Goal: Task Accomplishment & Management: Manage account settings

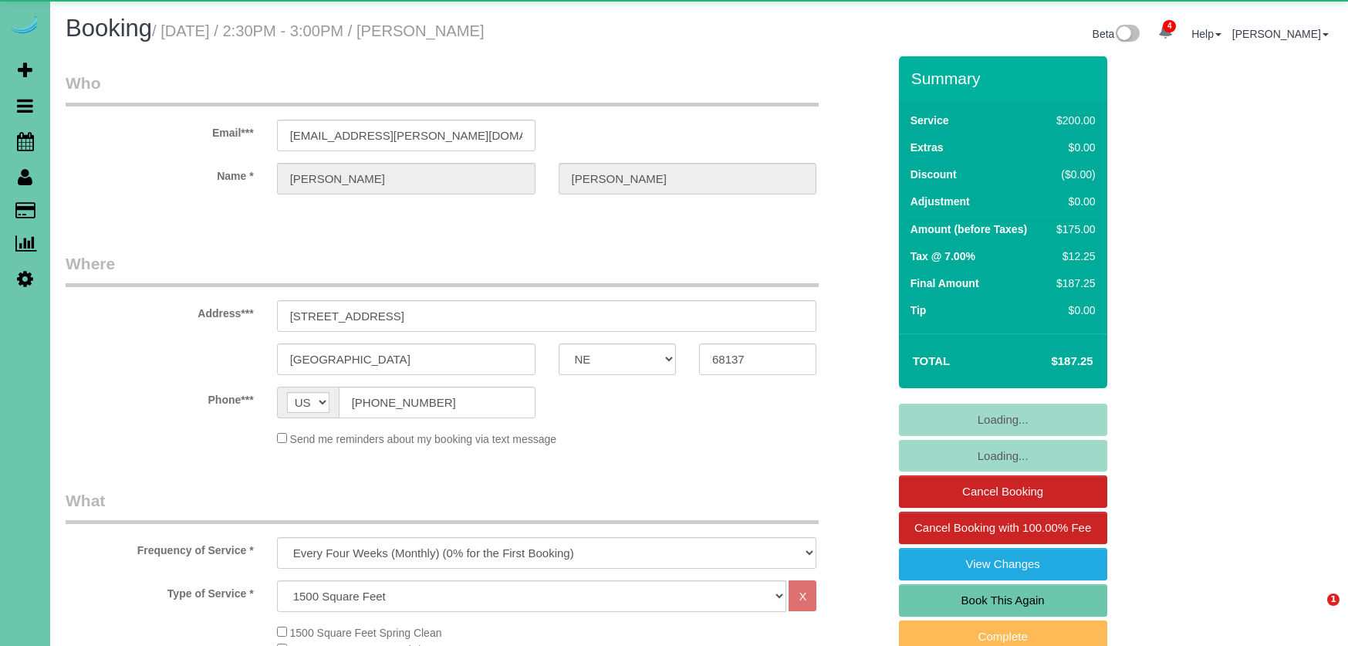
select select "NE"
select select "object:965"
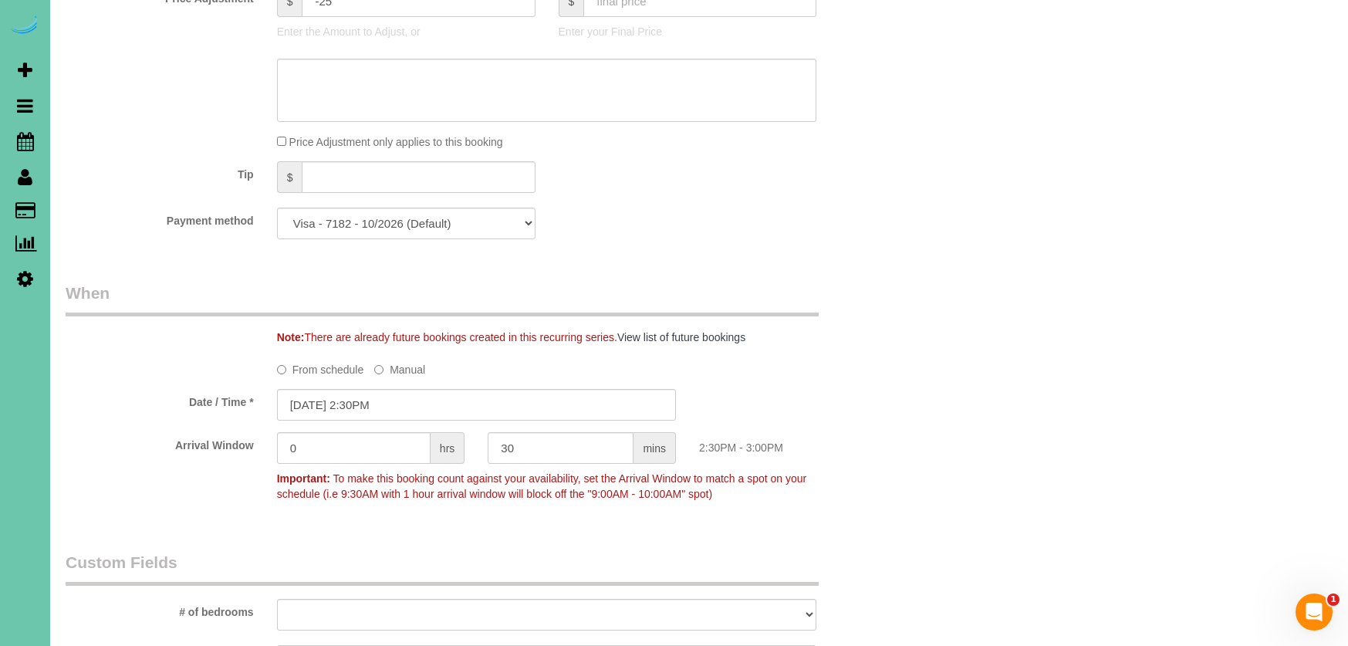
scroll to position [895, 0]
click at [374, 386] on input "08/12/2025 2:30PM" at bounding box center [476, 402] width 399 height 32
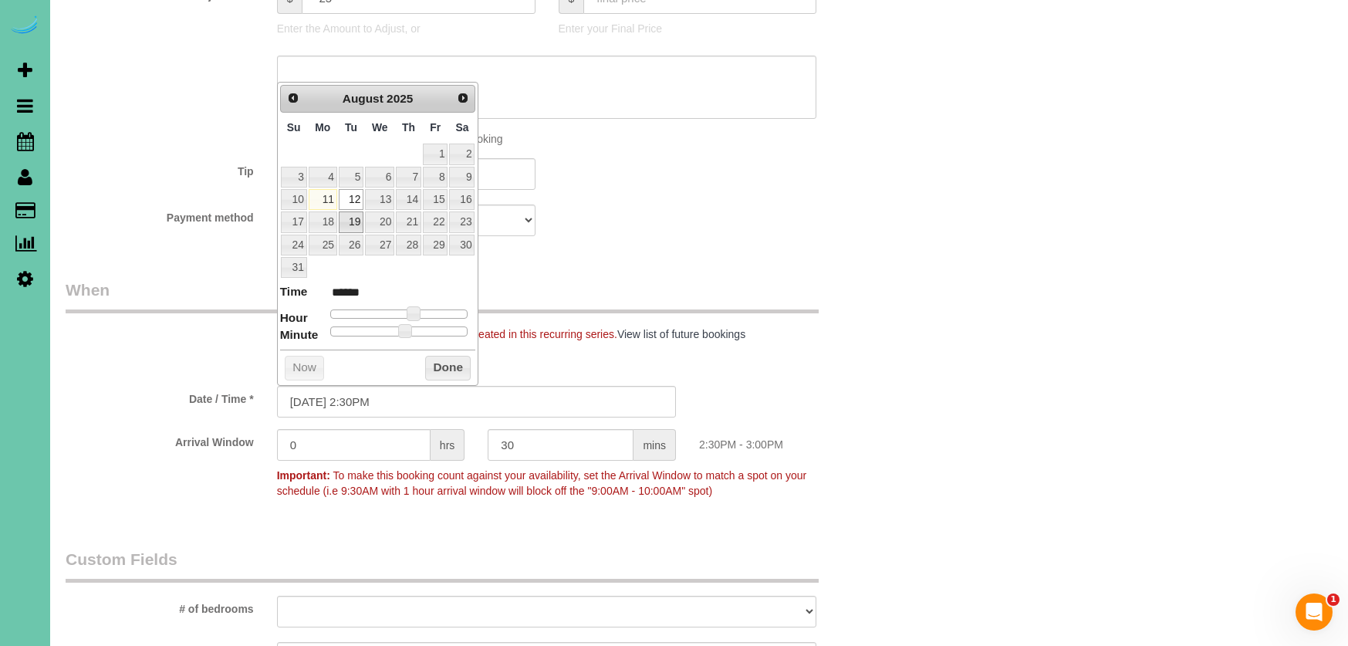
click at [350, 219] on link "19" at bounding box center [351, 221] width 25 height 21
type input "08/19/2025 1:30PM"
type input "******"
type input "08/19/2025 12:30PM"
type input "*******"
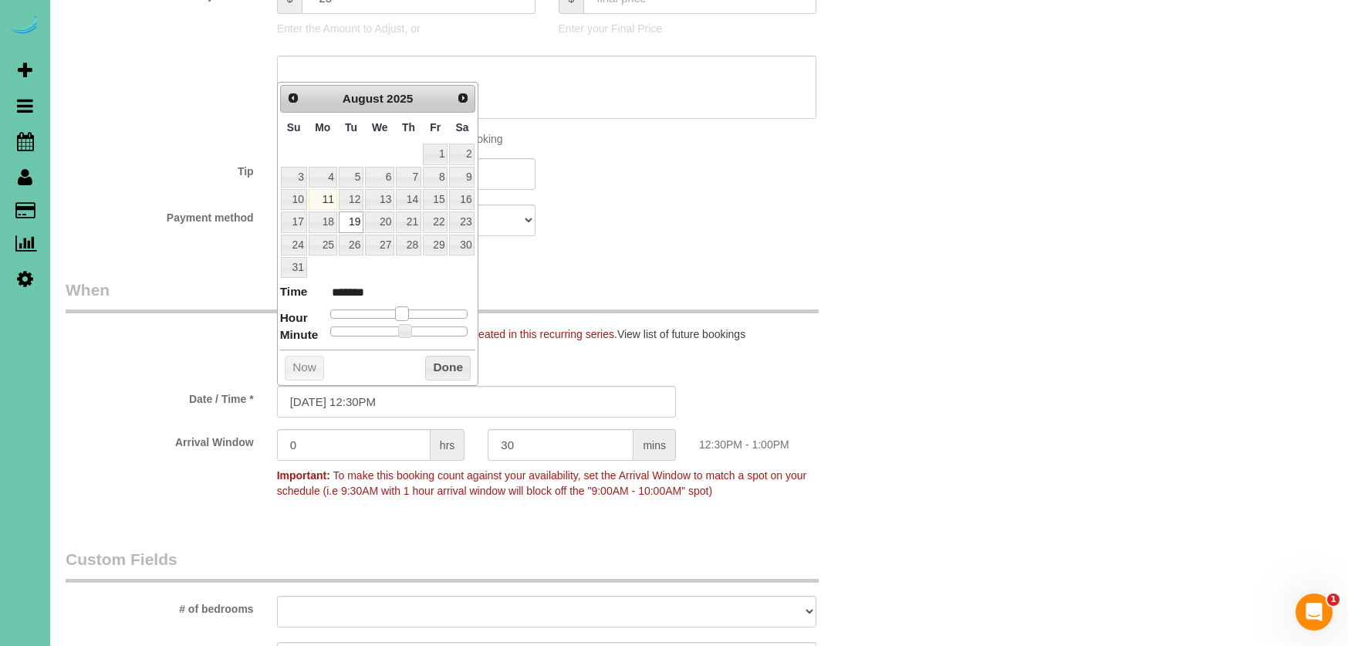
type input "08/19/2025 11:30AM"
type input "*******"
drag, startPoint x: 408, startPoint y: 306, endPoint x: 404, endPoint y: 313, distance: 8.3
click at [396, 306] on span at bounding box center [396, 313] width 14 height 14
click at [441, 359] on button "Done" at bounding box center [448, 368] width 46 height 25
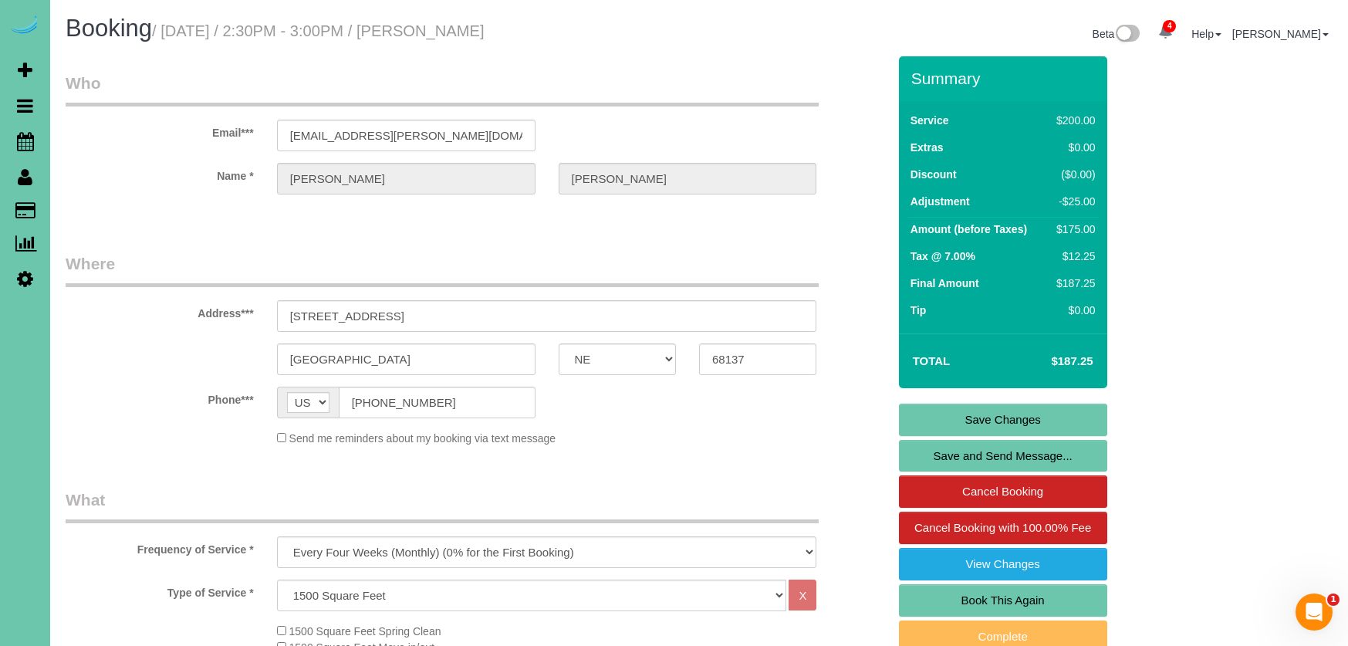
scroll to position [-1, 0]
click at [985, 429] on link "Save Changes" at bounding box center [1003, 420] width 208 height 32
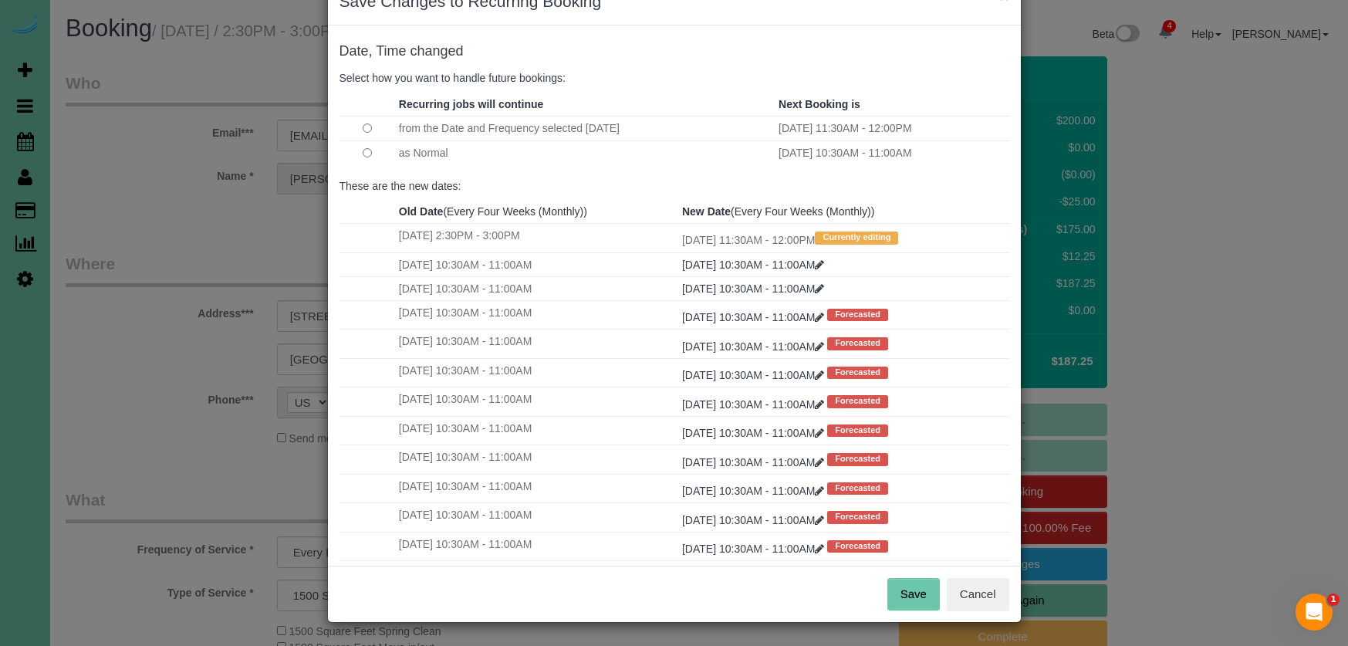
scroll to position [45, 0]
click at [911, 592] on button "Save" at bounding box center [914, 595] width 52 height 32
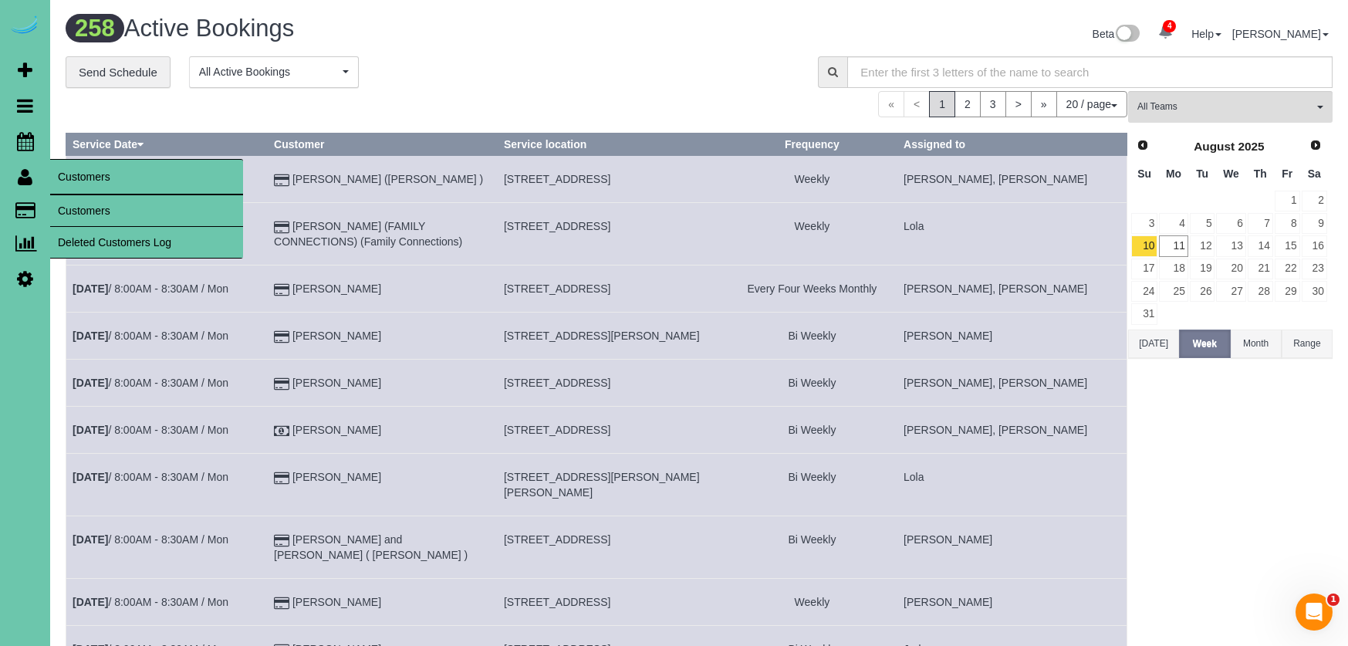
click at [93, 215] on link "Customers" at bounding box center [146, 210] width 193 height 31
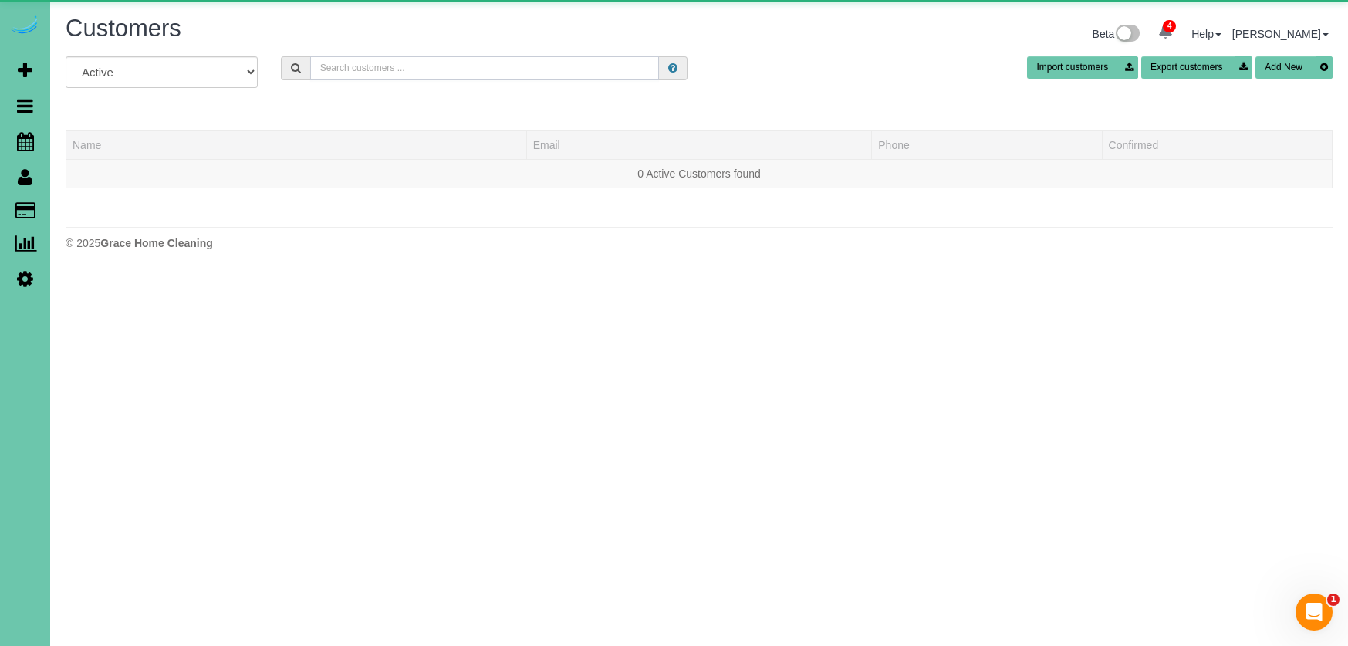
click at [380, 72] on input "text" at bounding box center [484, 68] width 349 height 24
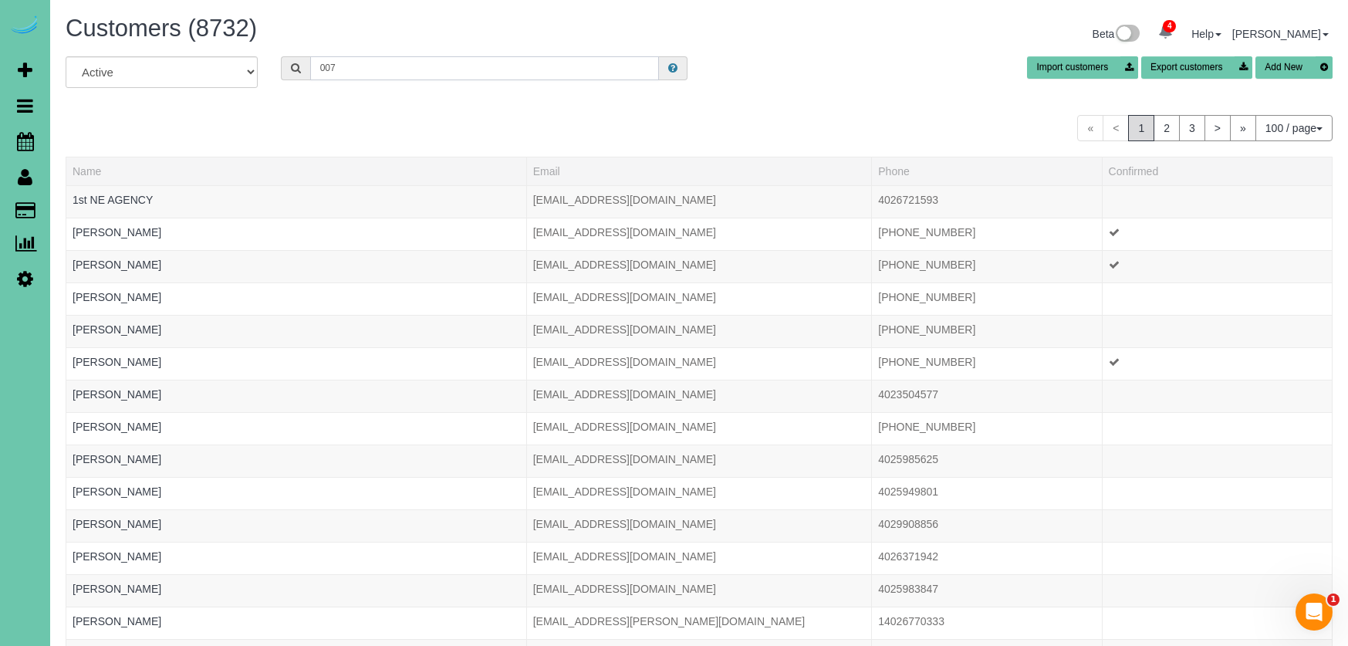
type input "0076"
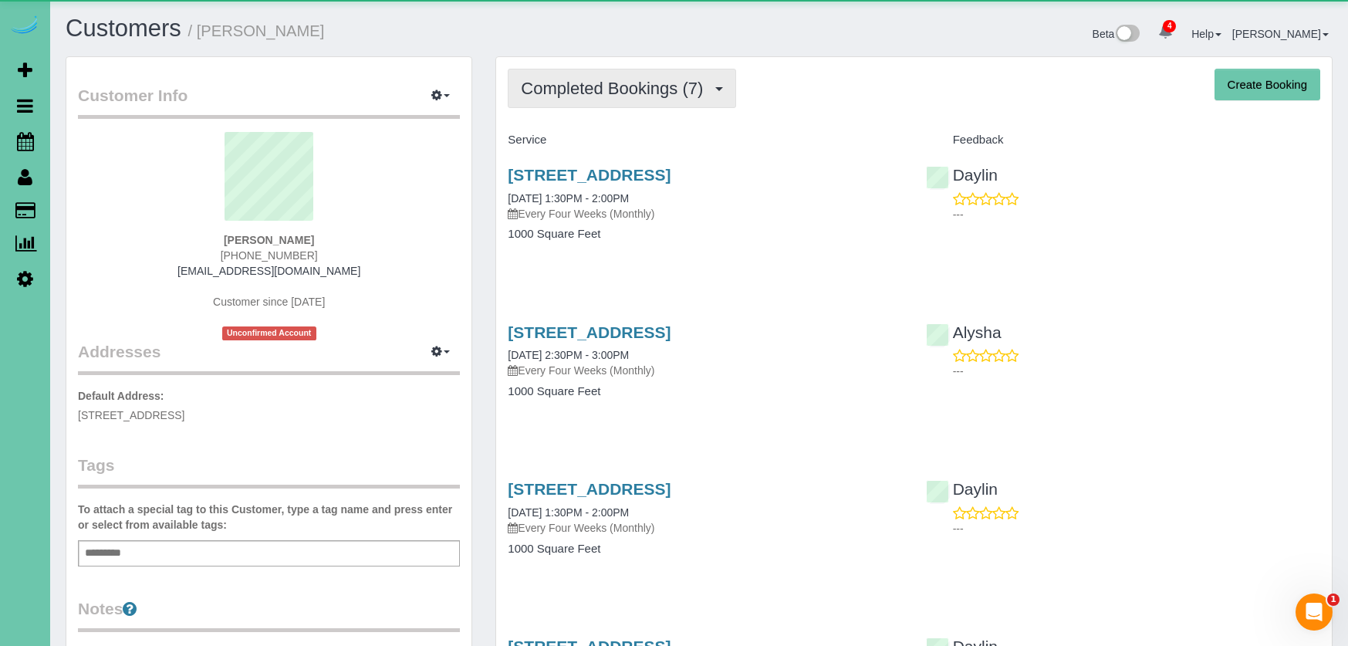
click at [551, 96] on span "Completed Bookings (7)" at bounding box center [616, 88] width 190 height 19
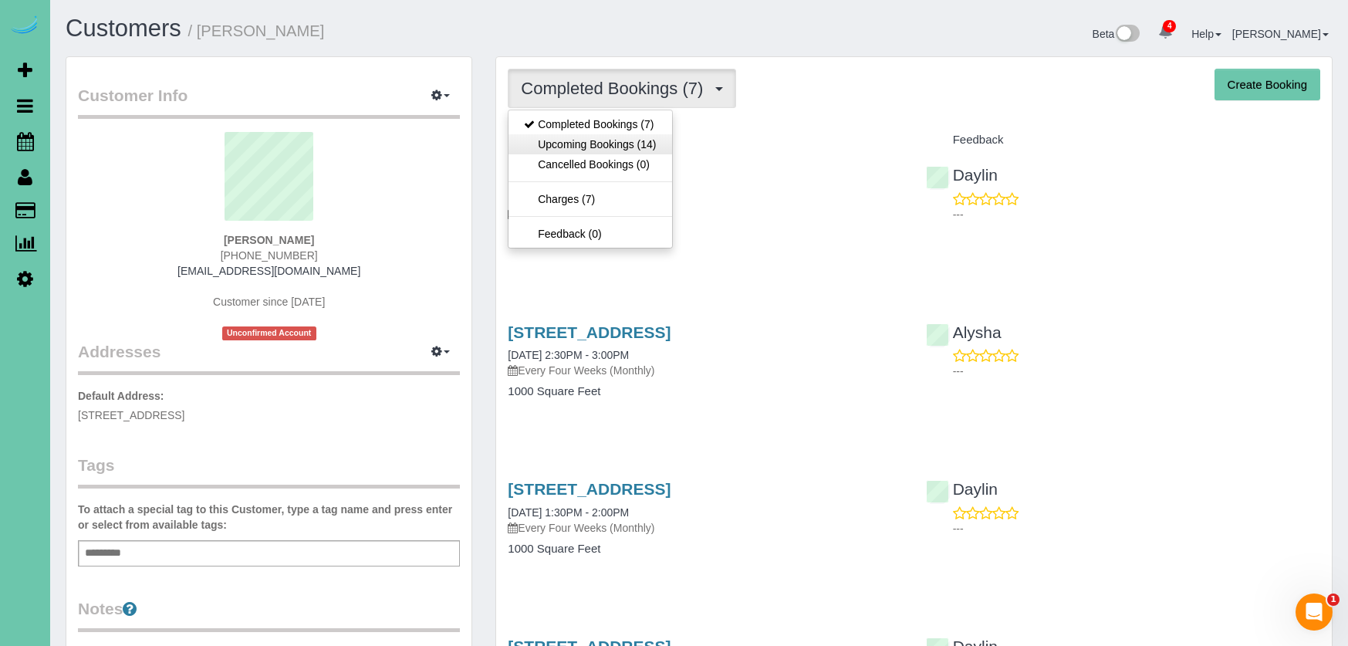
click at [558, 139] on link "Upcoming Bookings (14)" at bounding box center [590, 144] width 163 height 20
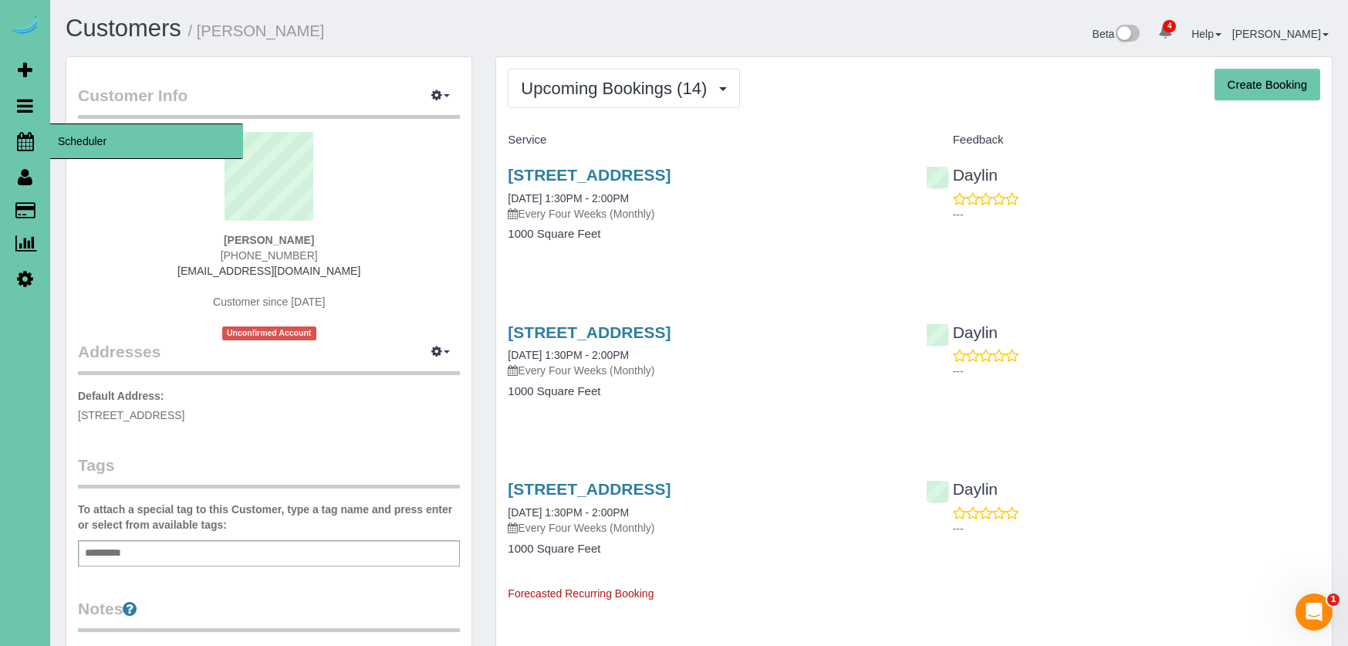
click at [27, 140] on icon at bounding box center [25, 141] width 17 height 19
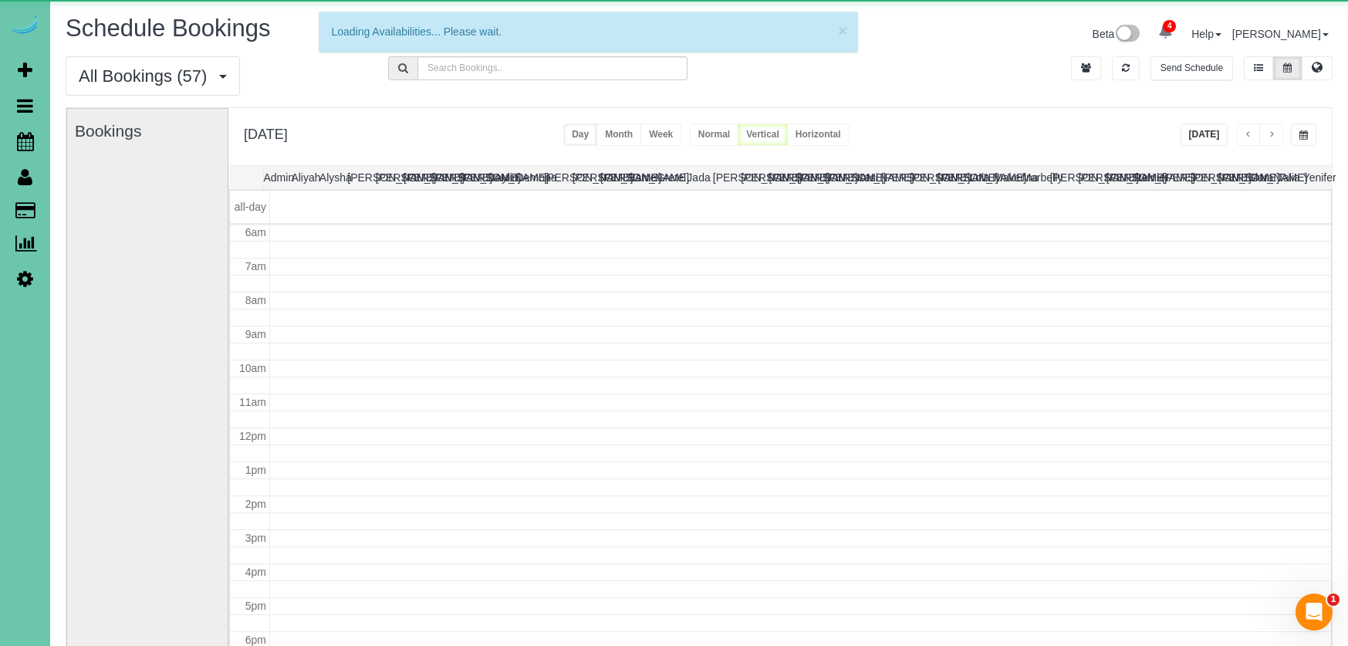
scroll to position [205, 0]
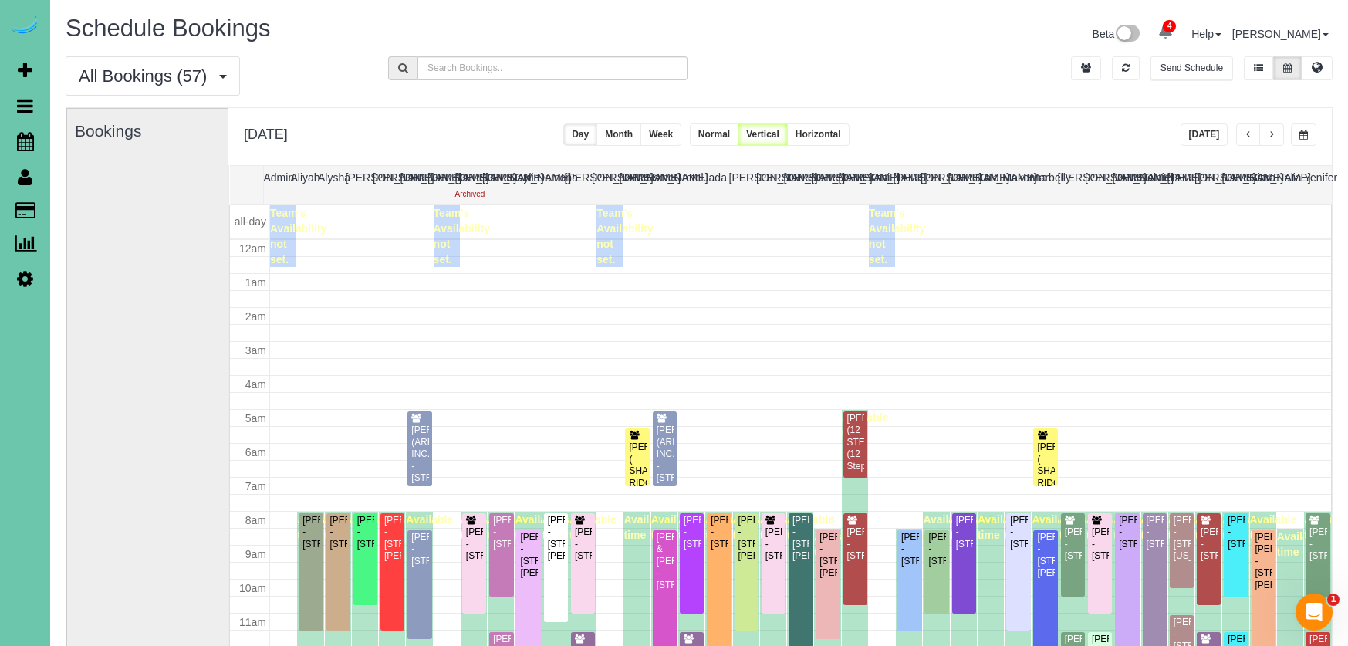
click at [1298, 123] on button "button" at bounding box center [1303, 134] width 25 height 22
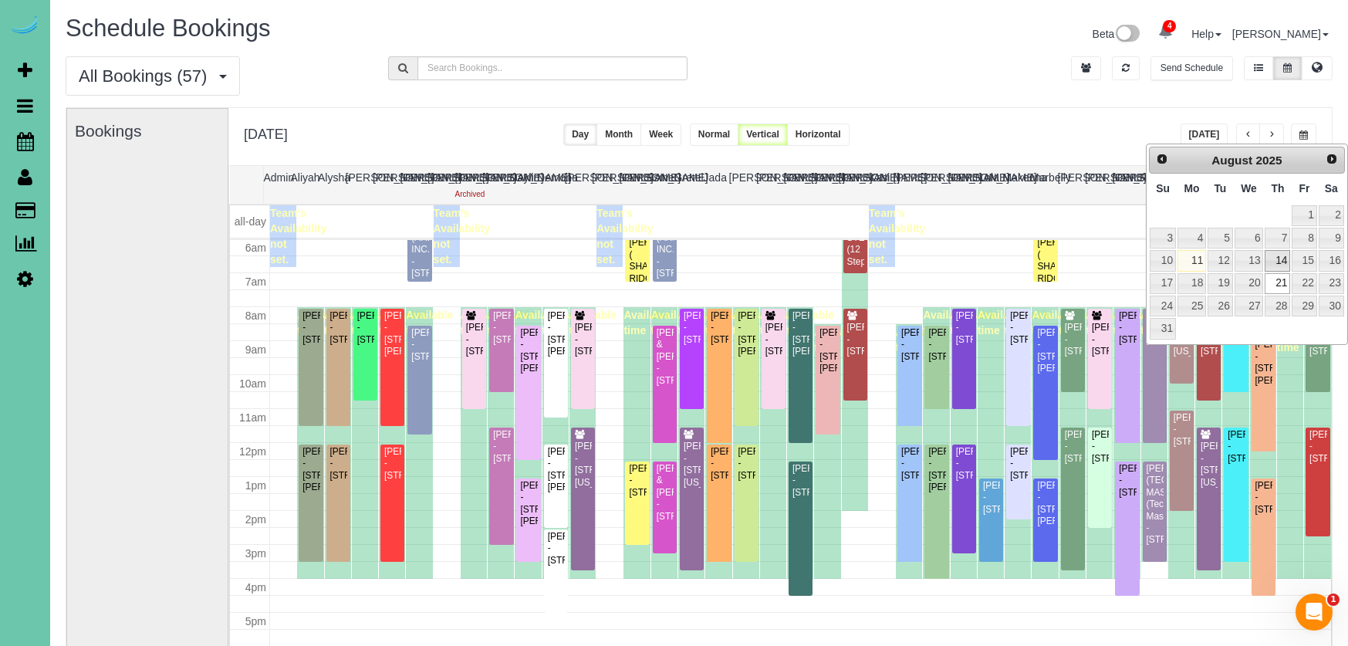
click at [1280, 253] on link "14" at bounding box center [1277, 260] width 25 height 21
type input "**********"
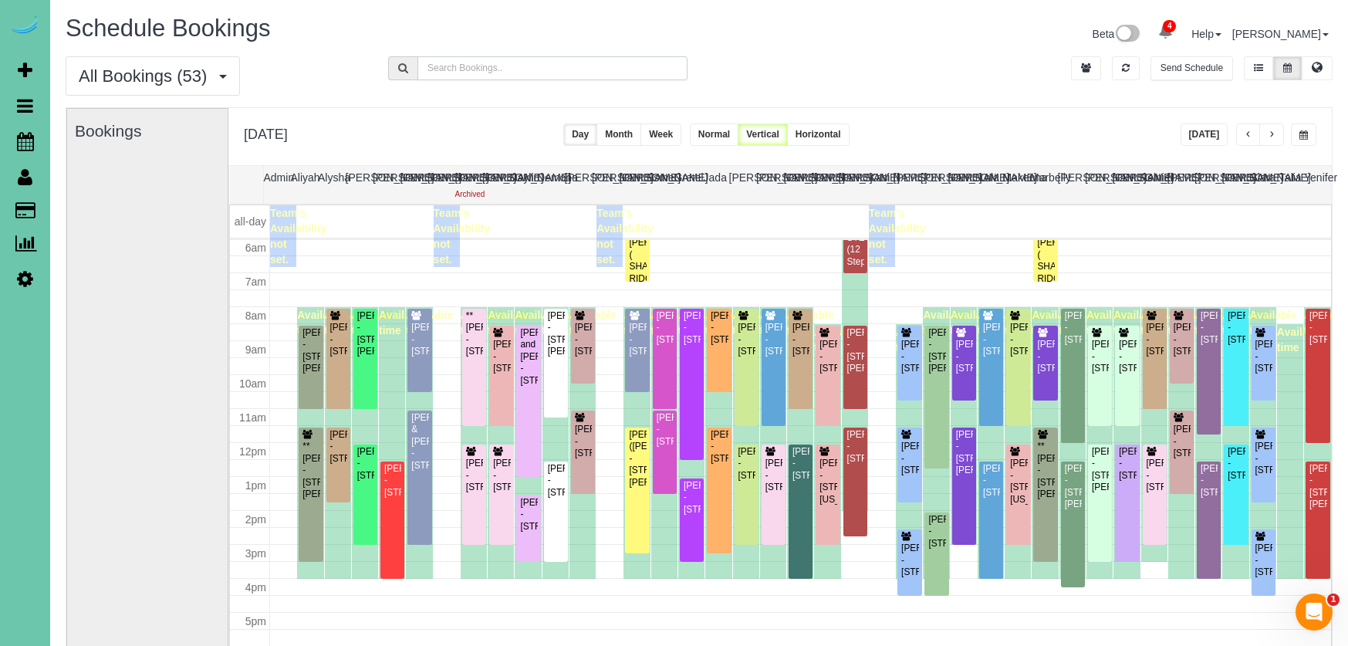
click at [584, 68] on input "text" at bounding box center [553, 68] width 270 height 24
type input "good"
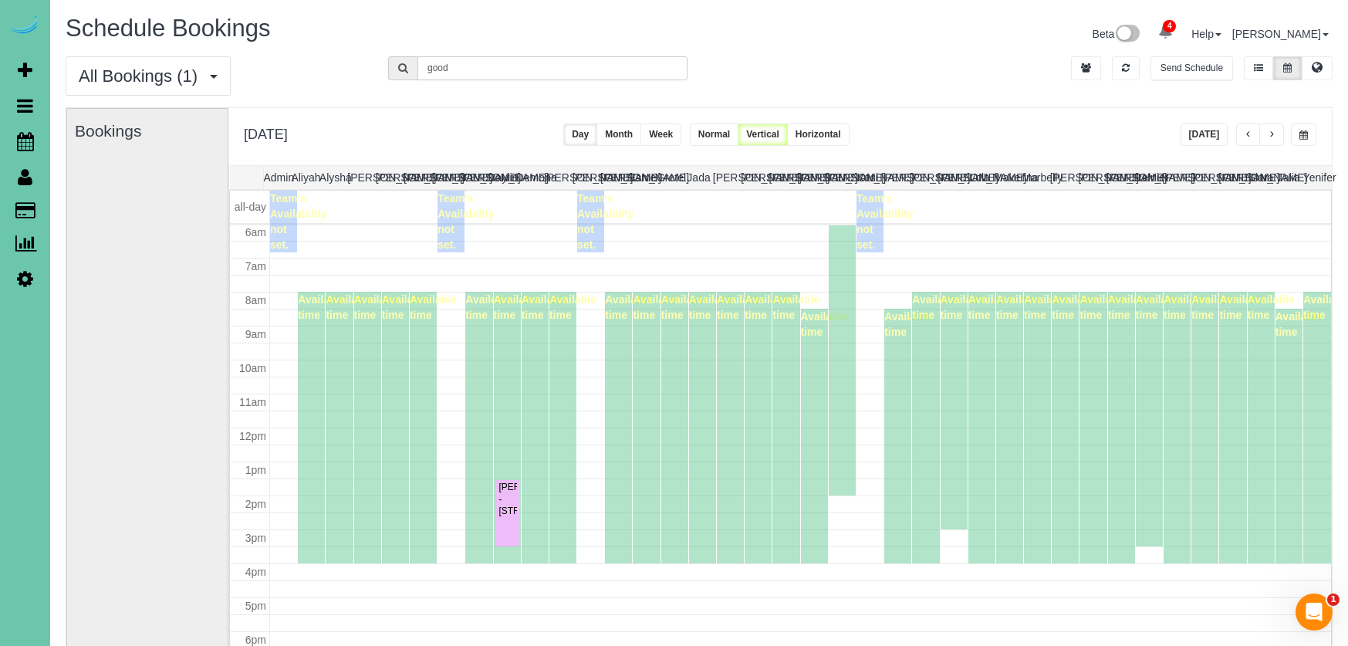
click at [366, 58] on div "All Bookings (1) All Bookings Unassigned Bookings Recurring Bookings New Custom…" at bounding box center [699, 81] width 1290 height 51
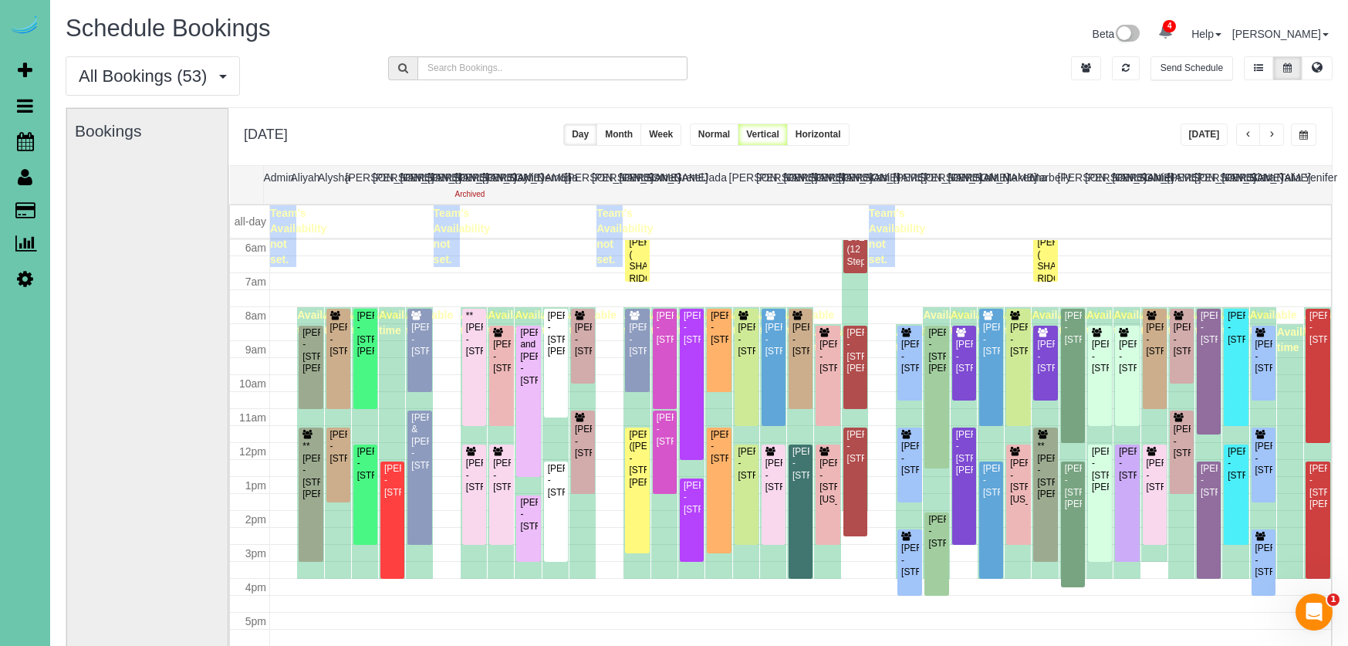
drag, startPoint x: 1316, startPoint y: 136, endPoint x: 1304, endPoint y: 144, distance: 14.6
click at [1315, 137] on button "button" at bounding box center [1303, 134] width 25 height 22
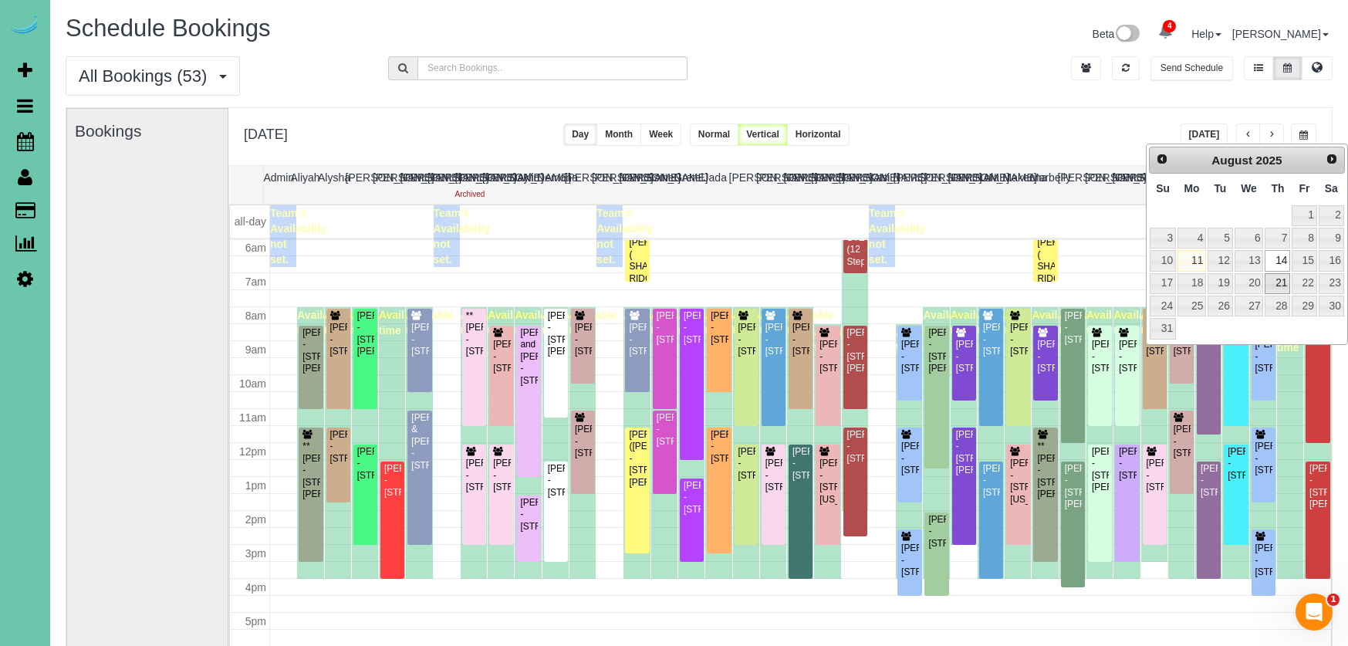
click at [1277, 282] on link "21" at bounding box center [1277, 283] width 25 height 21
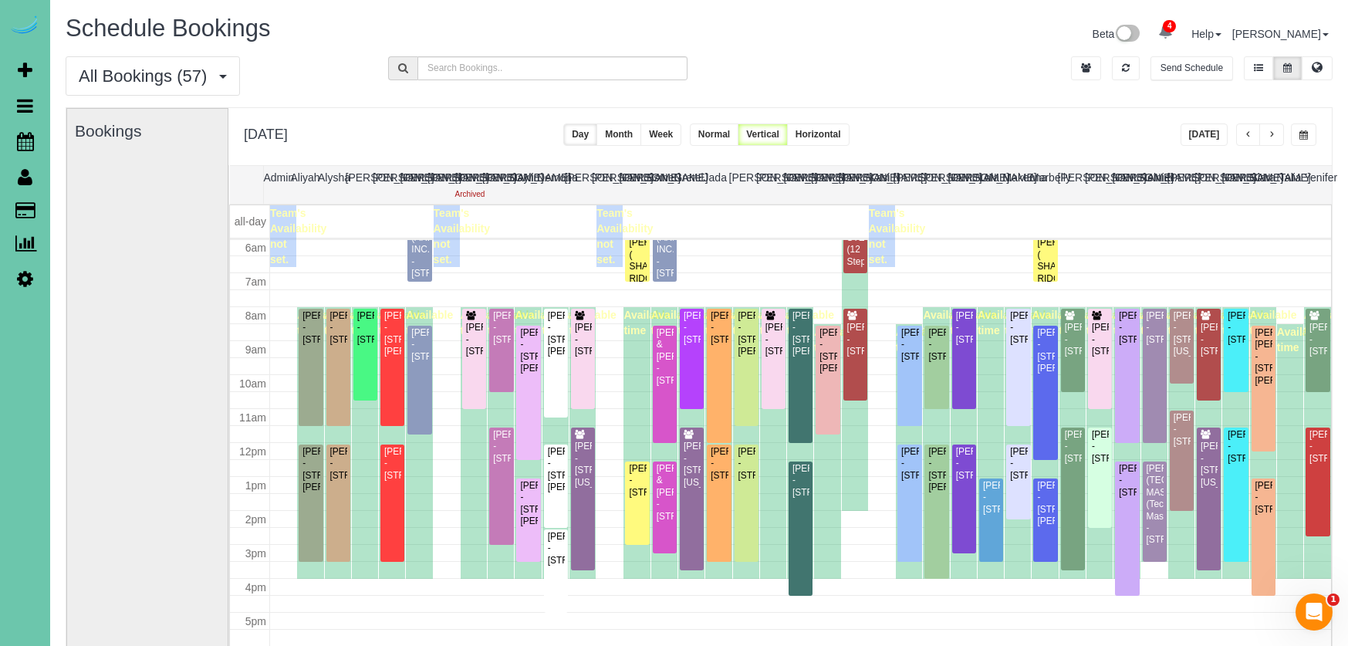
click at [1300, 127] on button "button" at bounding box center [1303, 134] width 25 height 22
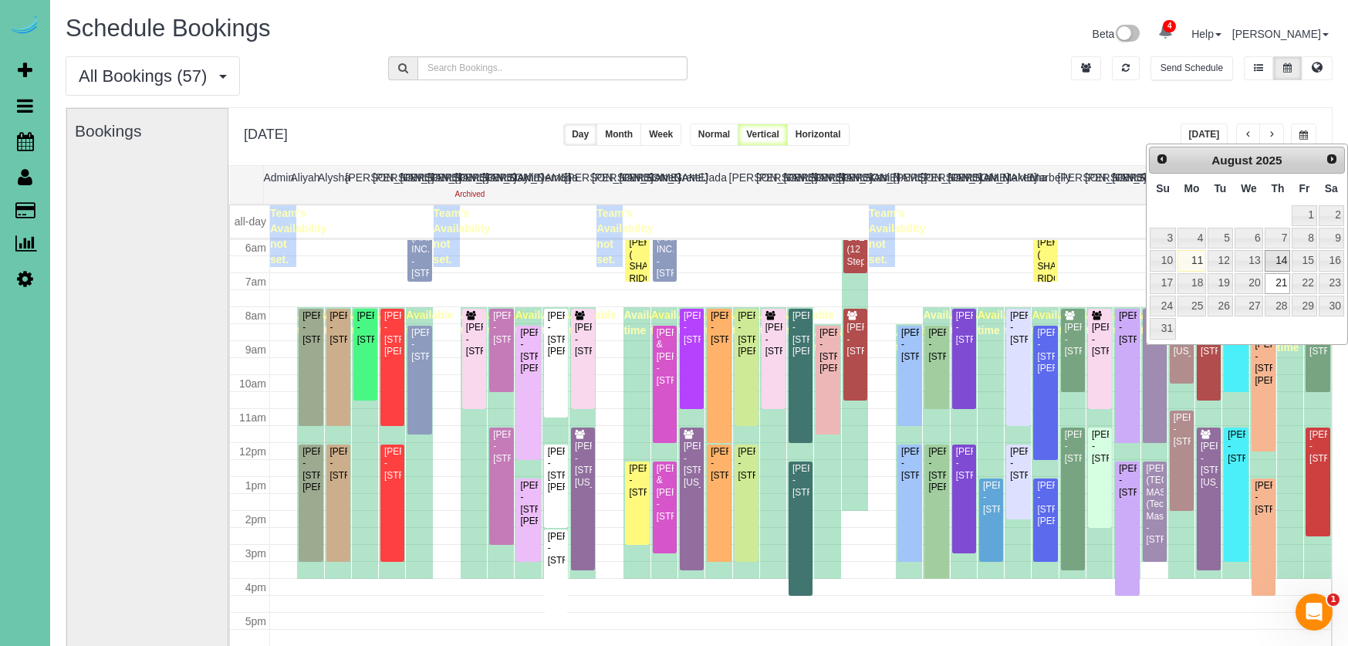
click at [1281, 257] on link "14" at bounding box center [1277, 260] width 25 height 21
type input "**********"
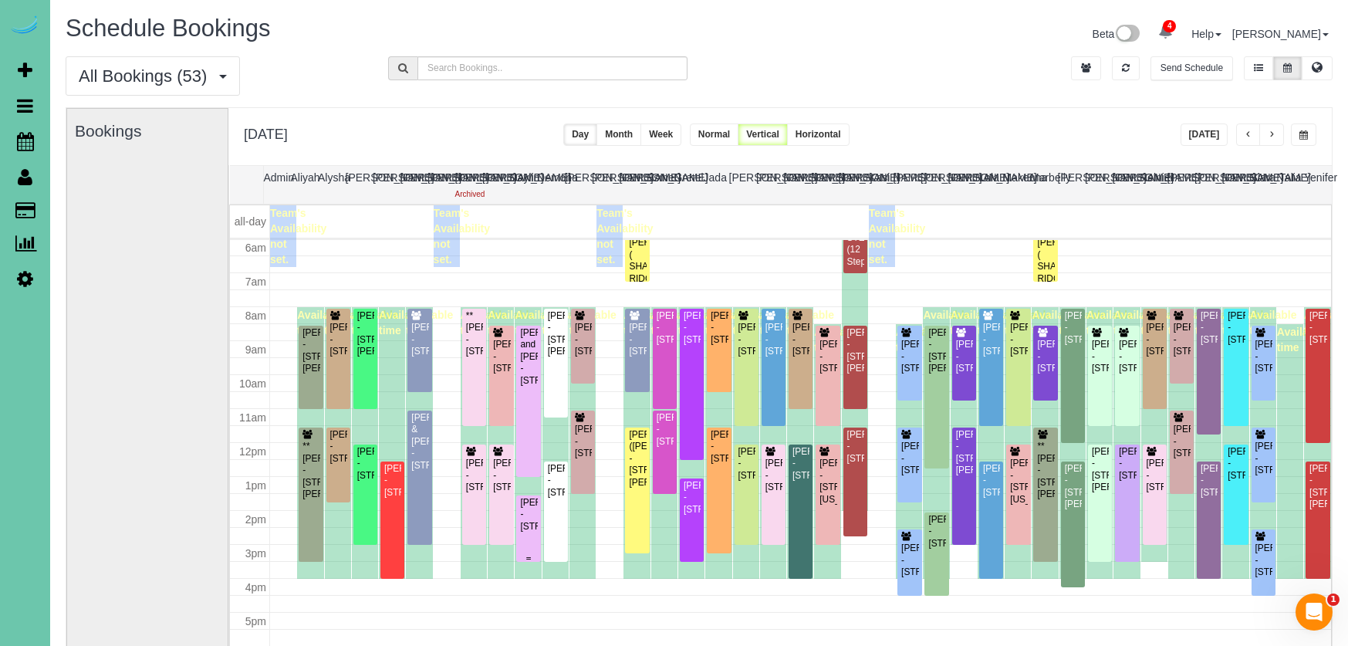
click at [523, 515] on div "Patricia Goodyear - 2212 S 64th Plaza; Apt 434, Omaha, NE 68106" at bounding box center [528, 515] width 18 height 36
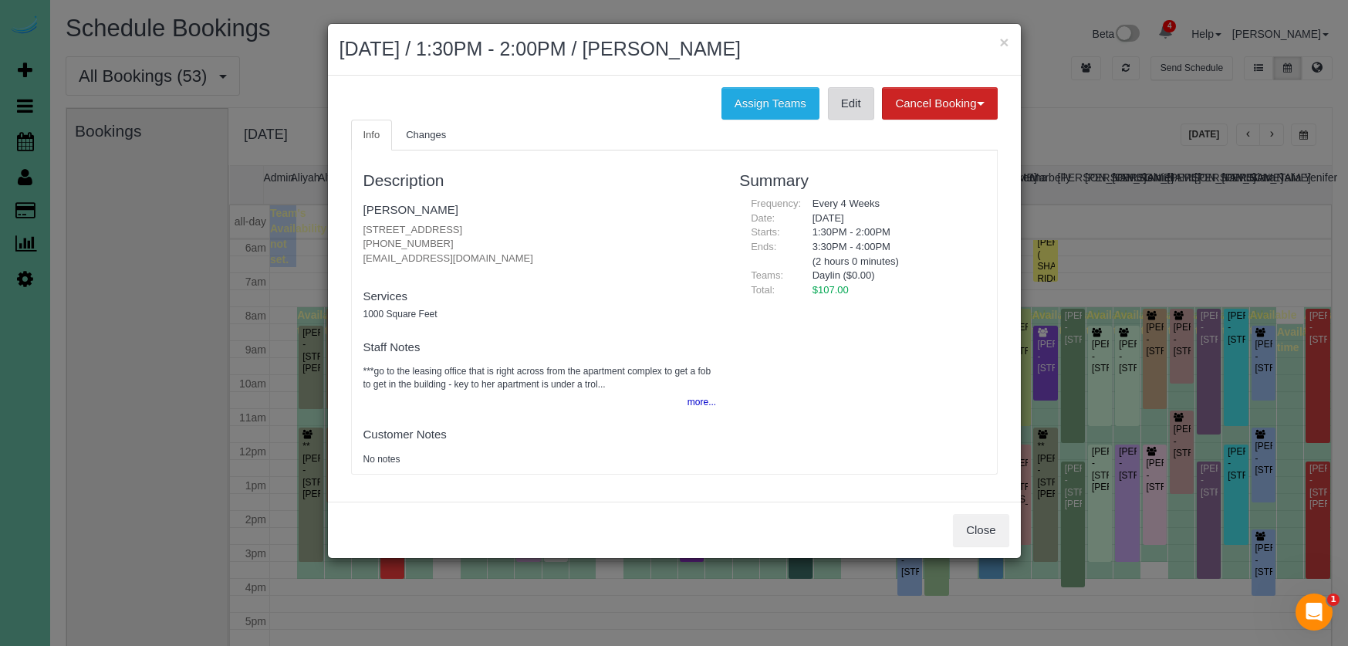
click at [857, 103] on link "Edit" at bounding box center [851, 103] width 46 height 32
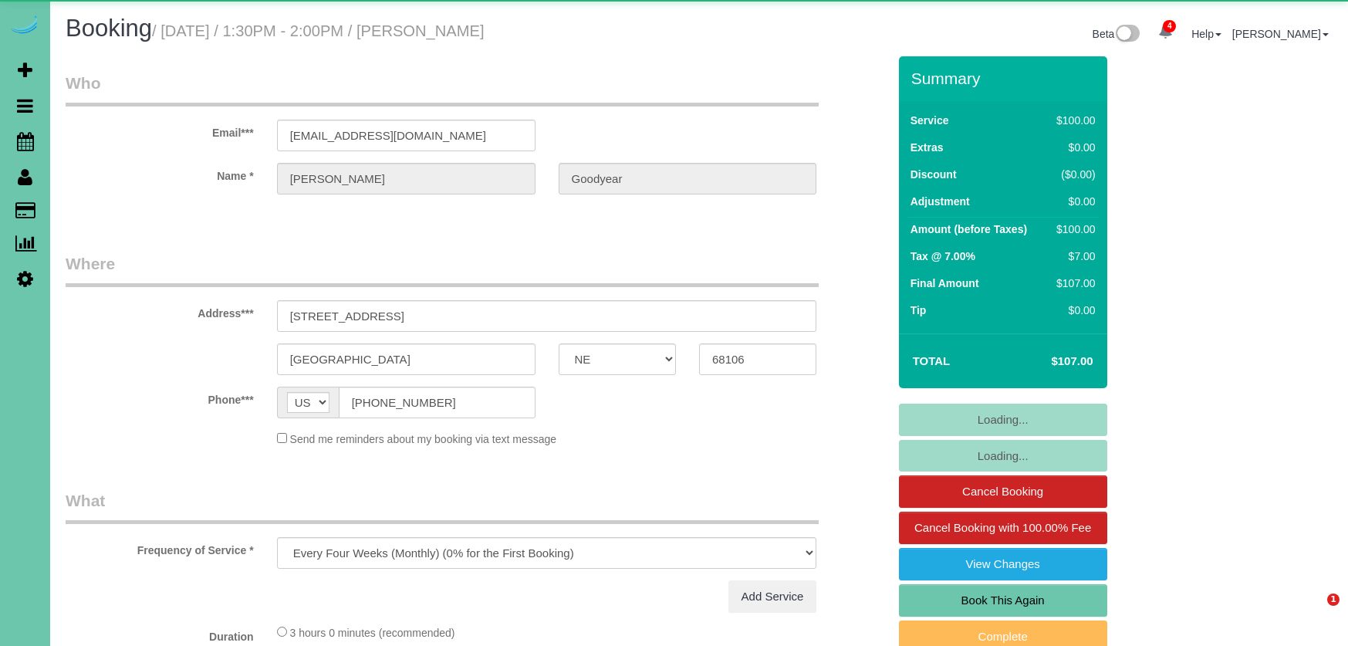
select select "NE"
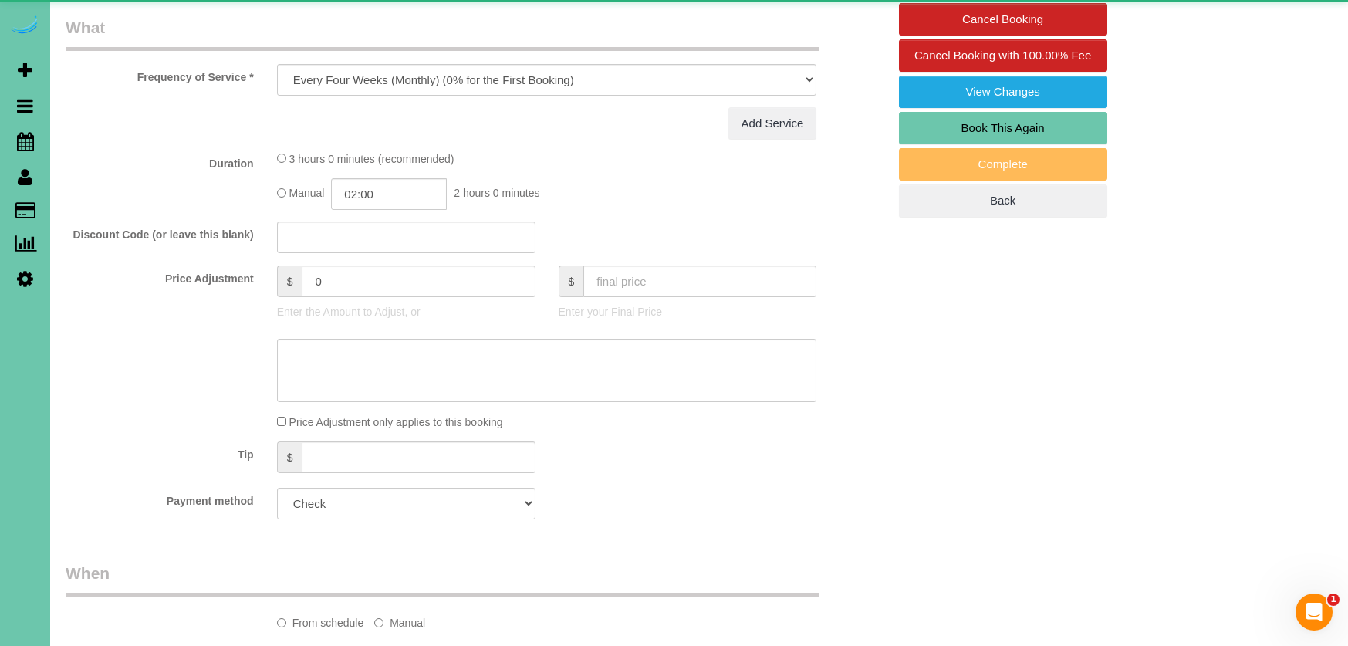
select select "object:676"
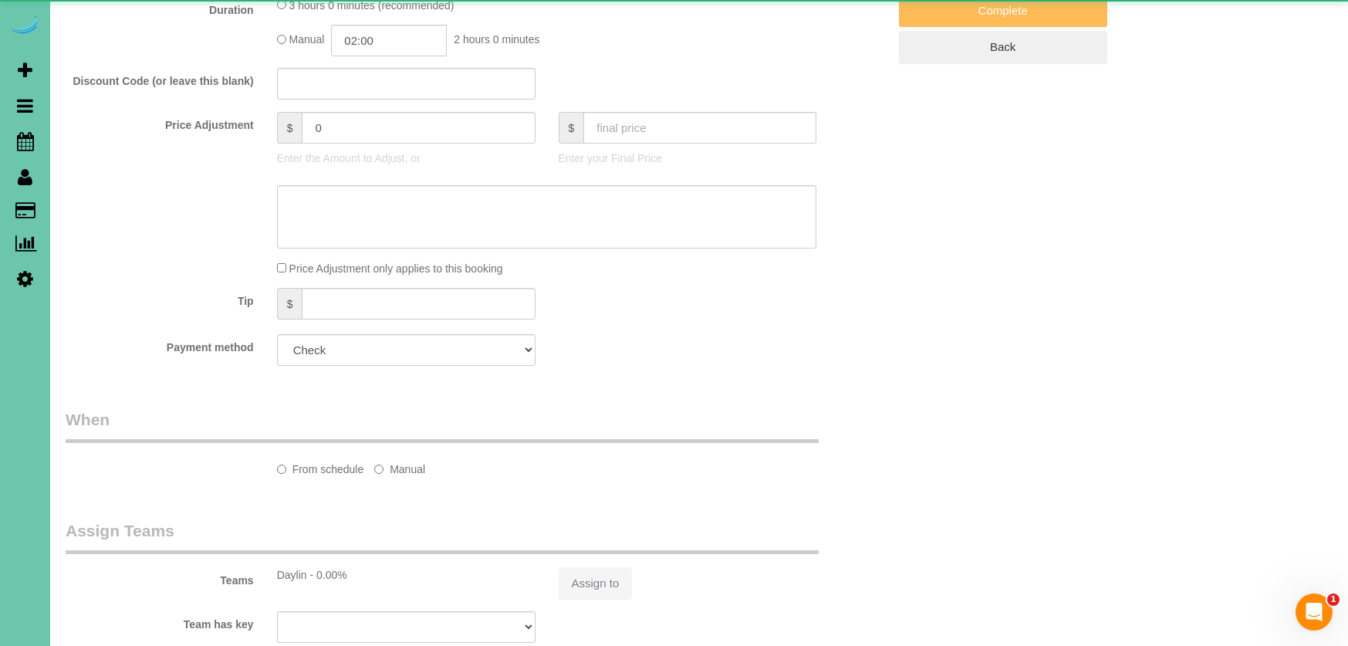
select select "number:34"
select select "number:40"
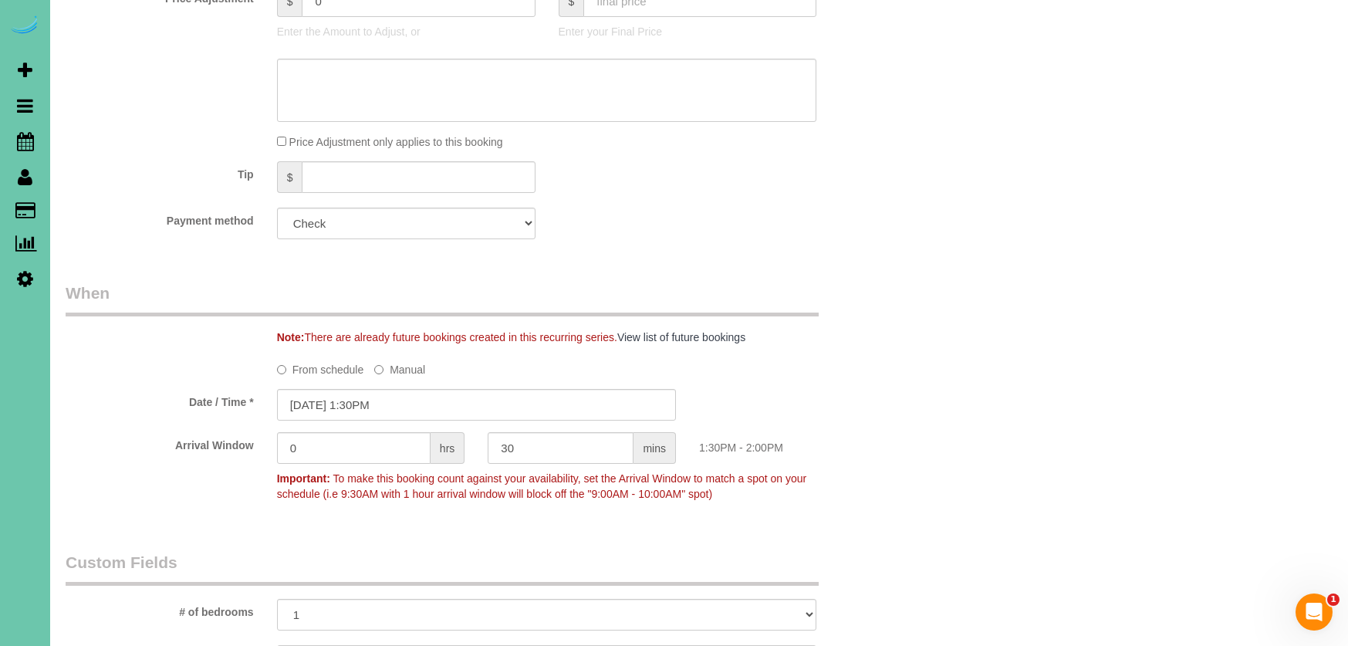
scroll to position [892, 0]
click at [353, 397] on input "08/14/2025 1:30PM" at bounding box center [476, 404] width 399 height 32
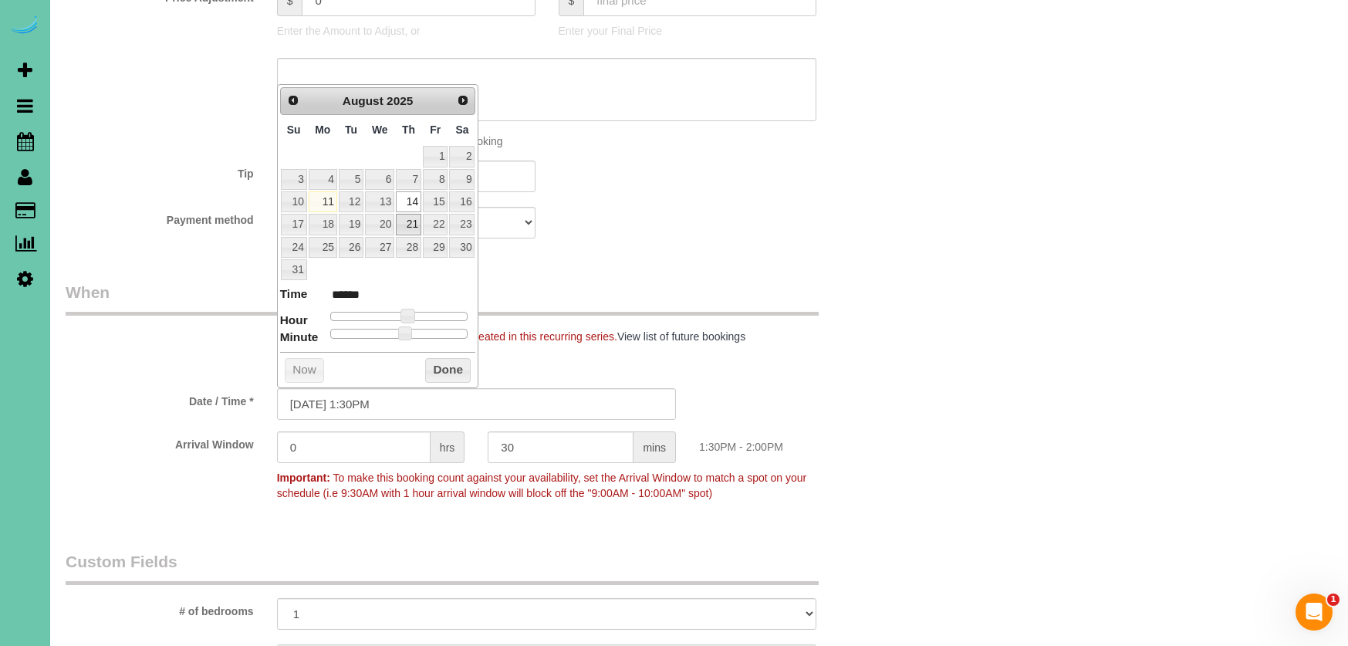
click at [409, 214] on link "21" at bounding box center [408, 224] width 25 height 21
type input "08/21/2025 12:30PM"
type input "*******"
click at [399, 310] on span at bounding box center [402, 316] width 14 height 14
click at [435, 360] on button "Done" at bounding box center [448, 370] width 46 height 25
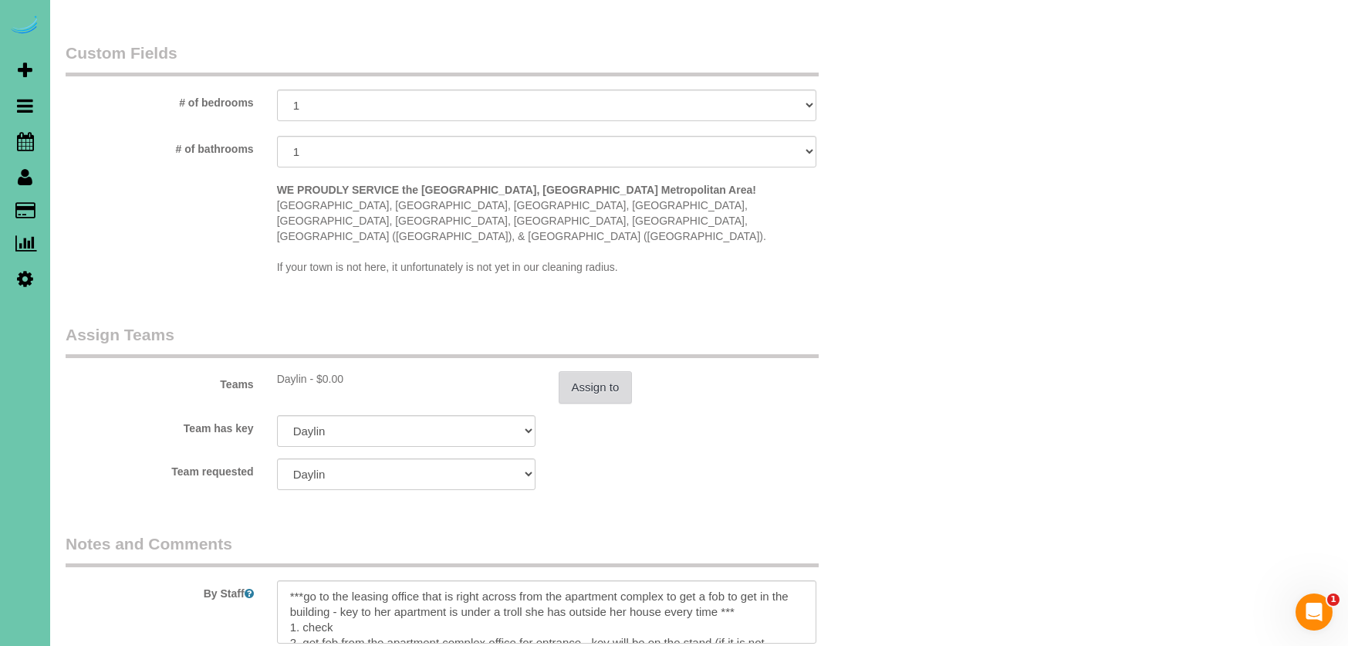
scroll to position [1399, 0]
click at [615, 374] on button "Assign to" at bounding box center [596, 390] width 74 height 32
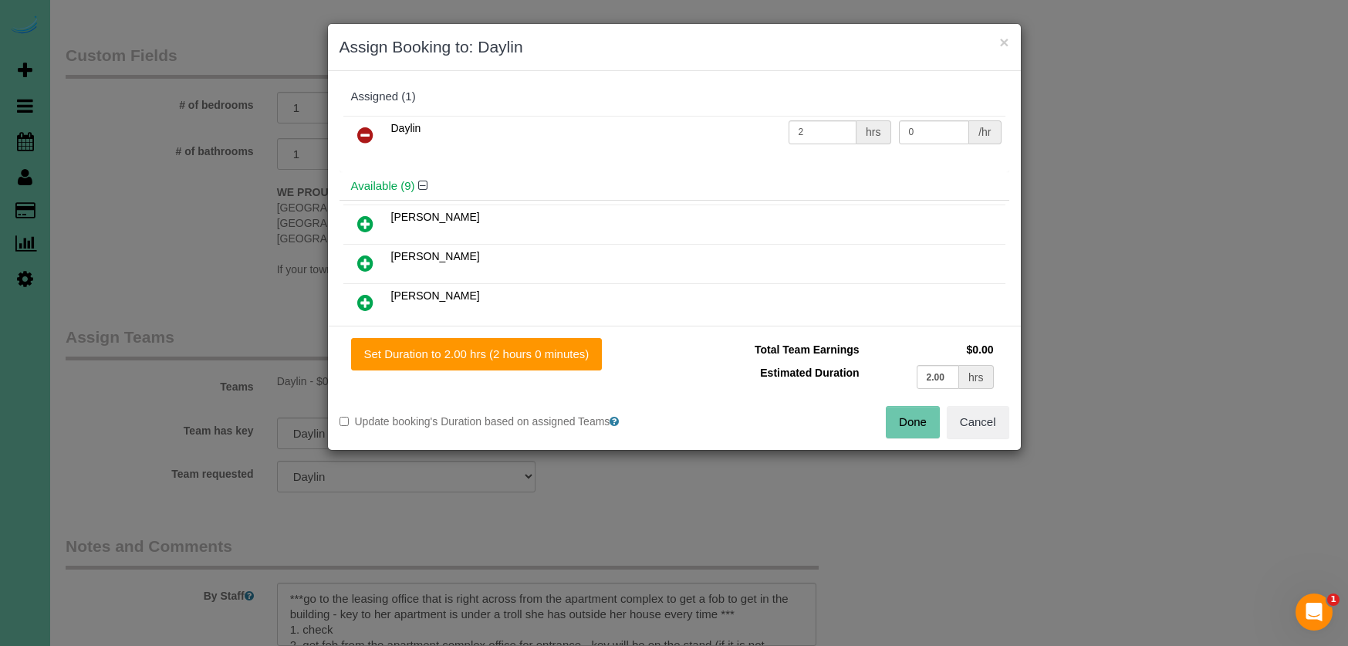
click at [365, 138] on icon at bounding box center [365, 135] width 16 height 19
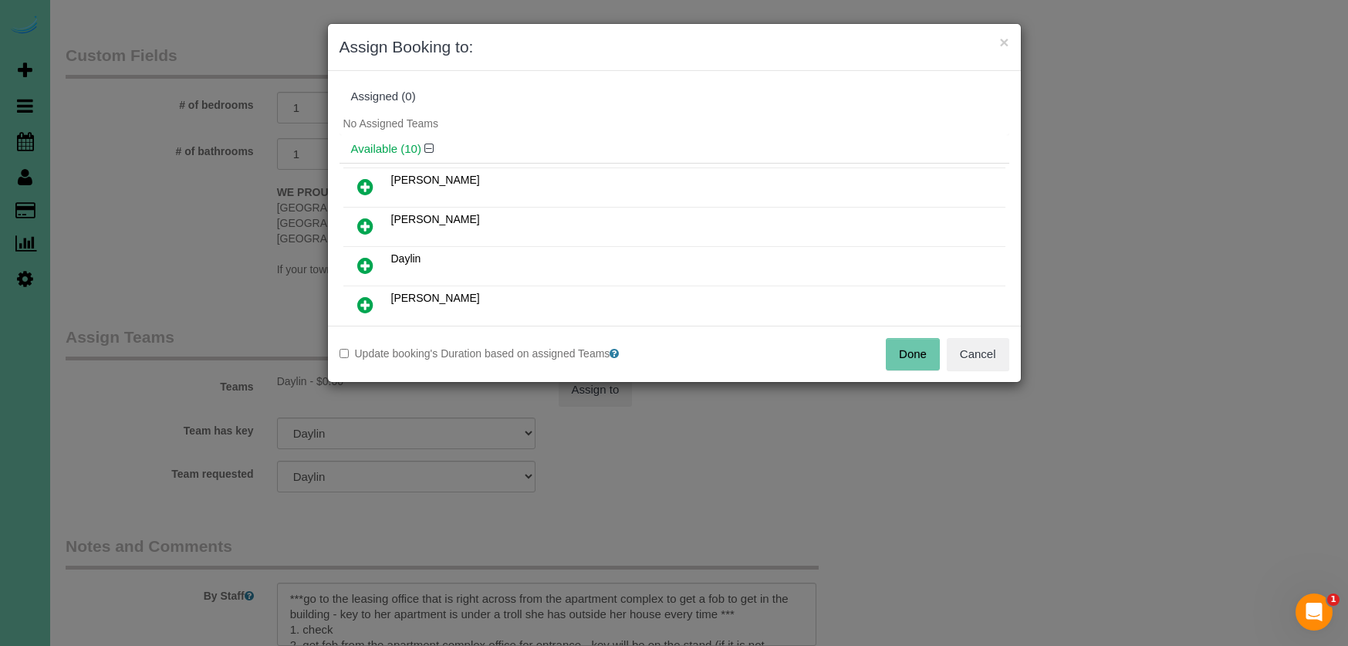
click at [364, 232] on icon at bounding box center [365, 226] width 16 height 19
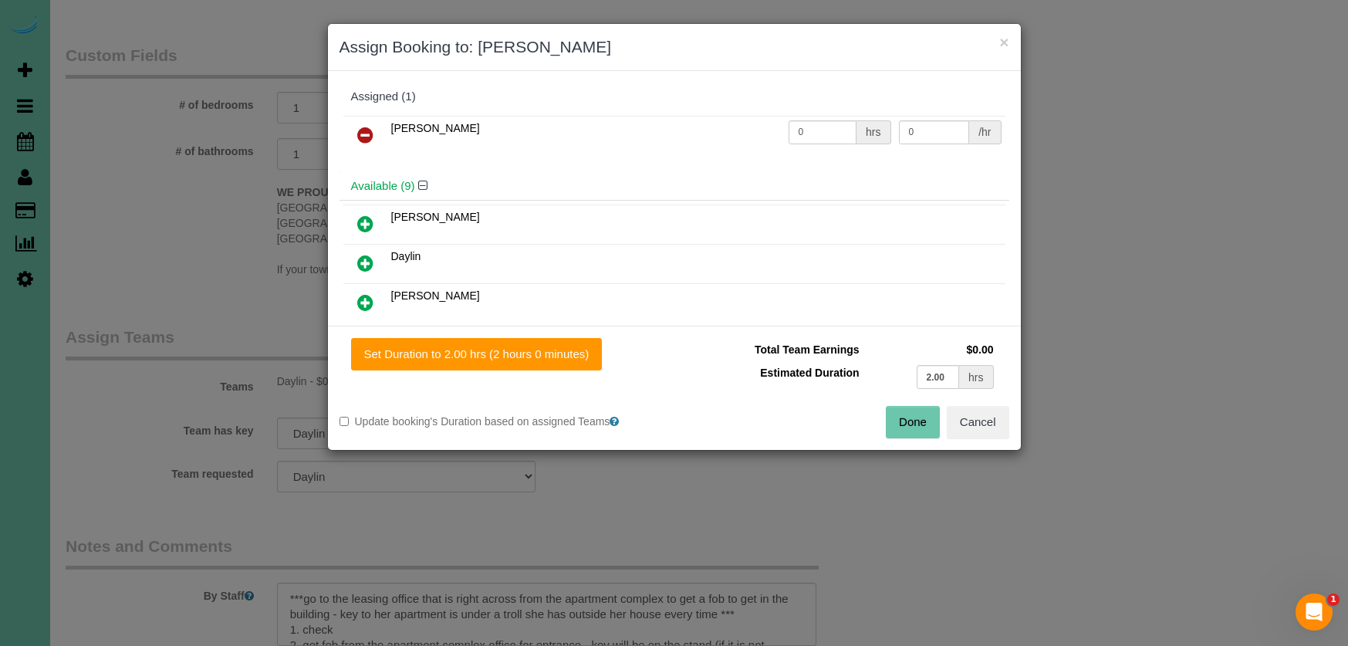
drag, startPoint x: 550, startPoint y: 352, endPoint x: 668, endPoint y: 365, distance: 118.0
click at [555, 352] on button "Set Duration to 2.00 hrs (2 hours 0 minutes)" at bounding box center [477, 354] width 252 height 32
type input "2.00"
drag, startPoint x: 904, startPoint y: 411, endPoint x: 898, endPoint y: 402, distance: 11.1
click at [904, 411] on button "Done" at bounding box center [913, 422] width 54 height 32
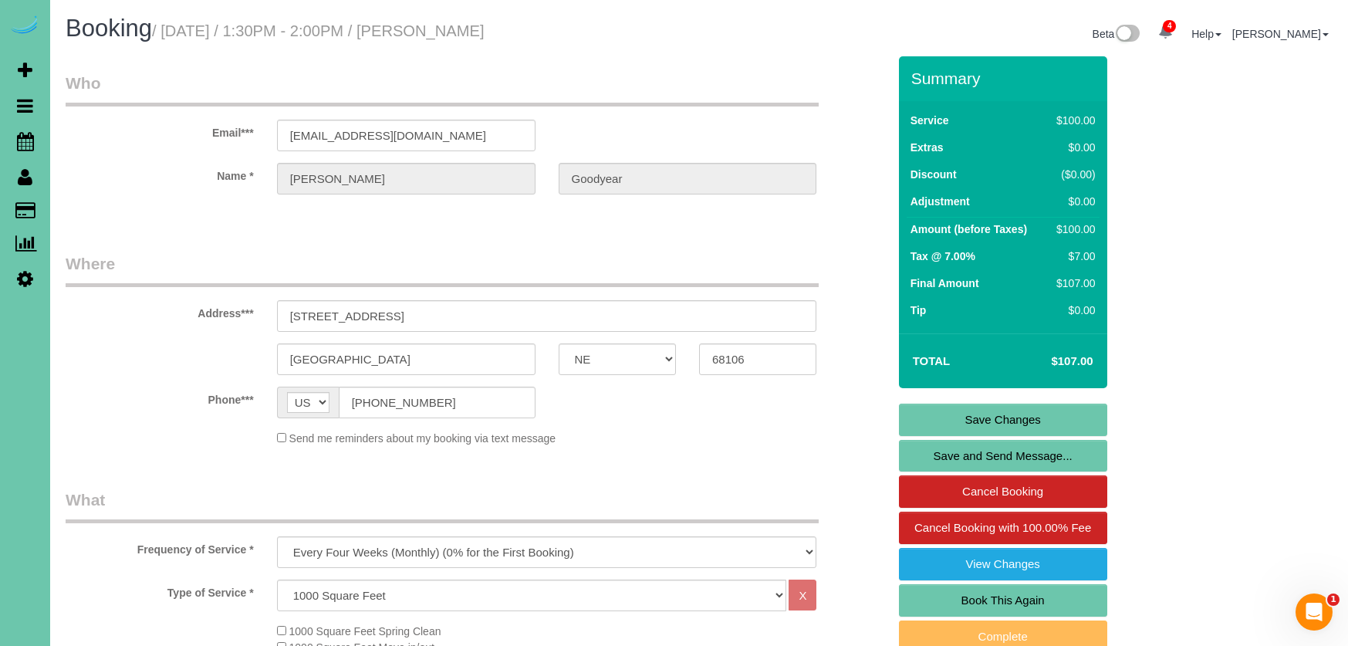
scroll to position [0, 0]
click at [950, 418] on link "Save Changes" at bounding box center [1003, 420] width 208 height 32
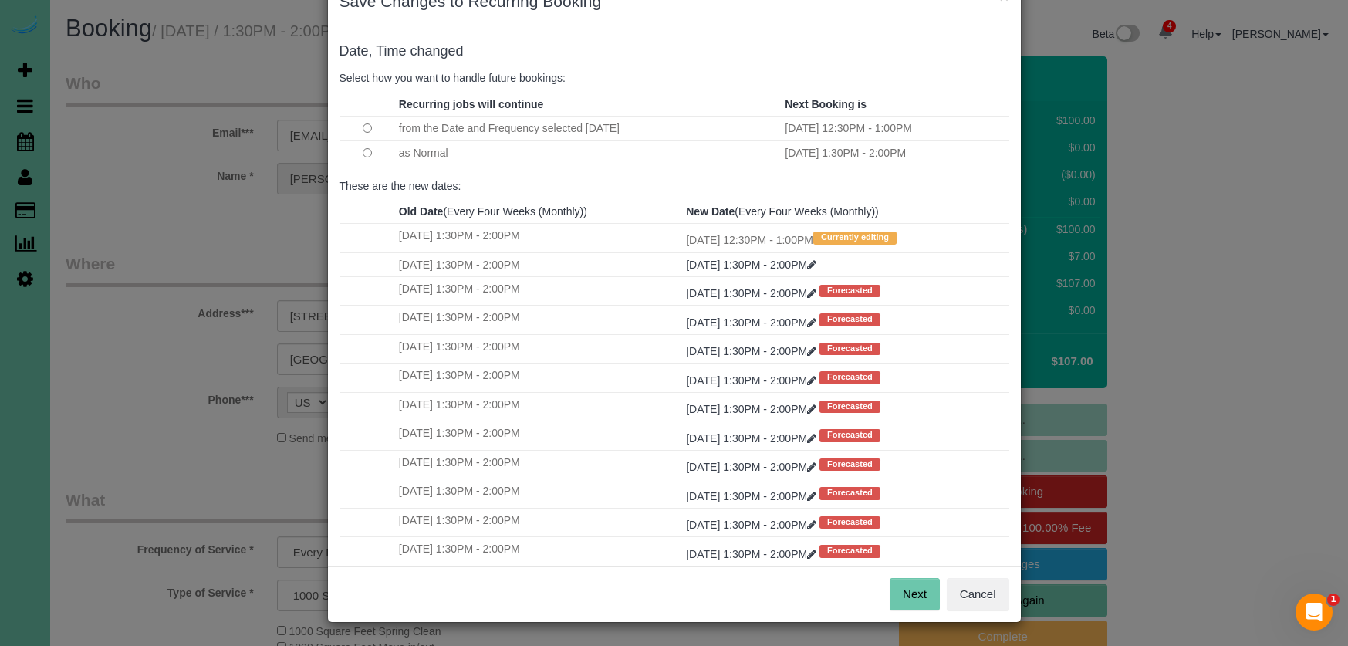
scroll to position [45, 0]
click at [918, 596] on button "Next" at bounding box center [915, 595] width 50 height 32
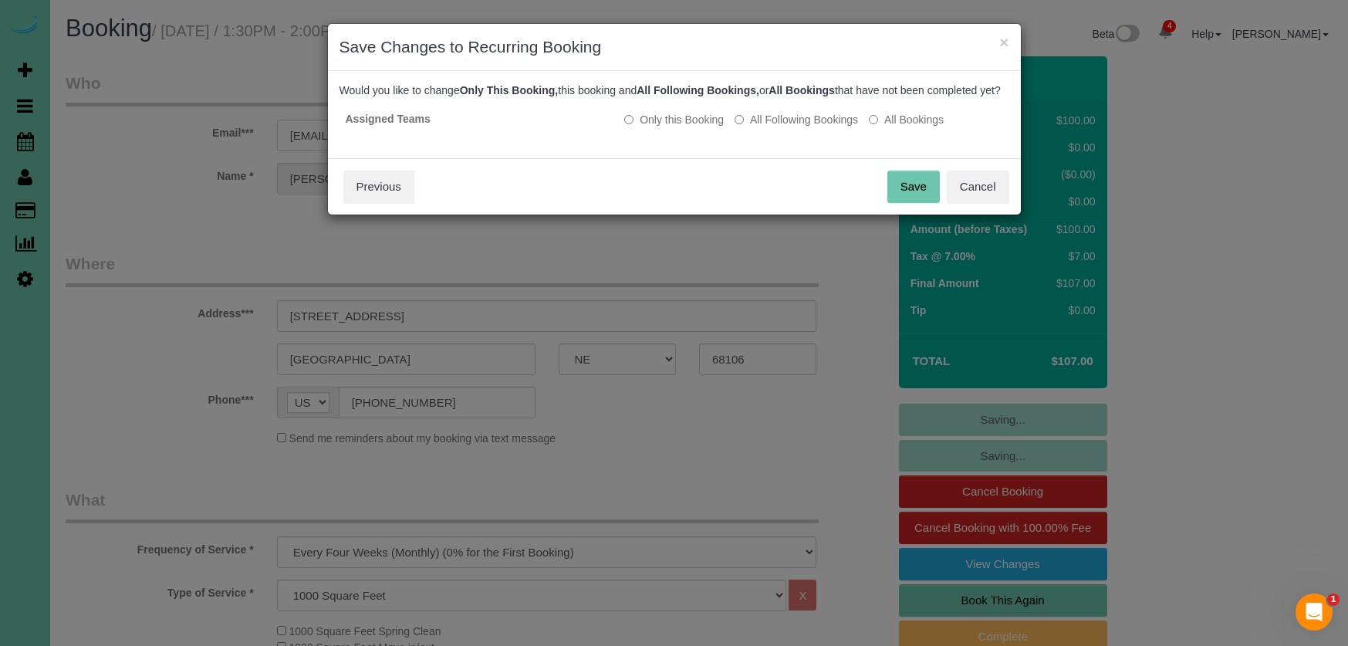
scroll to position [0, 0]
click at [915, 201] on button "Save" at bounding box center [914, 187] width 52 height 32
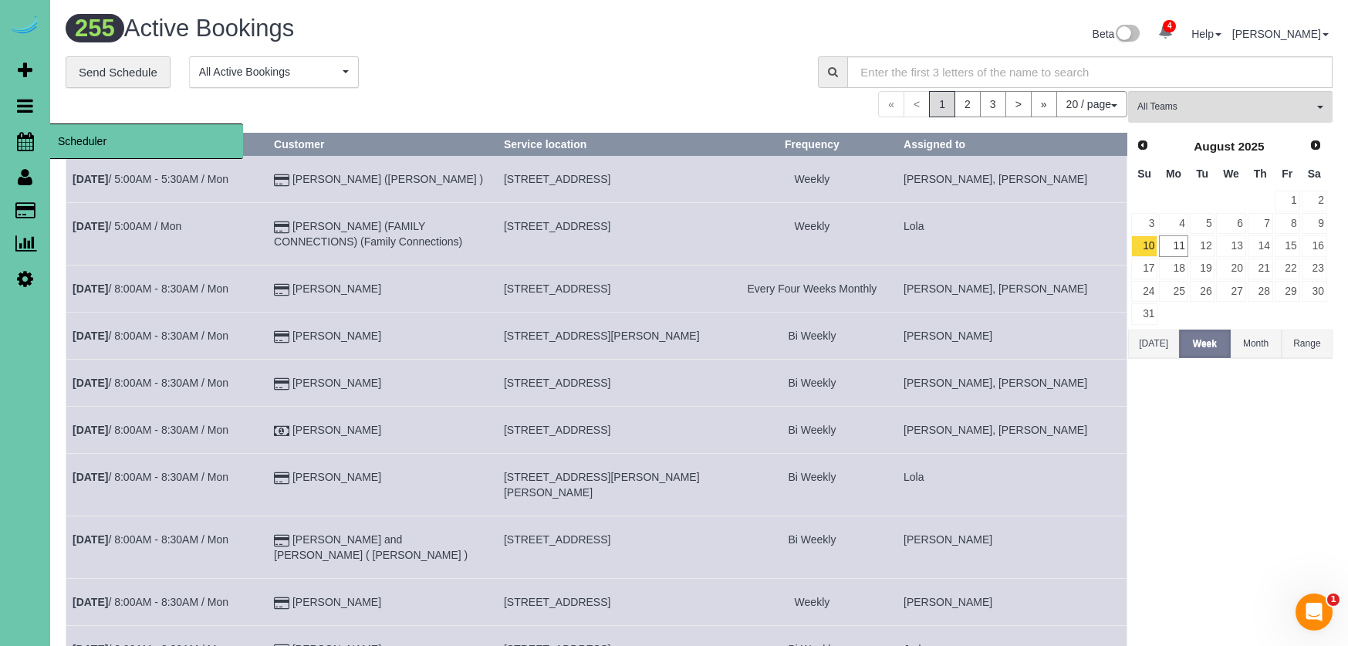
click at [25, 146] on icon at bounding box center [25, 141] width 17 height 19
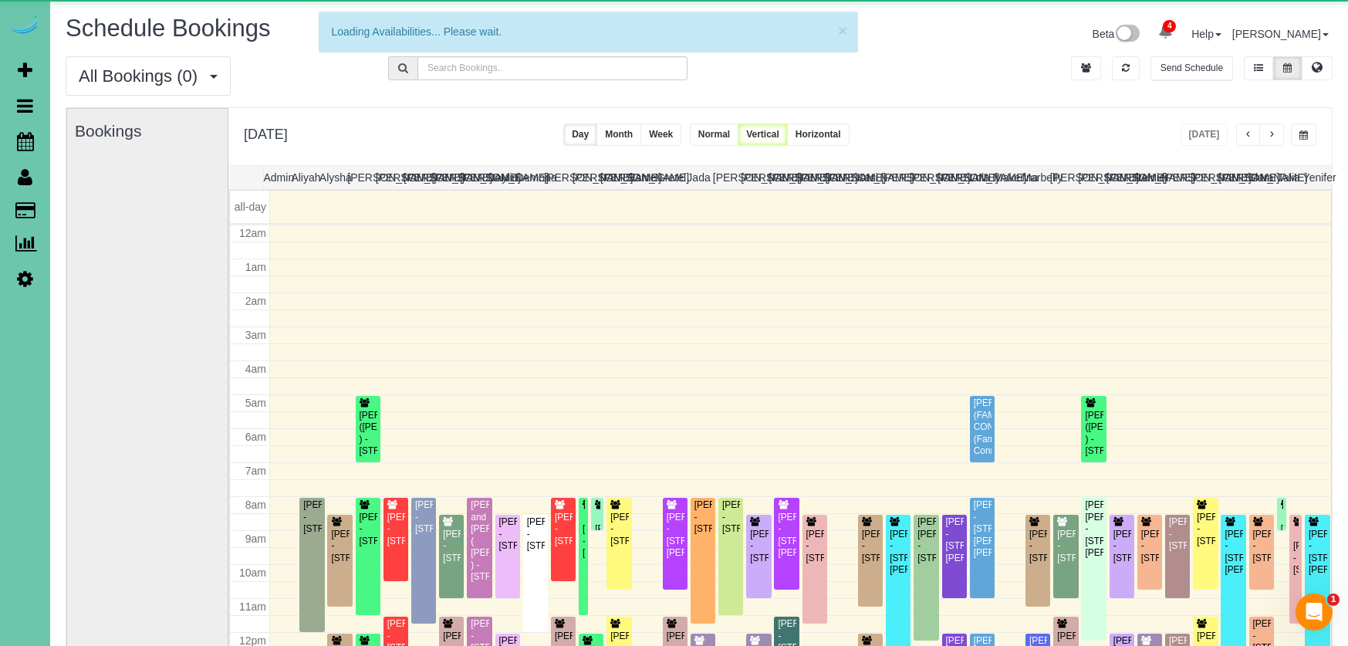
scroll to position [205, 0]
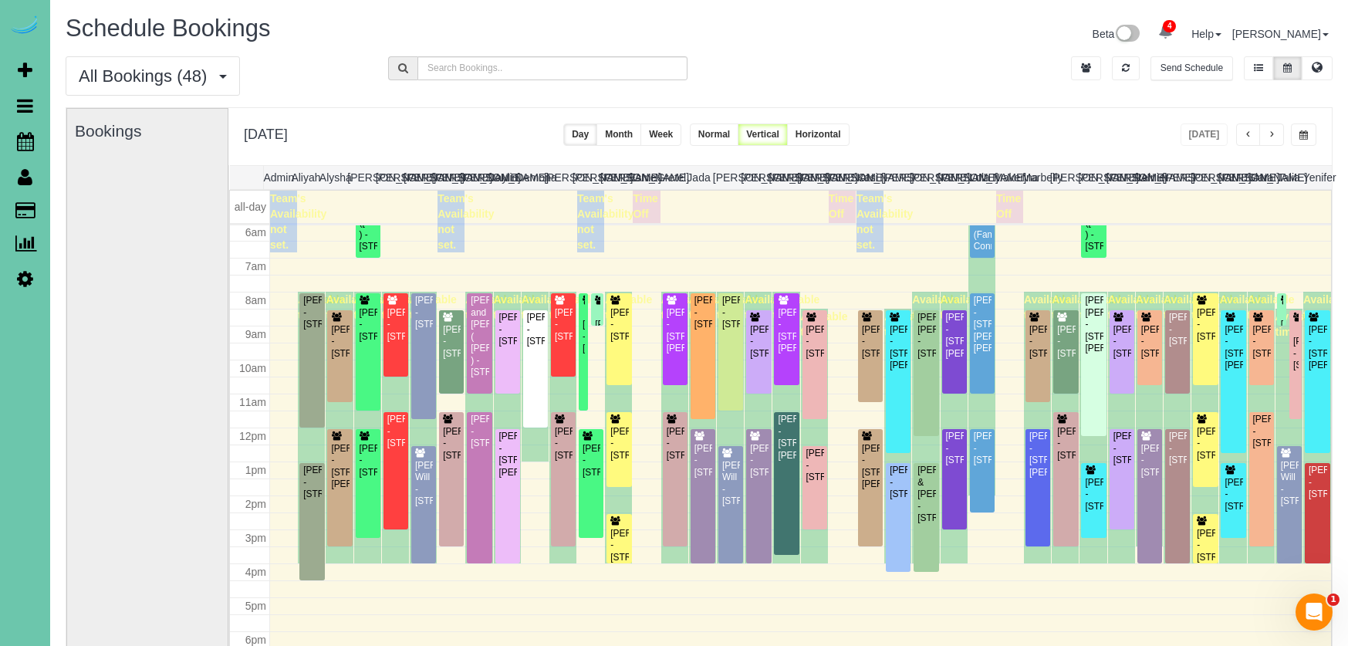
drag, startPoint x: 1309, startPoint y: 130, endPoint x: 1301, endPoint y: 140, distance: 12.7
click at [1309, 130] on button "button" at bounding box center [1303, 134] width 25 height 22
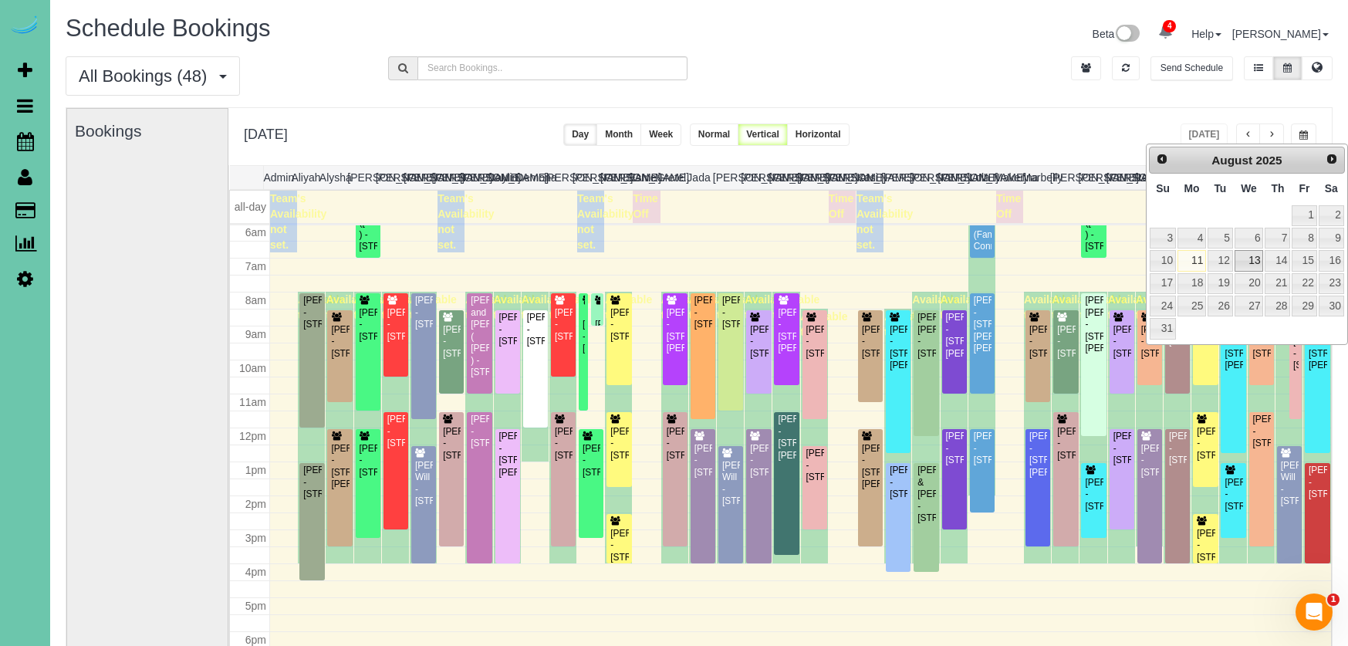
click at [1252, 261] on link "13" at bounding box center [1249, 260] width 29 height 21
type input "**********"
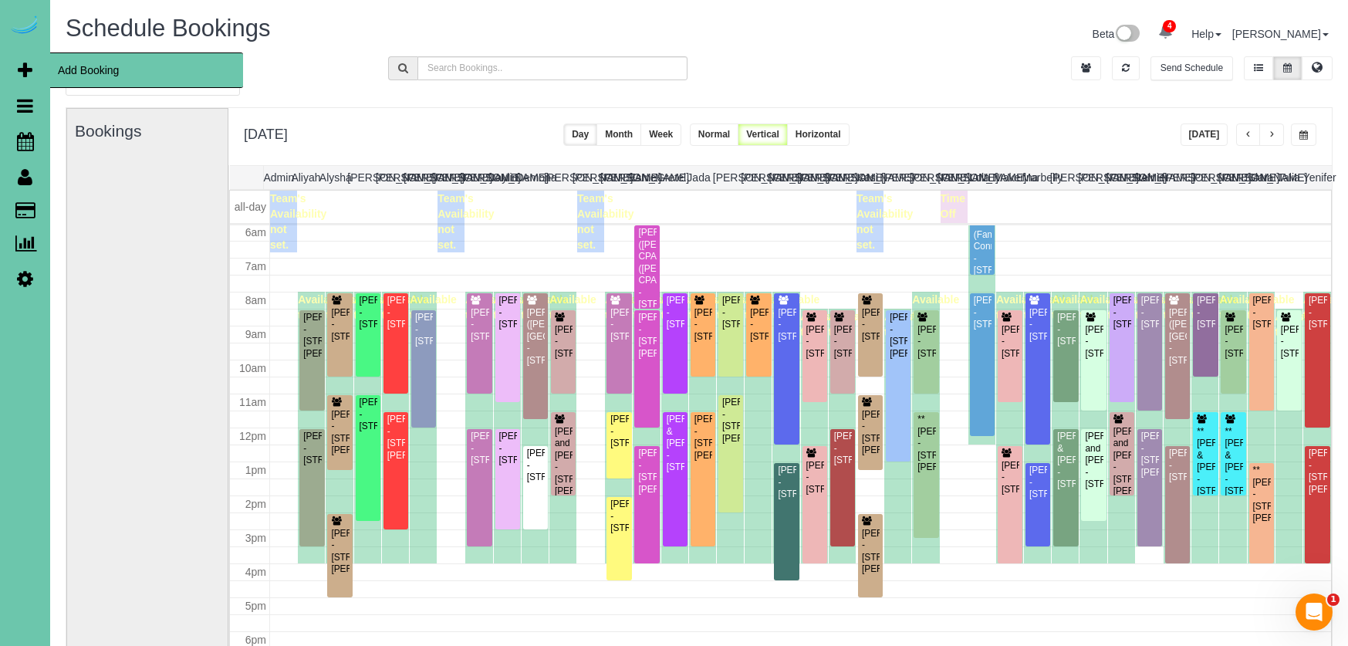
click at [102, 75] on span "Add Booking" at bounding box center [146, 70] width 193 height 36
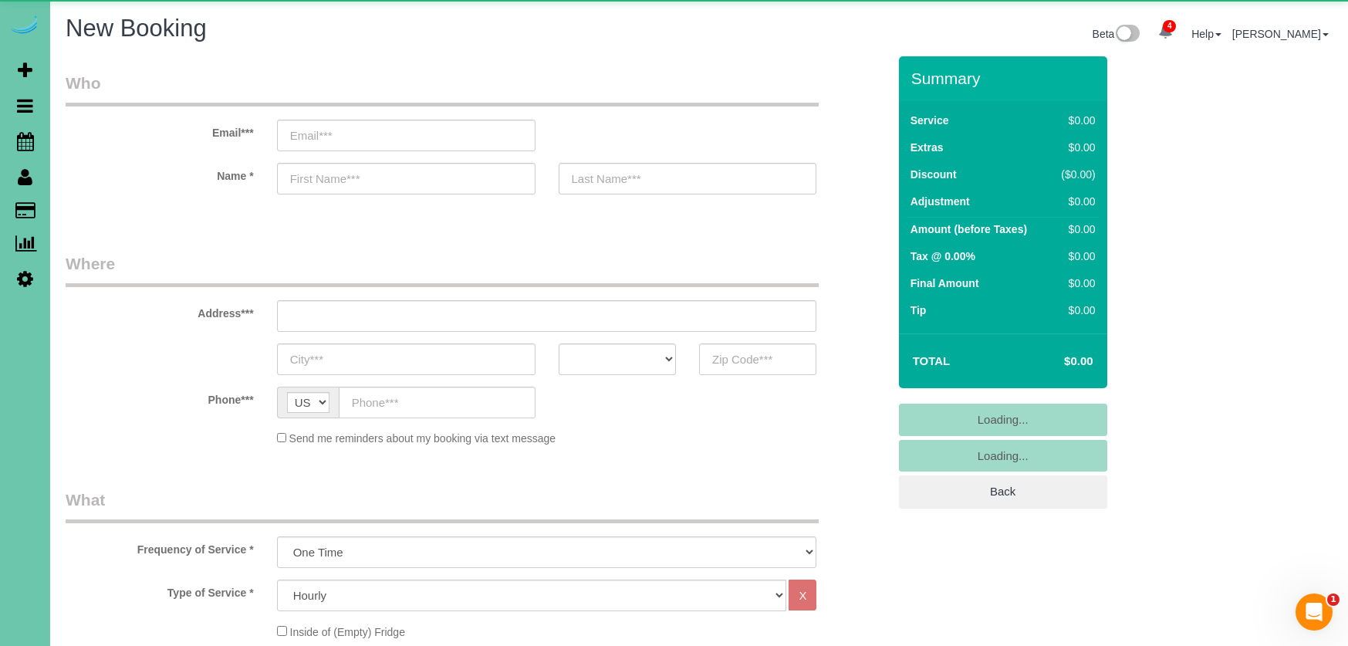
select select "object:4027"
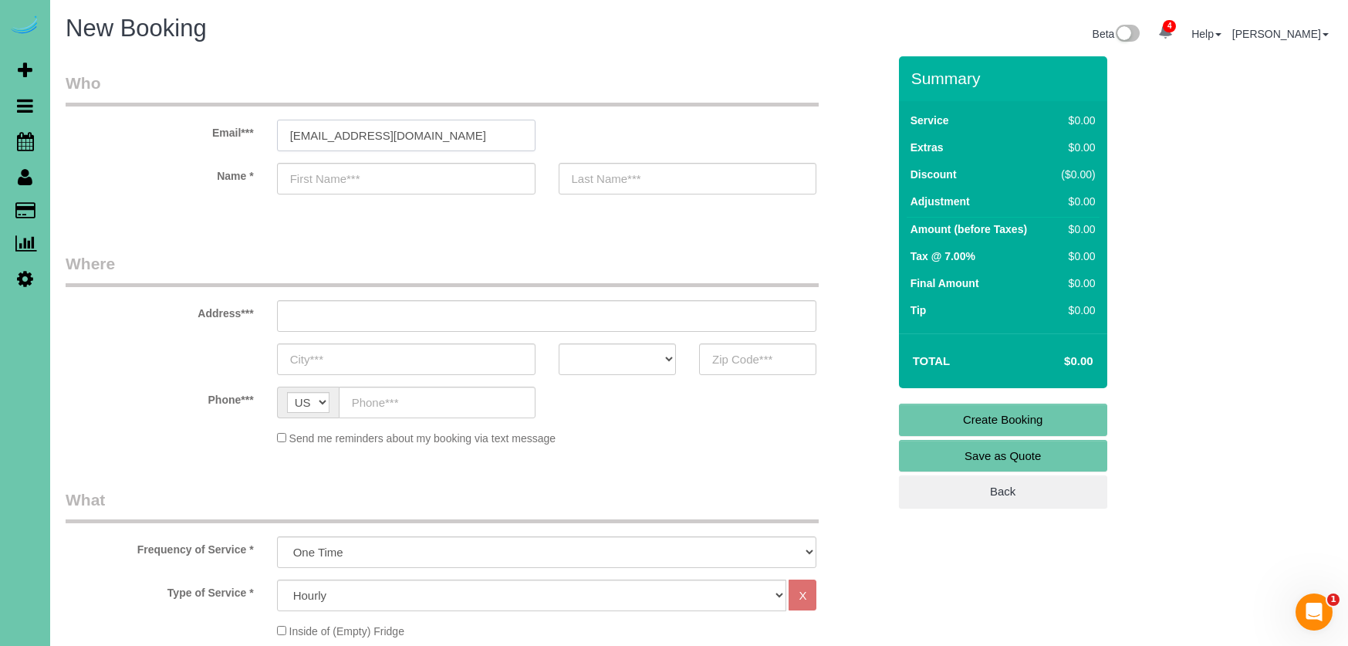
type input "psalm119mnoel@outlook.com"
type input "Melissa"
type input "Noel"
type input "1909 N 50th Street"
type input "[GEOGRAPHIC_DATA]"
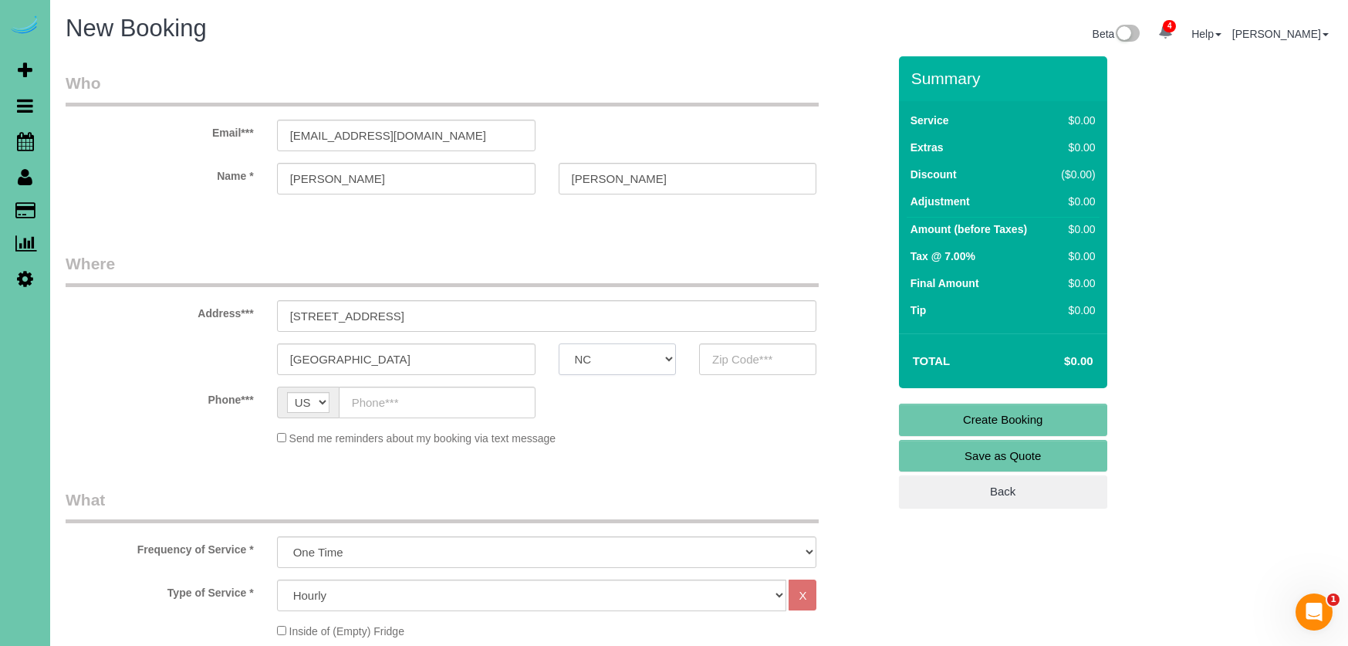
select select "NE"
type input "68104"
type input "(402) 676-0076"
select select "68"
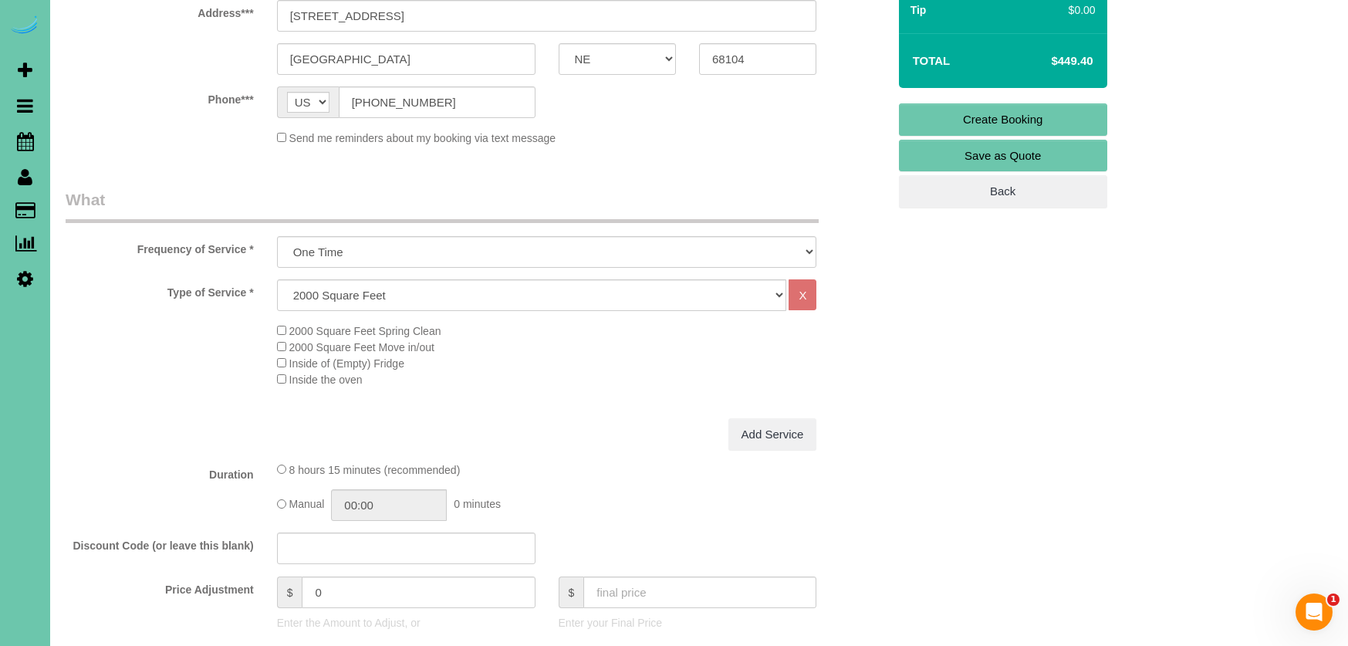
scroll to position [303, 0]
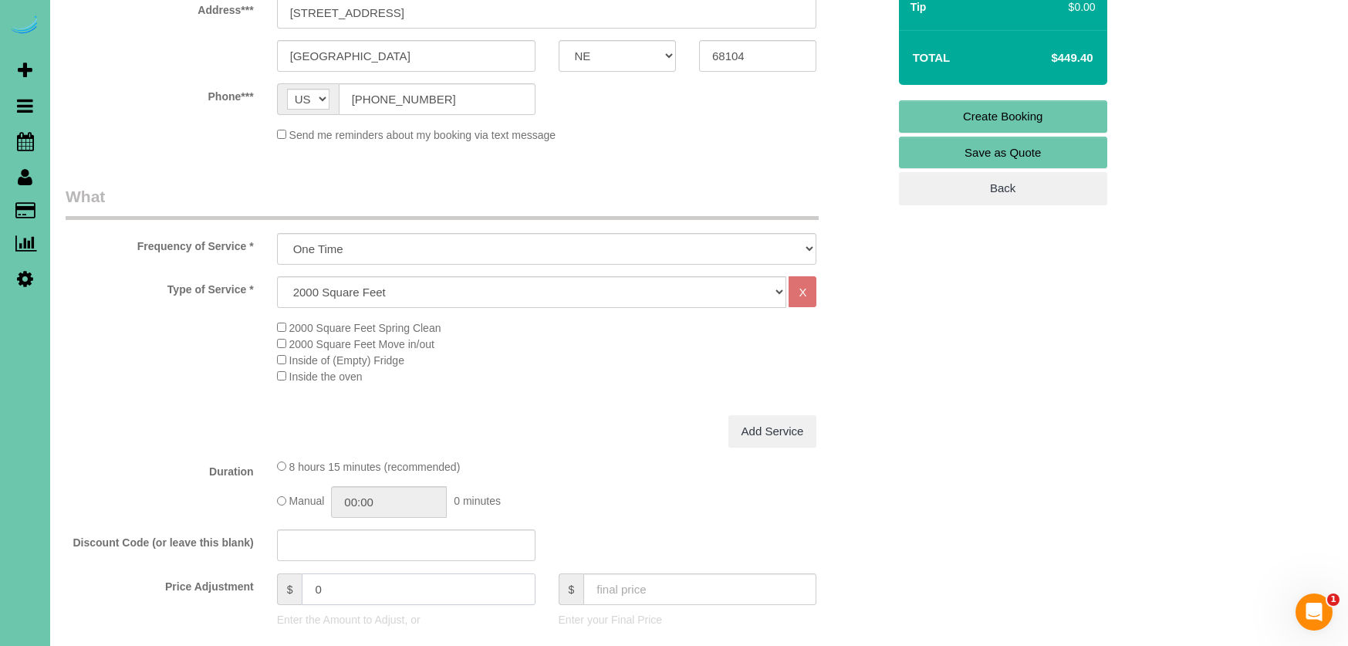
drag, startPoint x: 238, startPoint y: 567, endPoint x: 186, endPoint y: 557, distance: 53.3
click at [198, 560] on fieldset "What Frequency of Service * One Time Weekly (0% for the First Booking) Bi-Weekl…" at bounding box center [477, 630] width 822 height 890
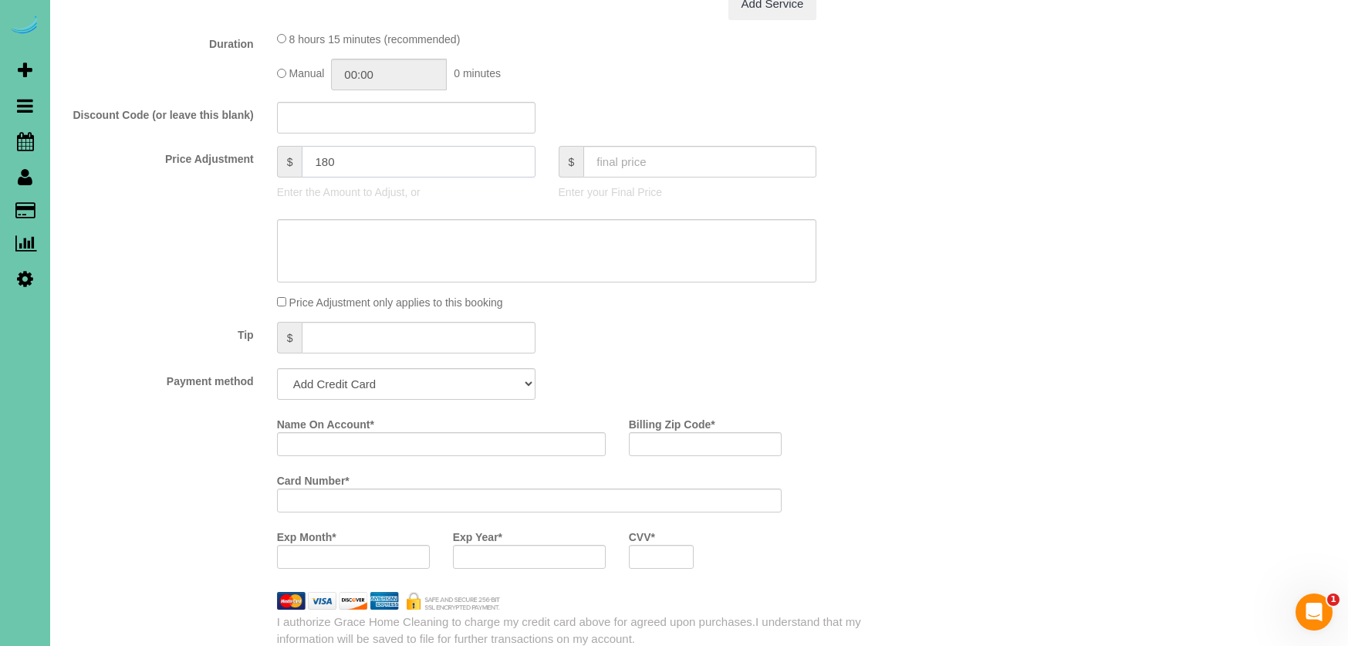
scroll to position [726, 0]
type input "180"
select select "string:check"
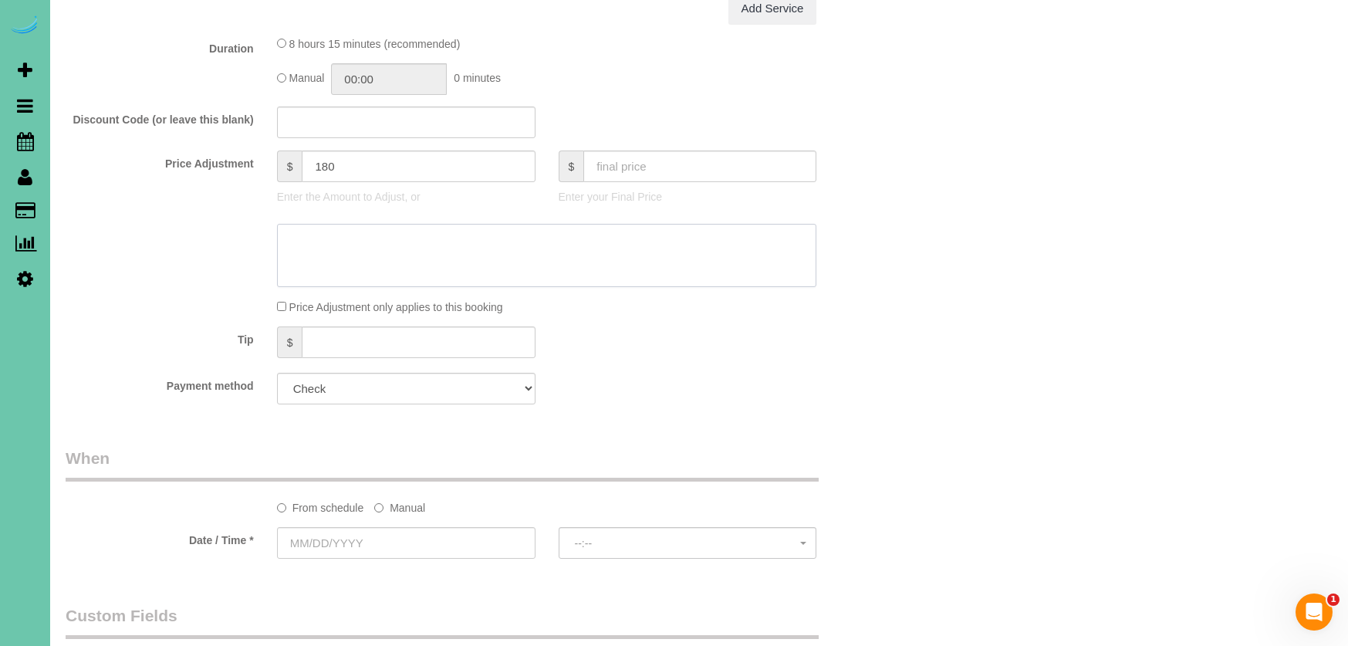
click at [335, 268] on textarea at bounding box center [547, 255] width 540 height 63
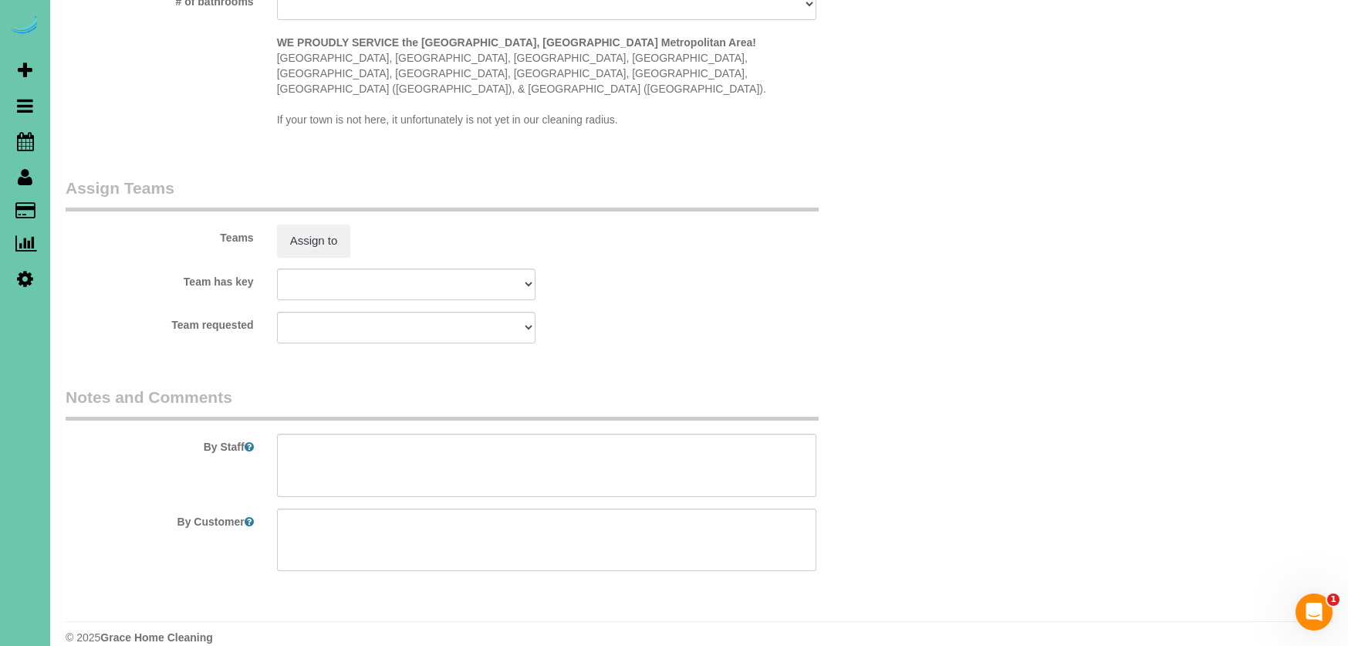
scroll to position [1436, 0]
type textarea "quoted 530-636"
click at [360, 441] on textarea at bounding box center [547, 466] width 540 height 63
type textarea "{"
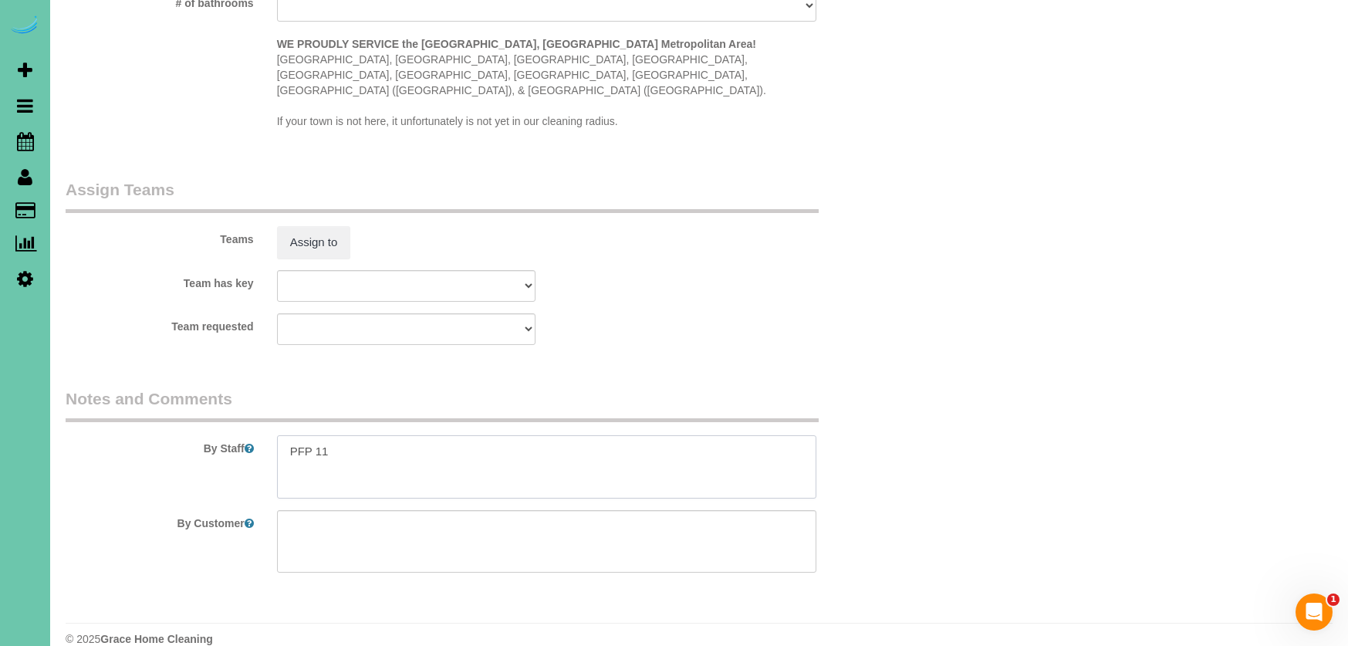
click at [287, 435] on textarea at bounding box center [547, 466] width 540 height 63
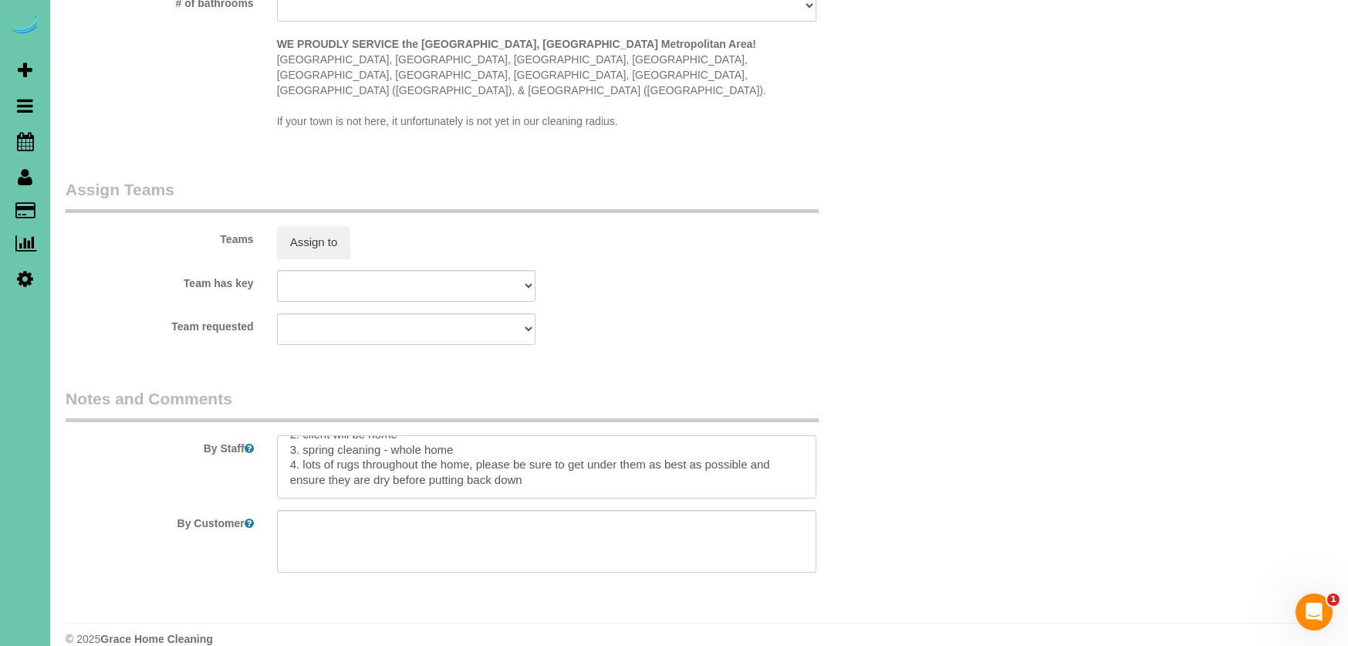
scroll to position [63, 0]
paste textarea "*Use extension duster for high or hard-to-reach areas HANDWASH: hand wash every…"
type textarea "**need to confirm w/ access and paymenet** 1. credit 2. client will be home 3. …"
click at [326, 232] on button "Assign to" at bounding box center [314, 242] width 74 height 32
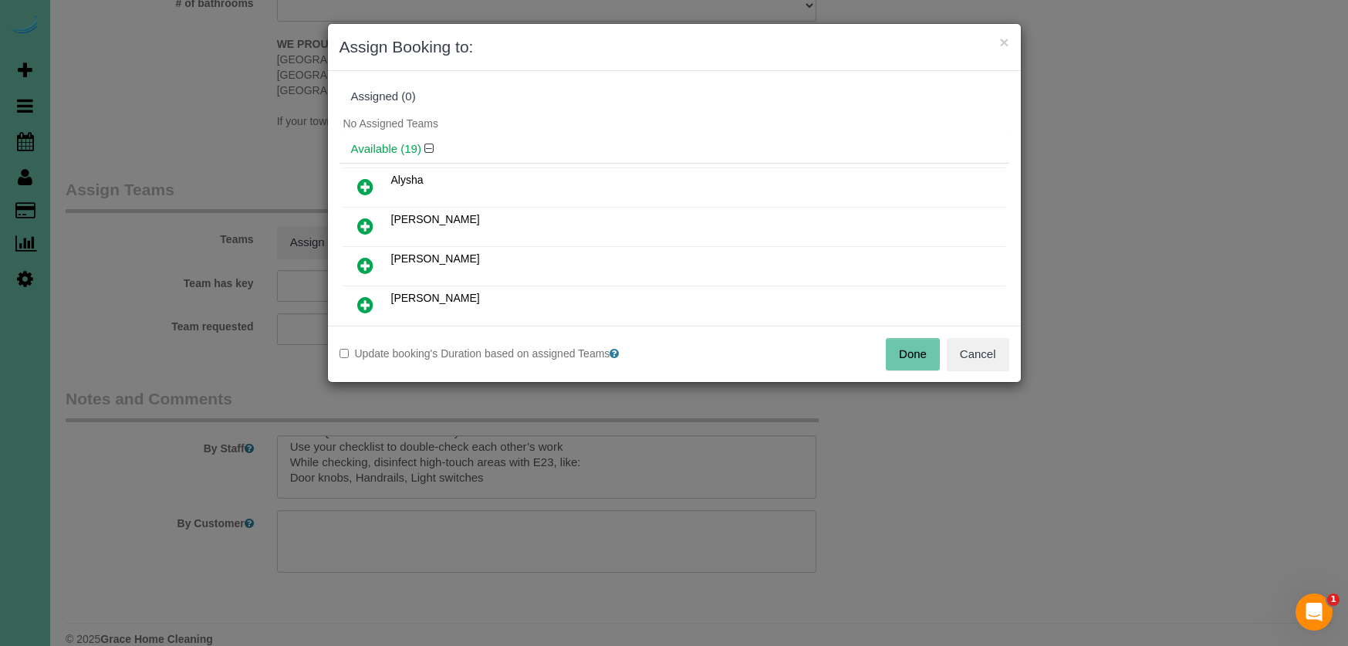
drag, startPoint x: 370, startPoint y: 228, endPoint x: 366, endPoint y: 248, distance: 20.6
click at [369, 232] on icon at bounding box center [365, 226] width 16 height 19
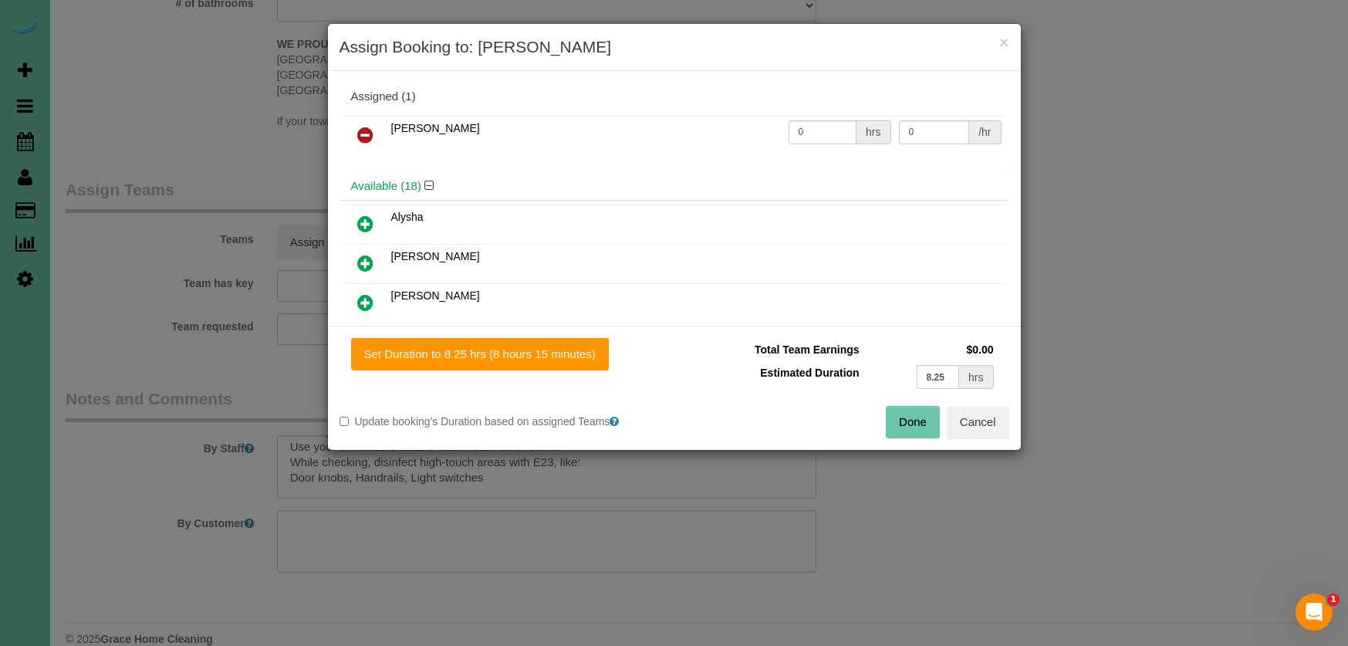
drag, startPoint x: 365, startPoint y: 252, endPoint x: 370, endPoint y: 299, distance: 46.6
click at [367, 256] on link at bounding box center [365, 264] width 36 height 31
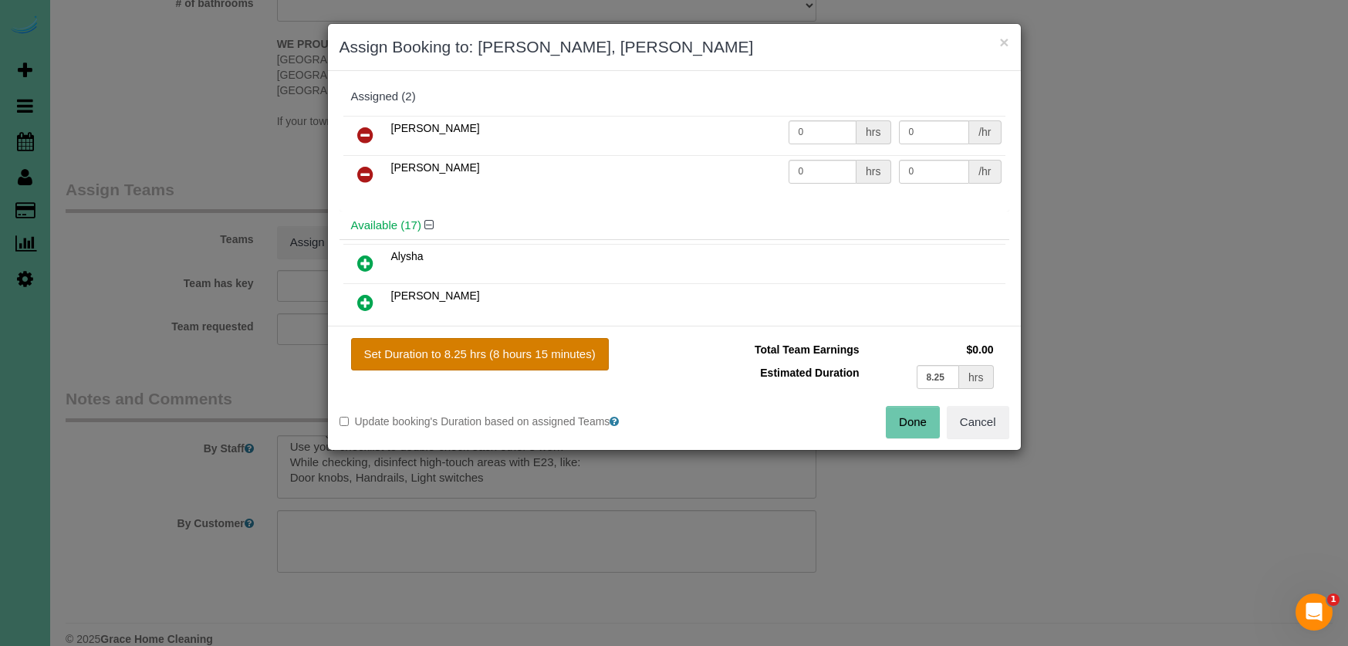
drag, startPoint x: 369, startPoint y: 303, endPoint x: 428, endPoint y: 338, distance: 68.8
click at [370, 305] on icon at bounding box center [365, 302] width 16 height 19
click at [460, 355] on button "Set Duration to 8.25 hrs (8 hours 15 minutes)" at bounding box center [480, 354] width 258 height 32
type input "8.25"
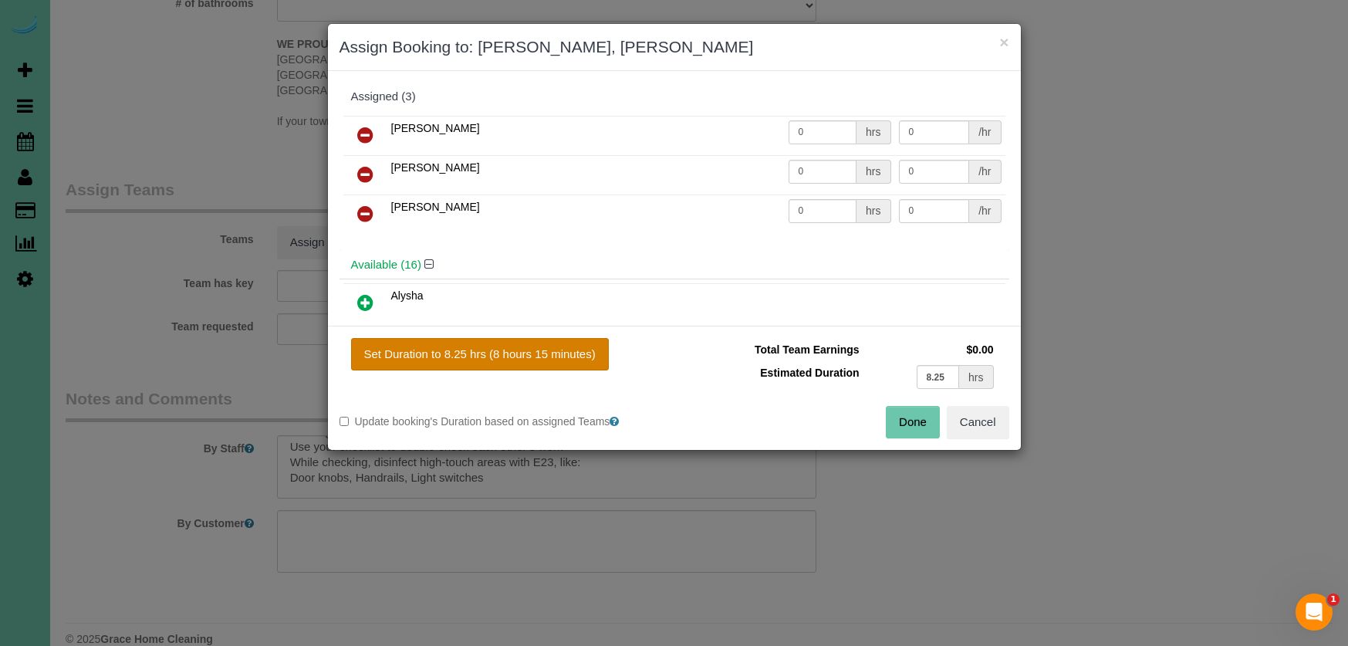
type input "8.25"
drag, startPoint x: 949, startPoint y: 377, endPoint x: 787, endPoint y: 344, distance: 165.3
click at [791, 344] on tbody "Total Team Earnings $0.00 Estimated Duration 8.25 hrs" at bounding box center [842, 365] width 312 height 55
type input "3.75"
drag, startPoint x: 570, startPoint y: 356, endPoint x: 654, endPoint y: 370, distance: 84.6
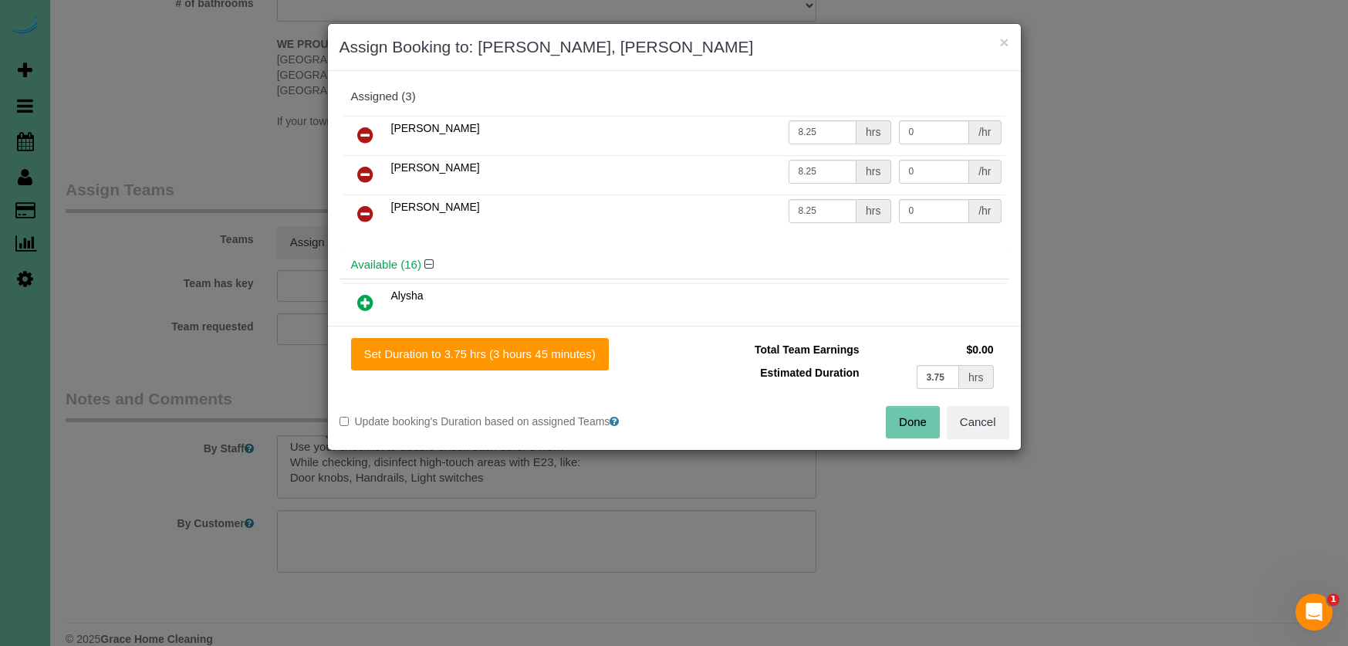
click at [572, 357] on button "Set Duration to 3.75 hrs (3 hours 45 minutes)" at bounding box center [480, 354] width 258 height 32
type input "3.75"
click at [913, 428] on button "Done" at bounding box center [913, 422] width 54 height 32
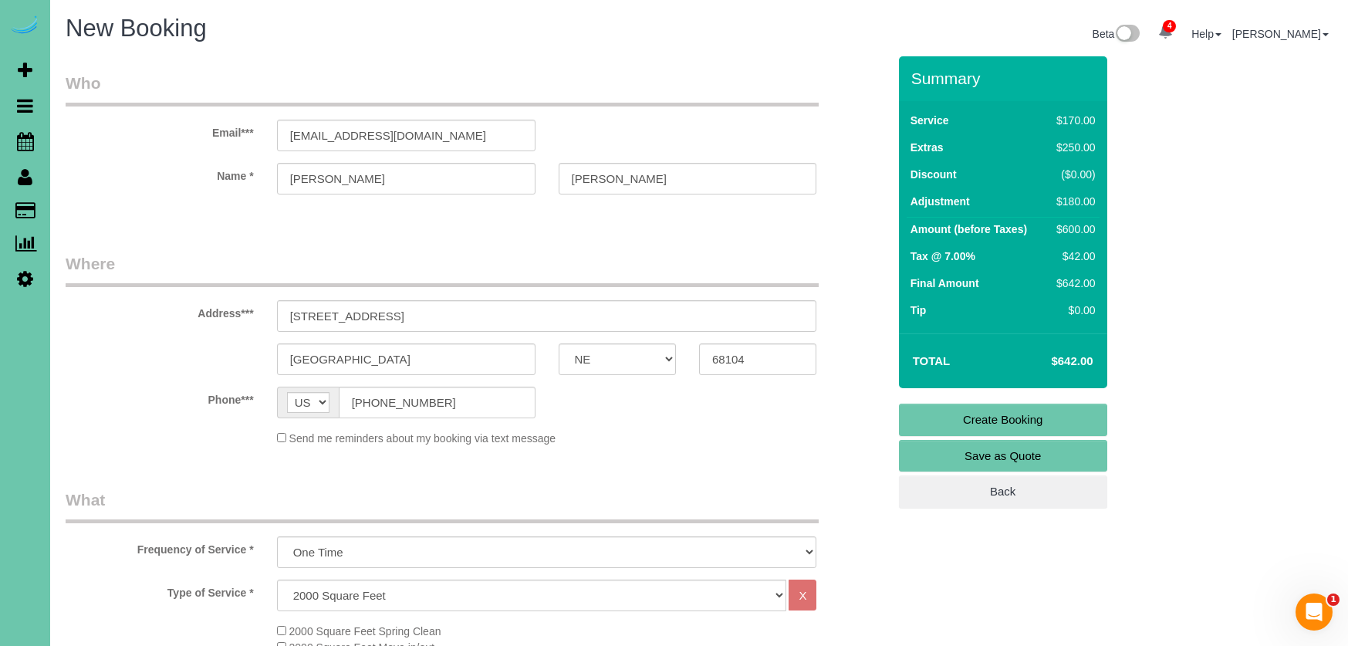
scroll to position [0, 0]
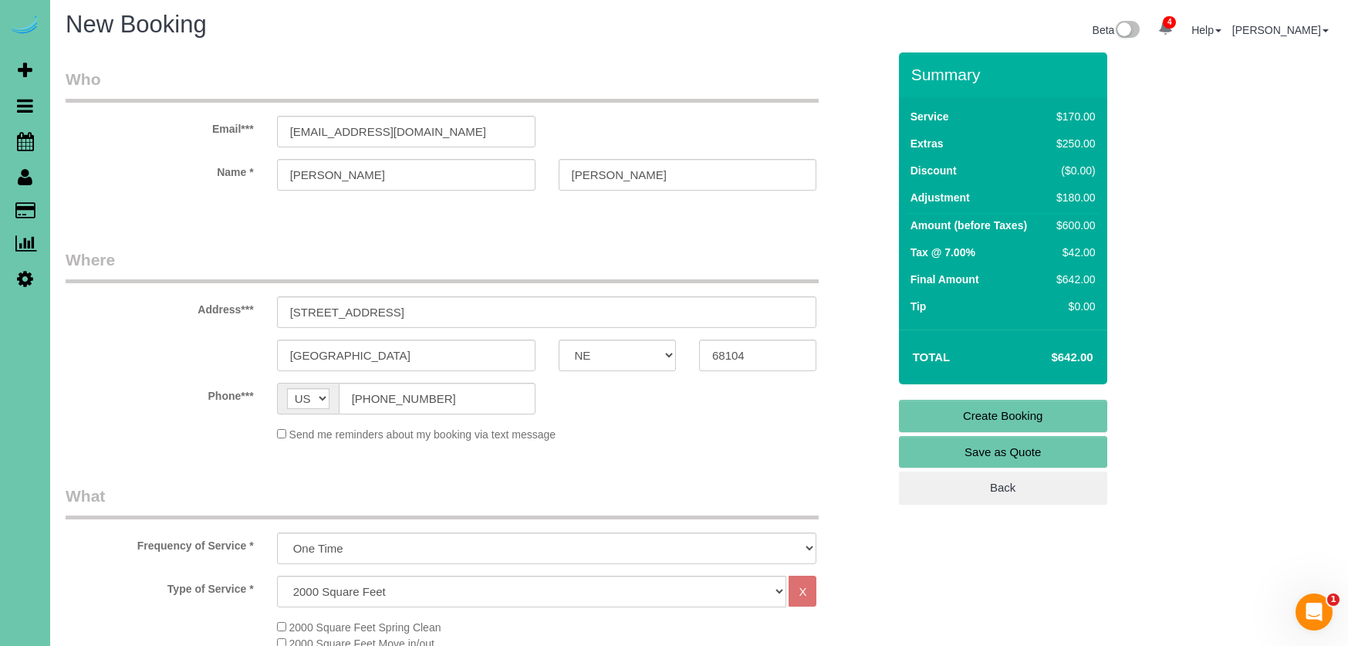
click at [954, 414] on link "Create Booking" at bounding box center [1003, 416] width 208 height 32
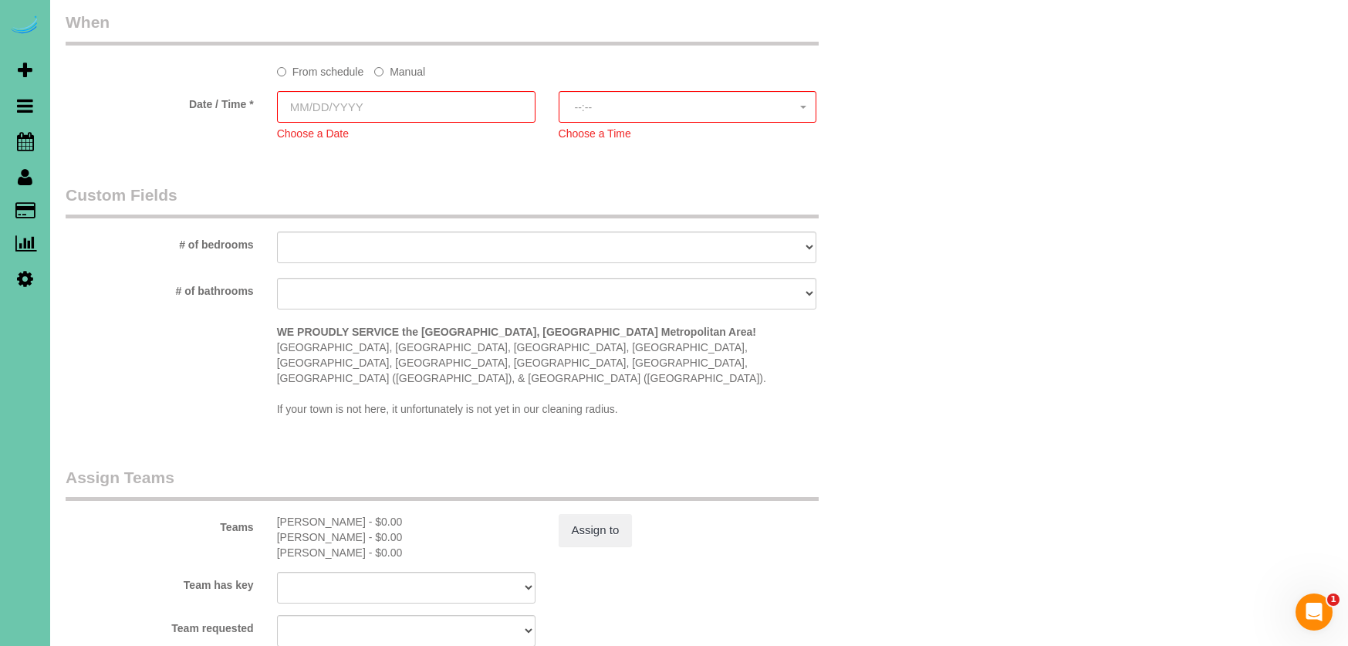
scroll to position [1233, 0]
click at [386, 63] on label "Manual" at bounding box center [399, 69] width 51 height 21
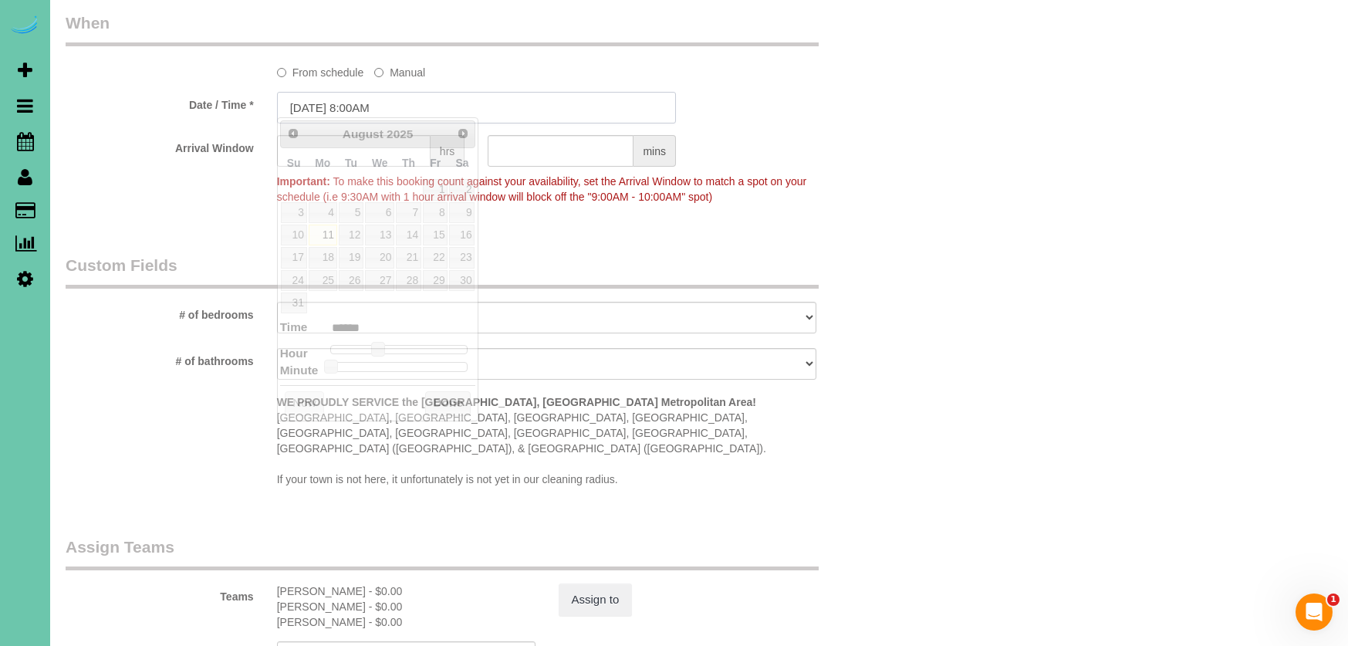
drag, startPoint x: 372, startPoint y: 97, endPoint x: 361, endPoint y: 100, distance: 11.2
click at [373, 98] on input "08/11/2025 8:00AM" at bounding box center [476, 108] width 399 height 32
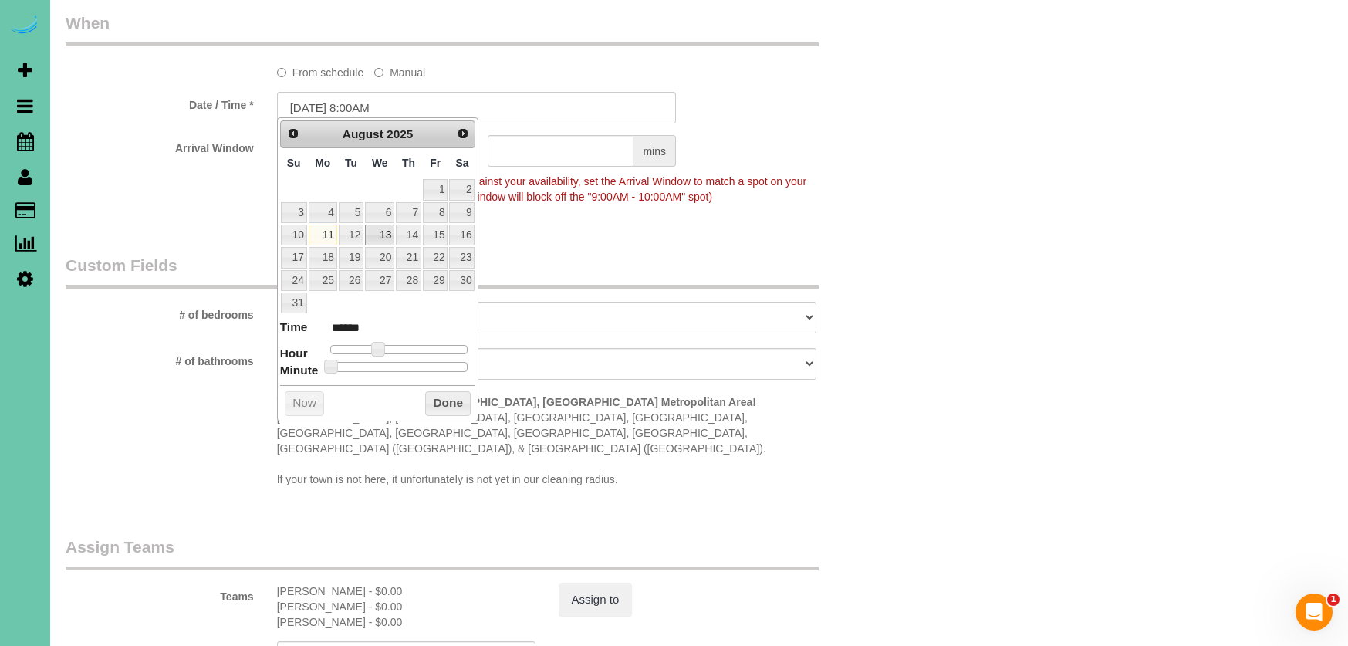
click at [386, 232] on link "13" at bounding box center [379, 235] width 29 height 21
type input "08/13/2025 9:00AM"
type input "******"
type input "08/13/2025 10:00AM"
type input "*******"
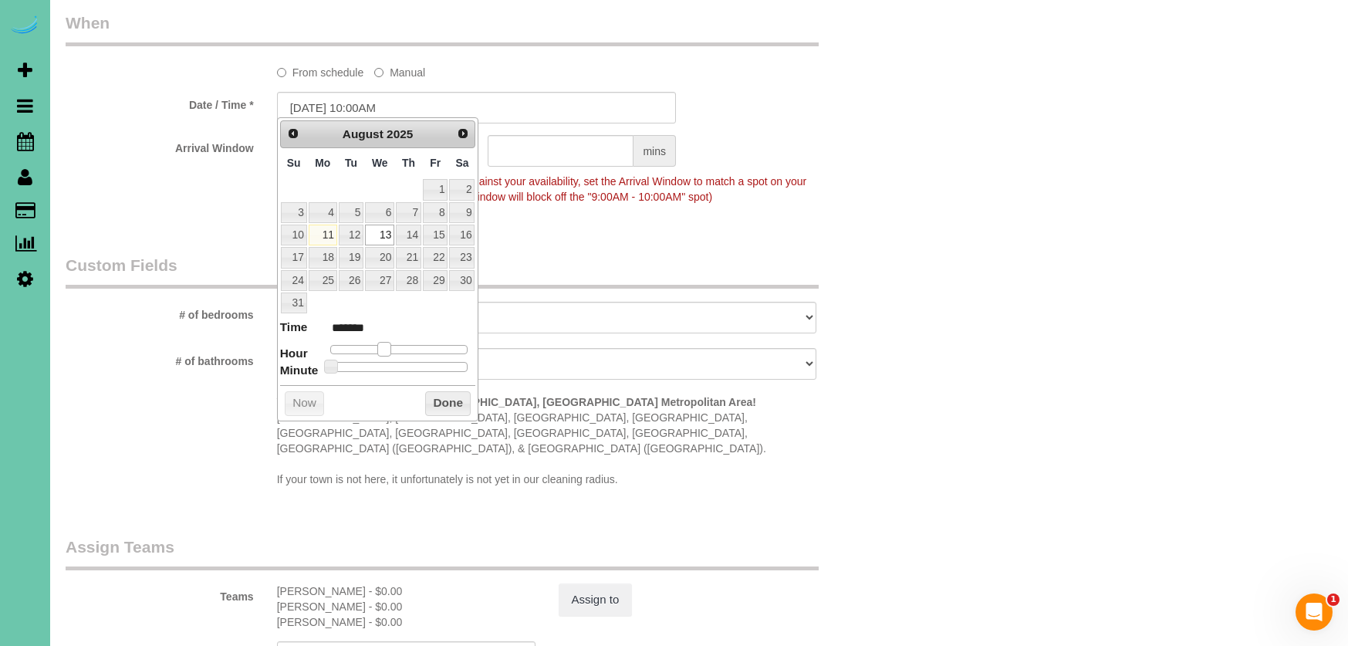
type input "08/13/2025 11:00AM"
type input "*******"
drag, startPoint x: 385, startPoint y: 344, endPoint x: 397, endPoint y: 345, distance: 11.6
click at [397, 345] on span at bounding box center [396, 349] width 14 height 14
click at [374, 103] on input "08/13/2025 11:00AM" at bounding box center [476, 108] width 399 height 32
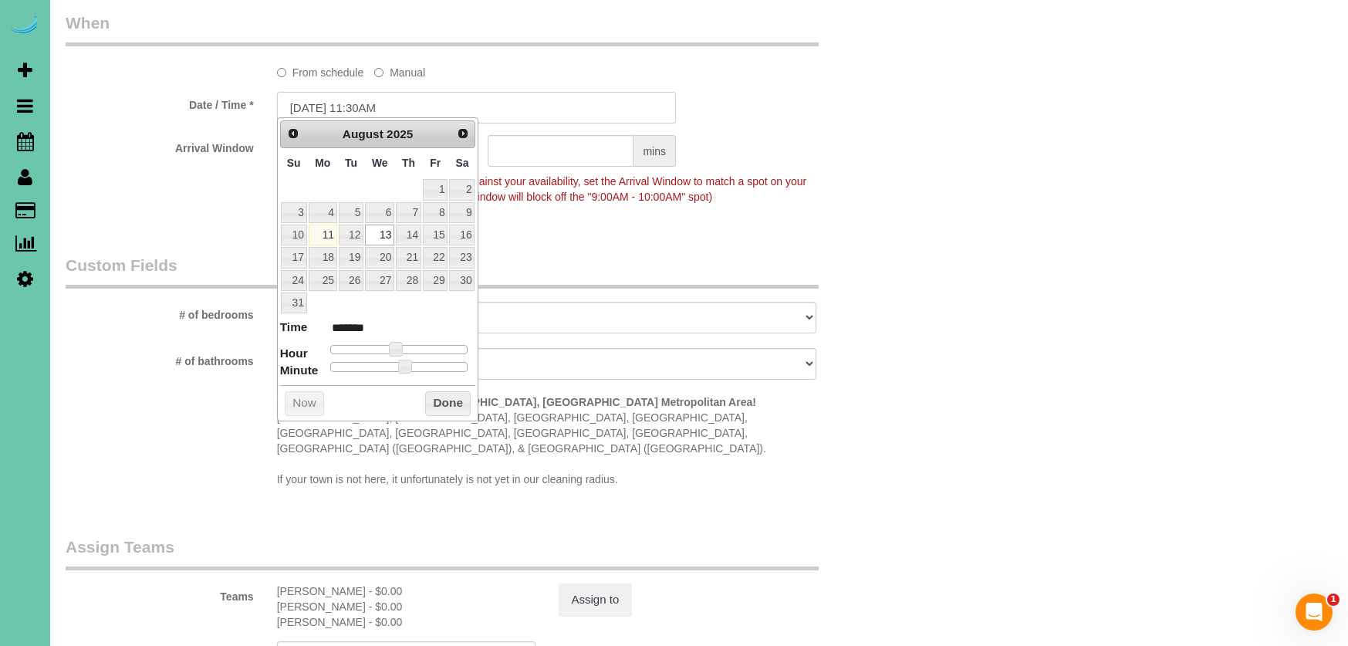
type input "08/13/2025 11:30AM"
drag, startPoint x: 545, startPoint y: 191, endPoint x: 455, endPoint y: 176, distance: 90.7
click at [538, 191] on span "To make this booking count against your availability, set the Arrival Window to…" at bounding box center [542, 189] width 530 height 28
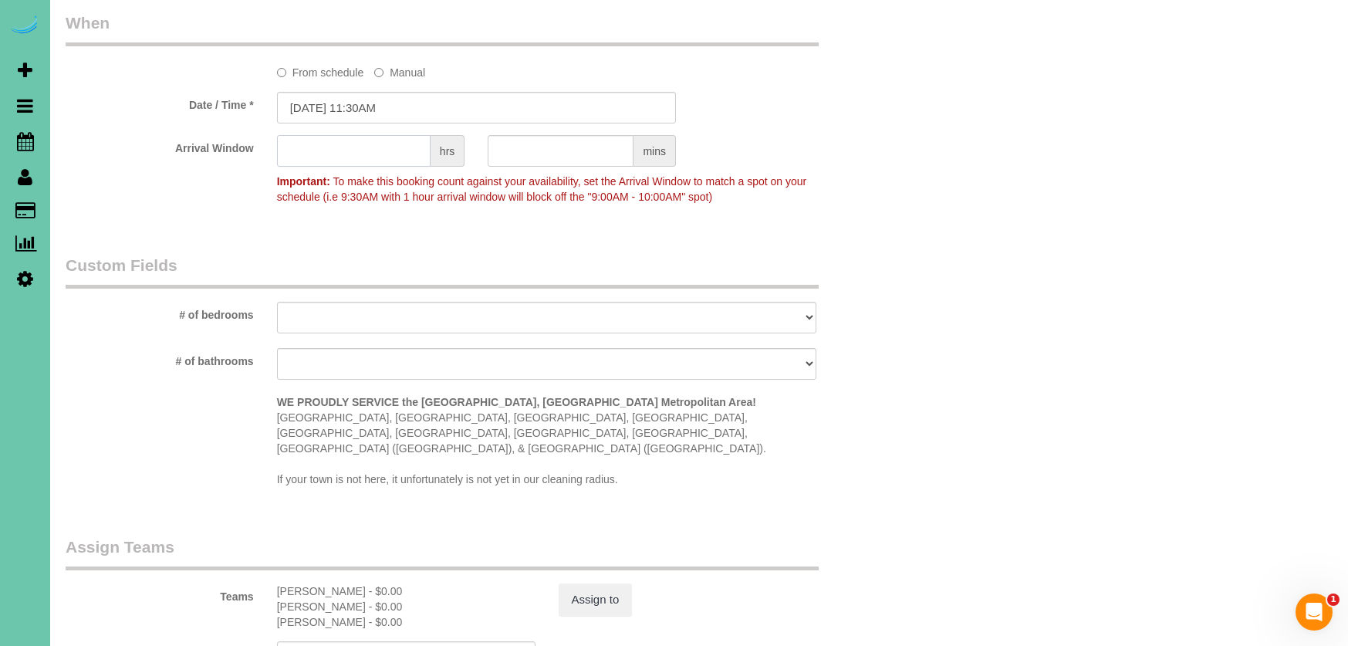
click at [391, 151] on input "text" at bounding box center [354, 151] width 154 height 32
type input "1"
select select "number:36"
select select "number:43"
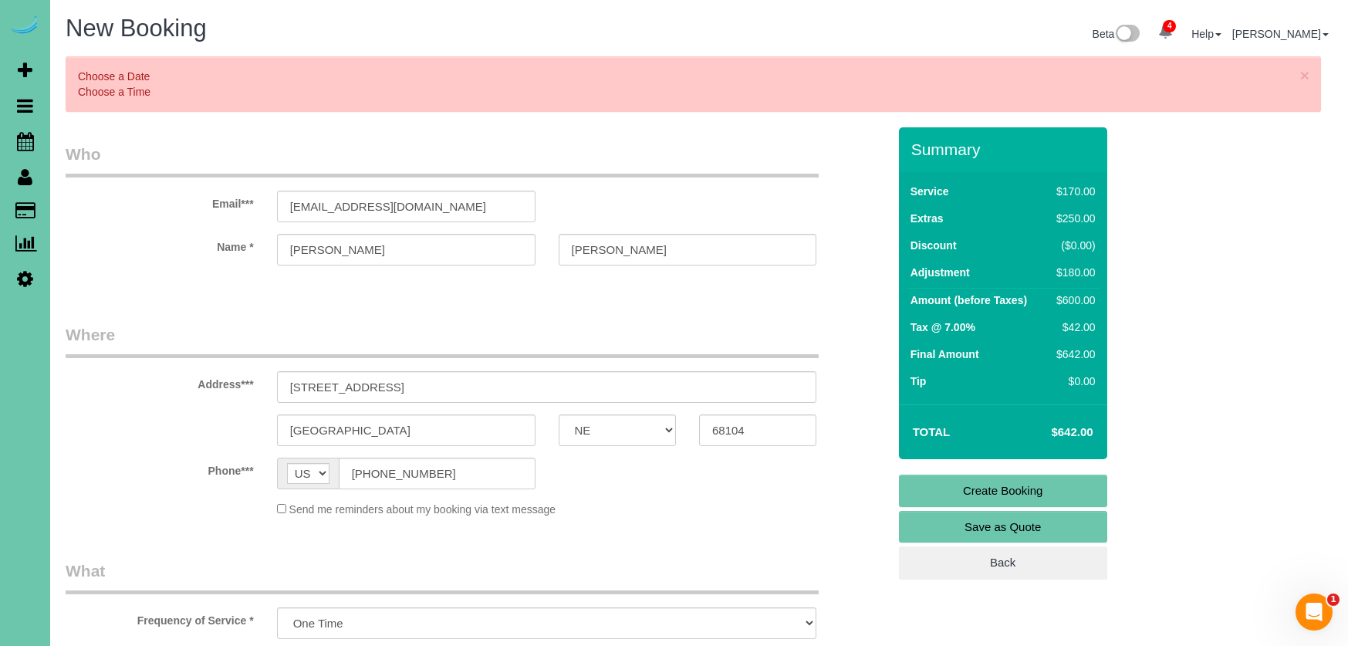
scroll to position [0, 0]
click at [1006, 478] on link "Create Booking" at bounding box center [1003, 491] width 208 height 32
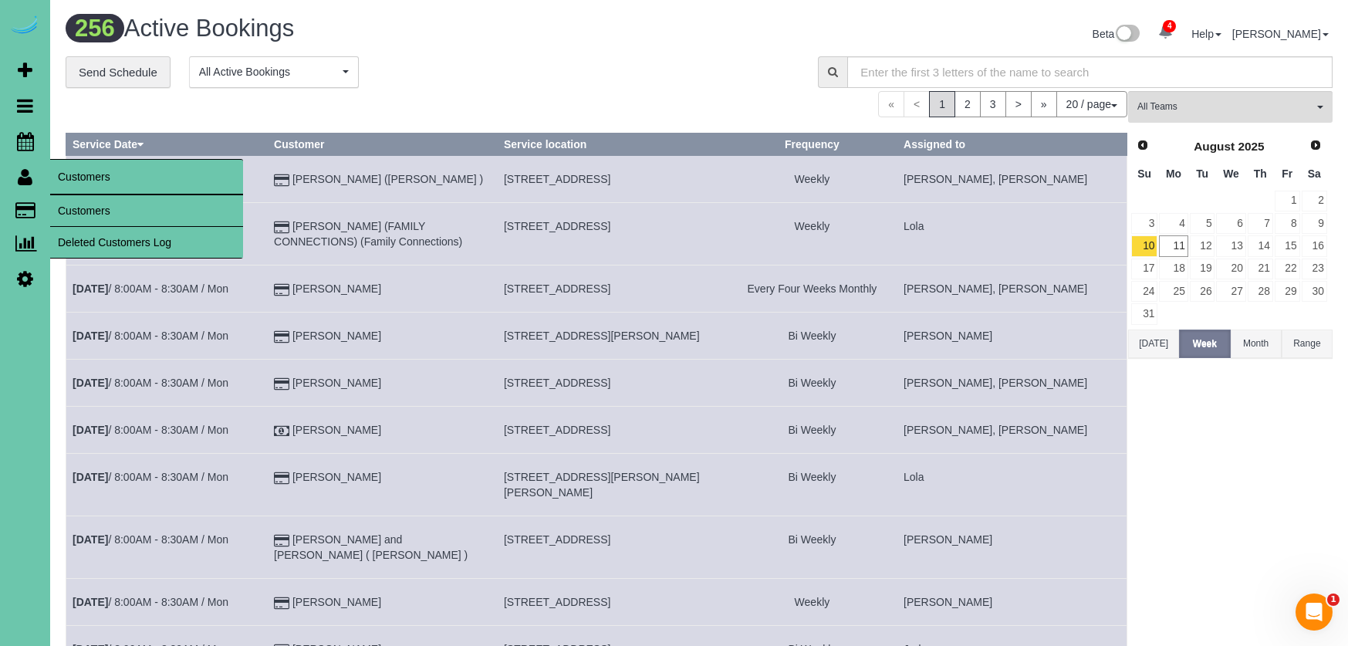
click at [96, 209] on link "Customers" at bounding box center [146, 210] width 193 height 31
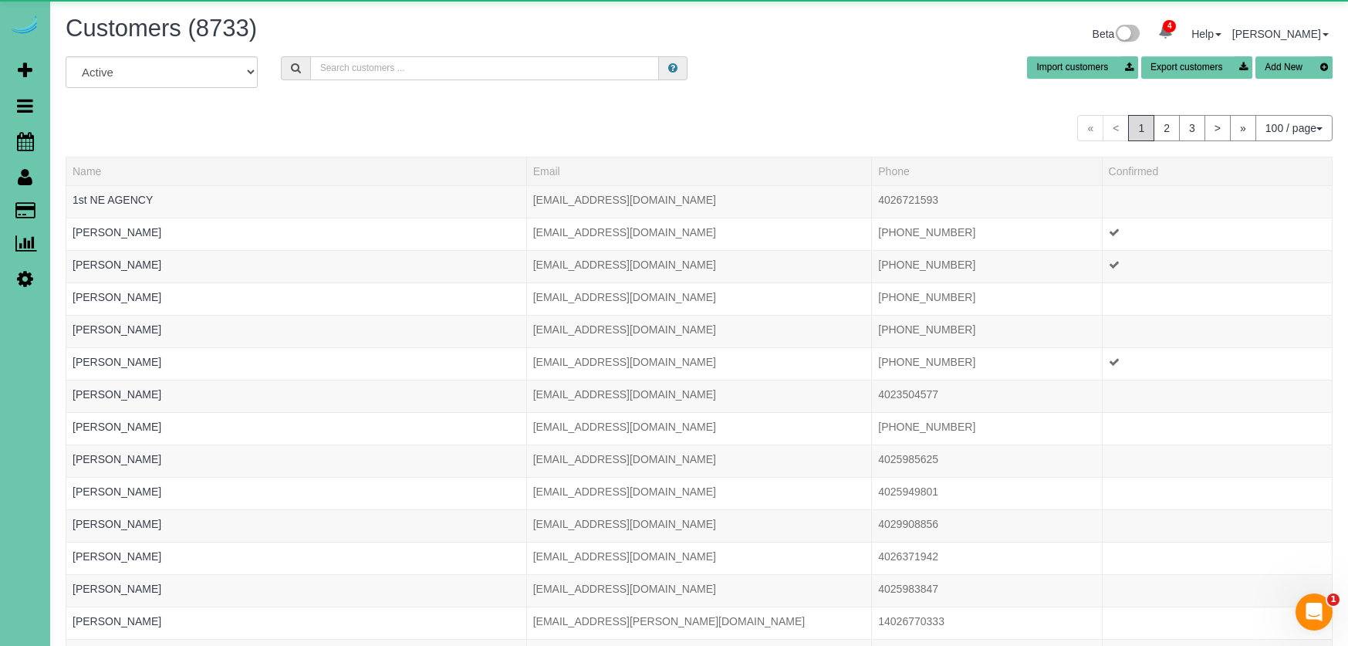
click at [360, 71] on input "text" at bounding box center [484, 68] width 349 height 24
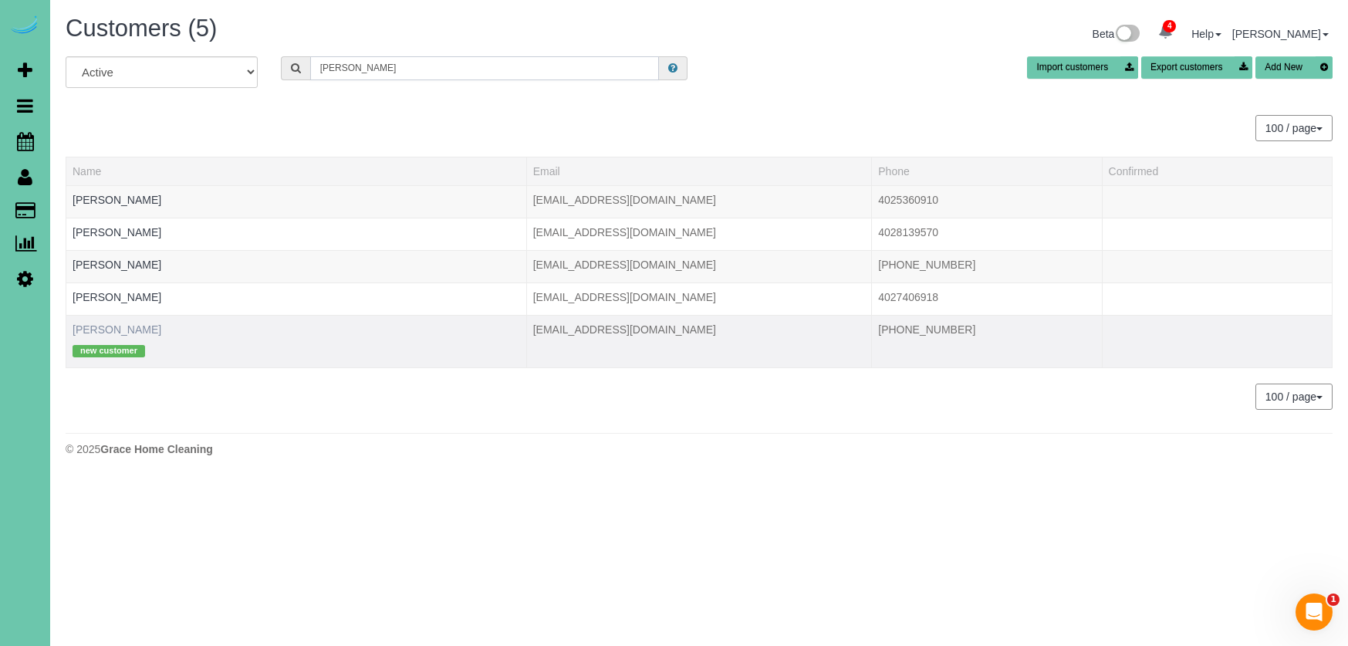
type input "warren"
click at [121, 332] on link "Raechel Warren" at bounding box center [117, 329] width 89 height 12
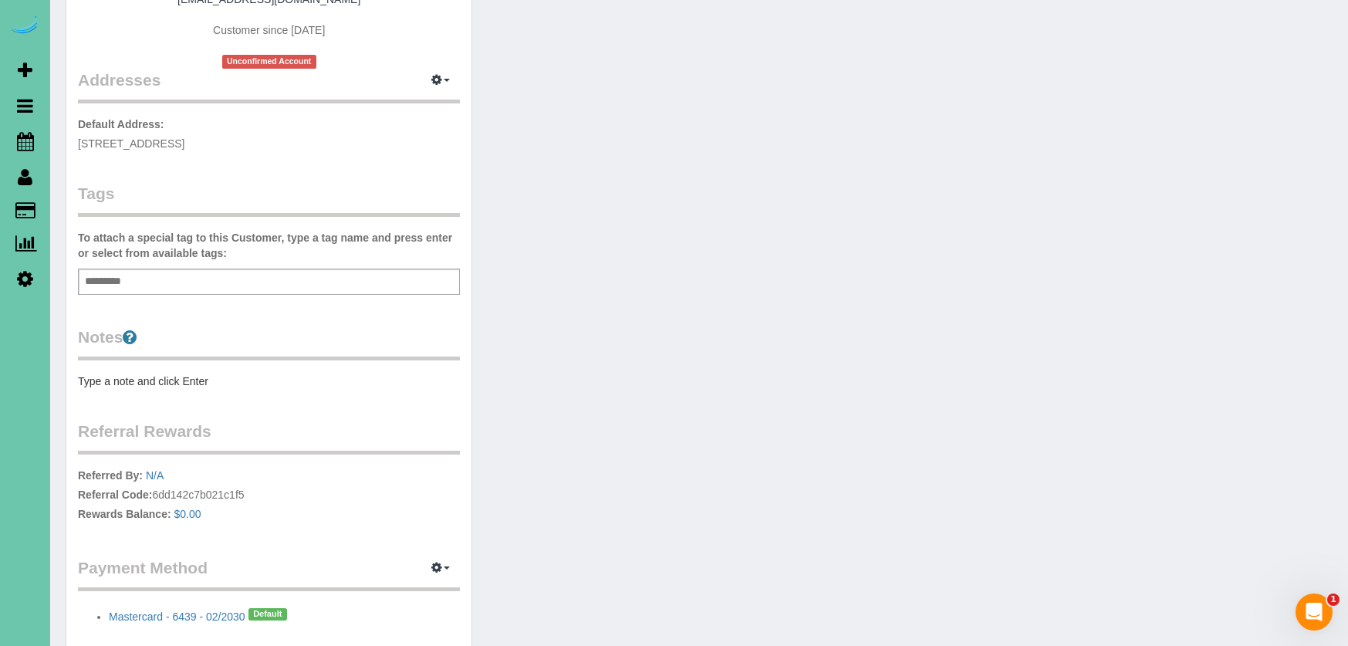
scroll to position [272, 0]
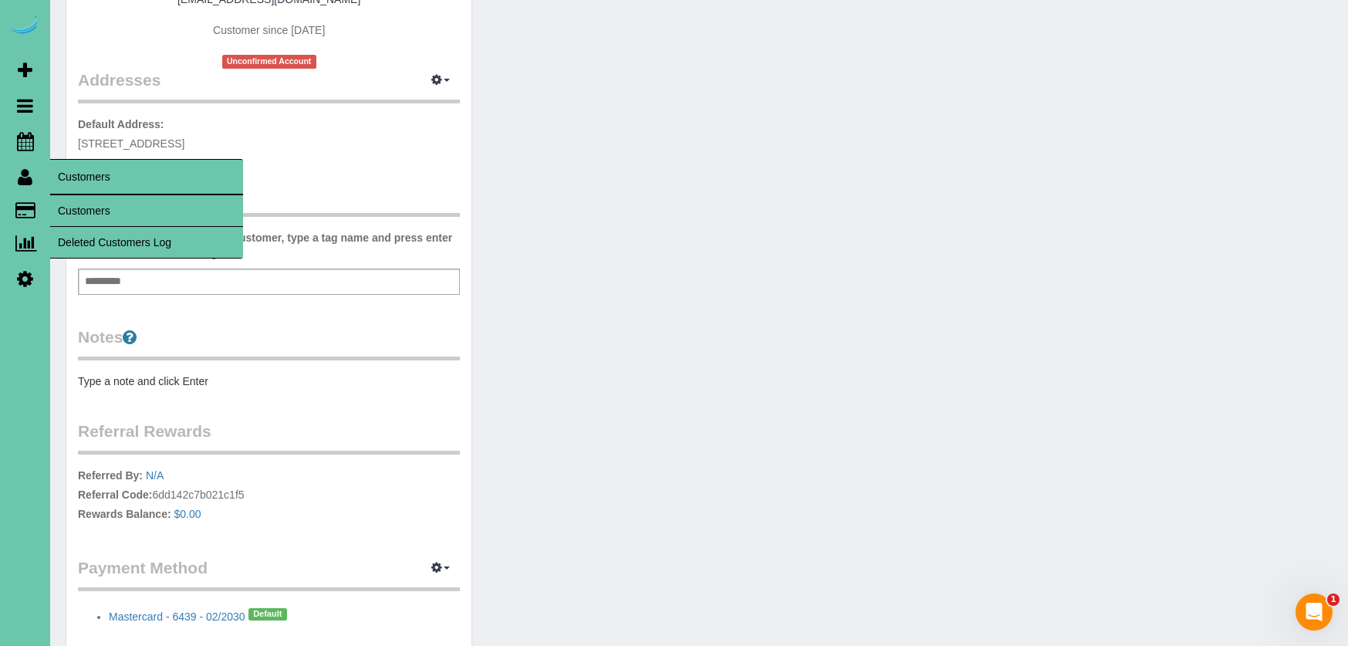
click at [85, 222] on link "Customers" at bounding box center [146, 210] width 193 height 31
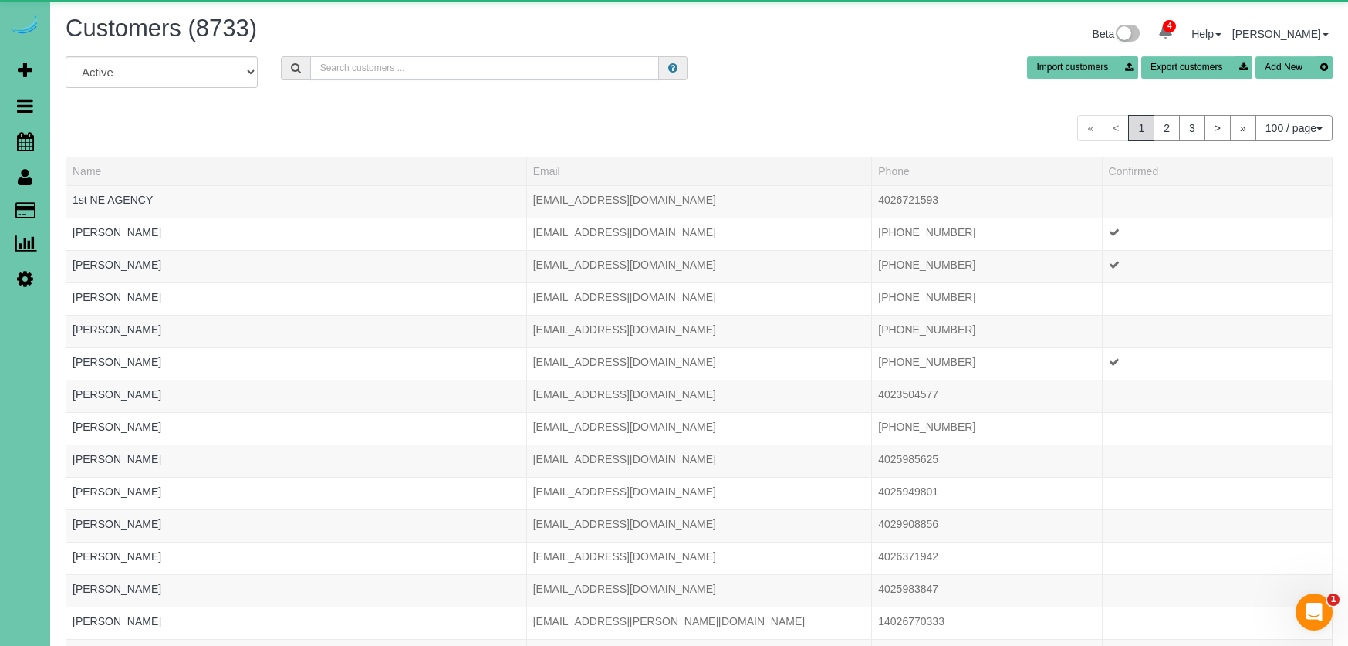
click at [443, 65] on input "text" at bounding box center [484, 68] width 349 height 24
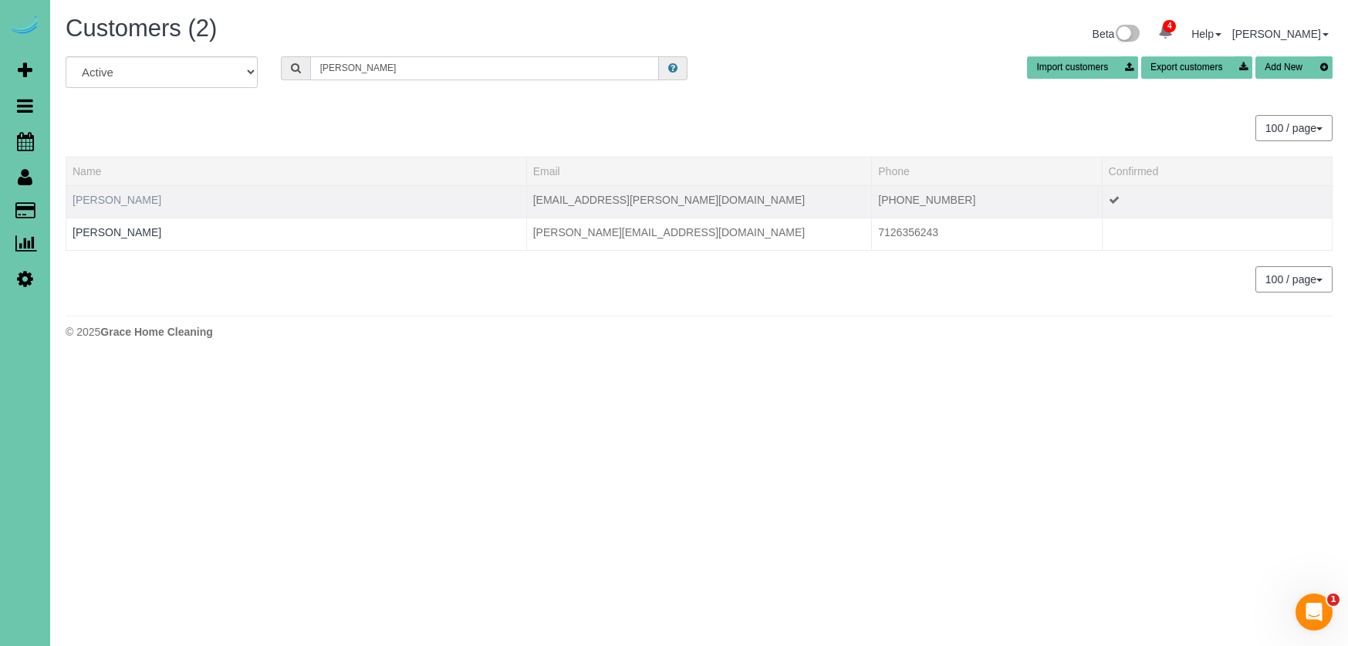
type input "Jenny j"
click at [126, 200] on link "Jenny Jackson" at bounding box center [117, 200] width 89 height 12
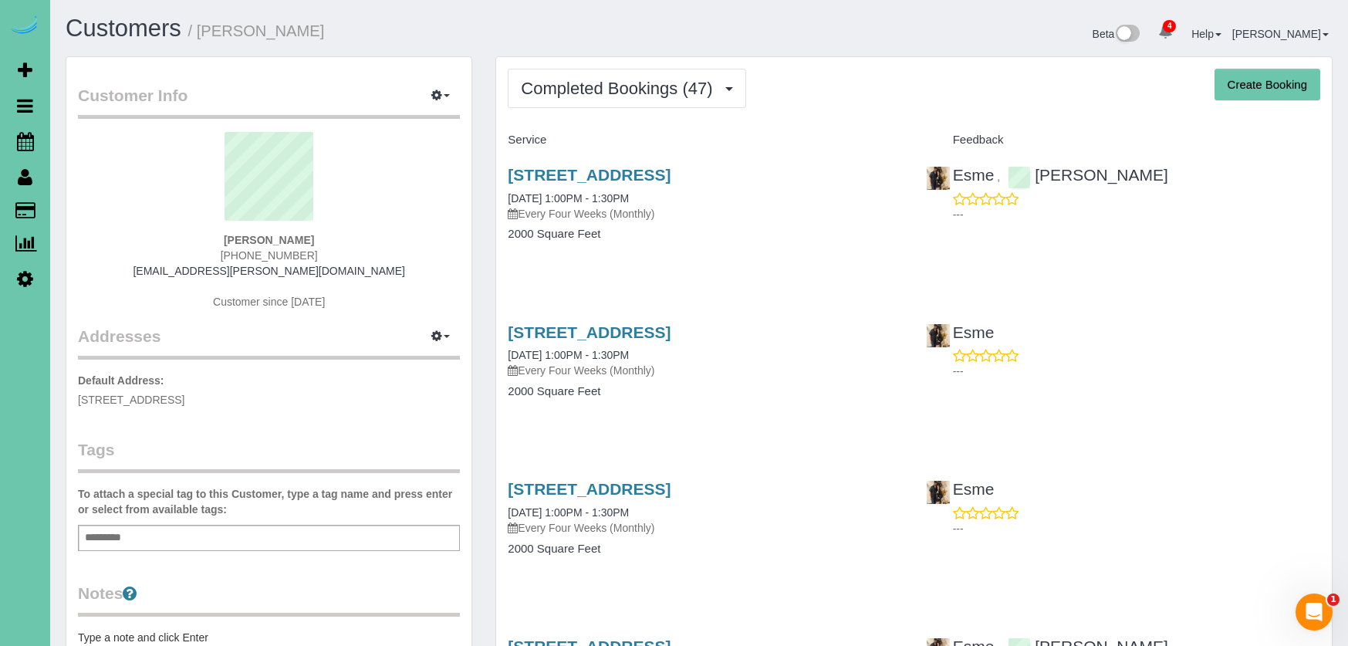
drag, startPoint x: 683, startPoint y: 84, endPoint x: 673, endPoint y: 112, distance: 29.5
click at [683, 85] on span "Completed Bookings (47)" at bounding box center [620, 88] width 199 height 19
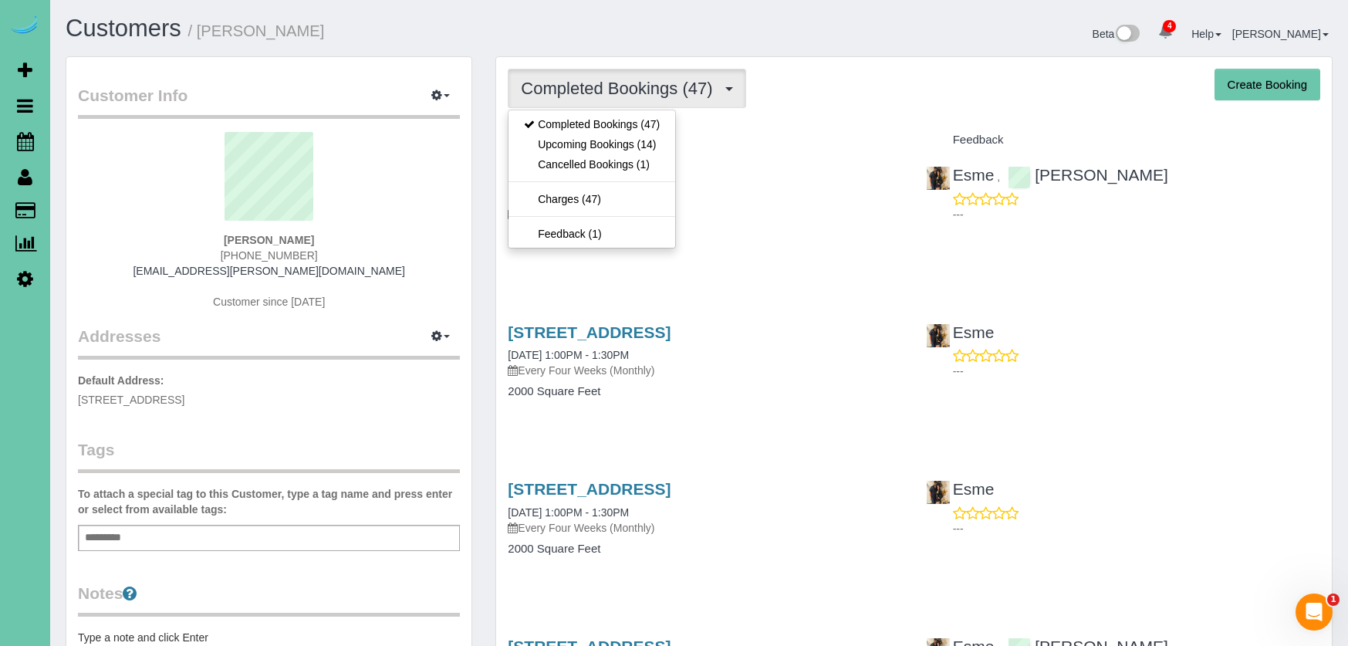
click at [656, 144] on link "Upcoming Bookings (14)" at bounding box center [592, 144] width 167 height 20
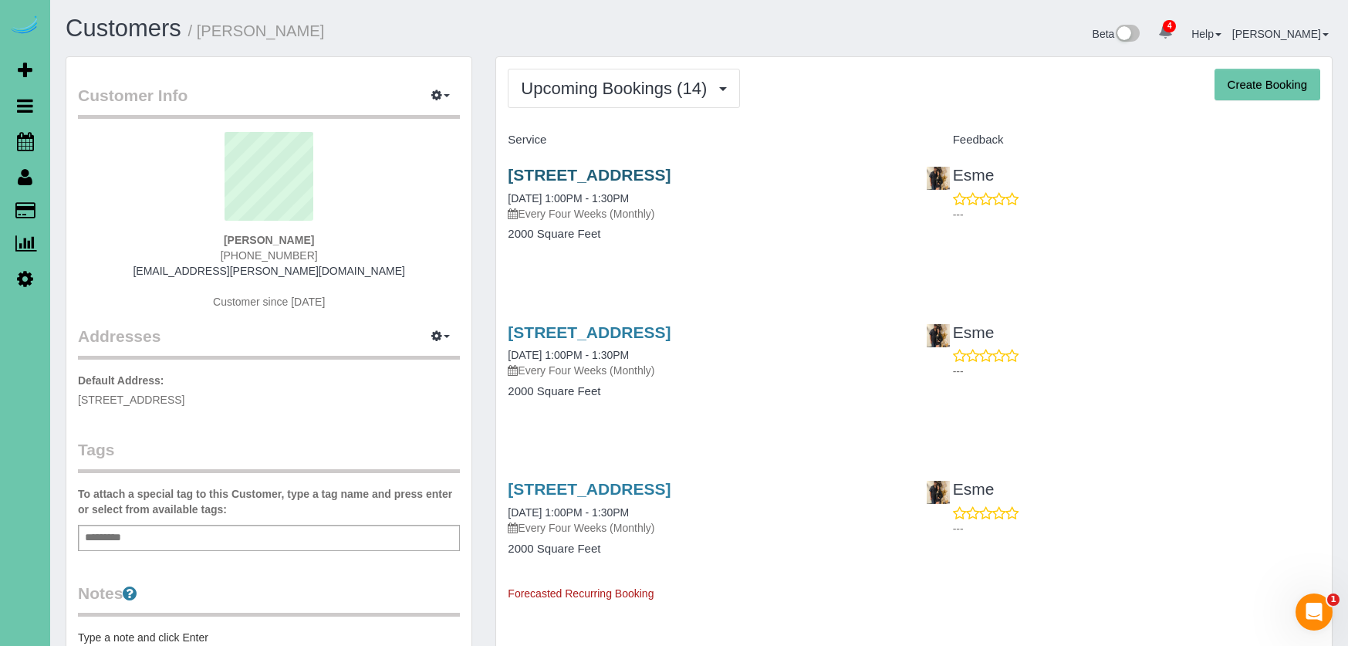
click at [671, 167] on link "6330 N 112th Circle, Omaha, NE 68164" at bounding box center [589, 175] width 163 height 18
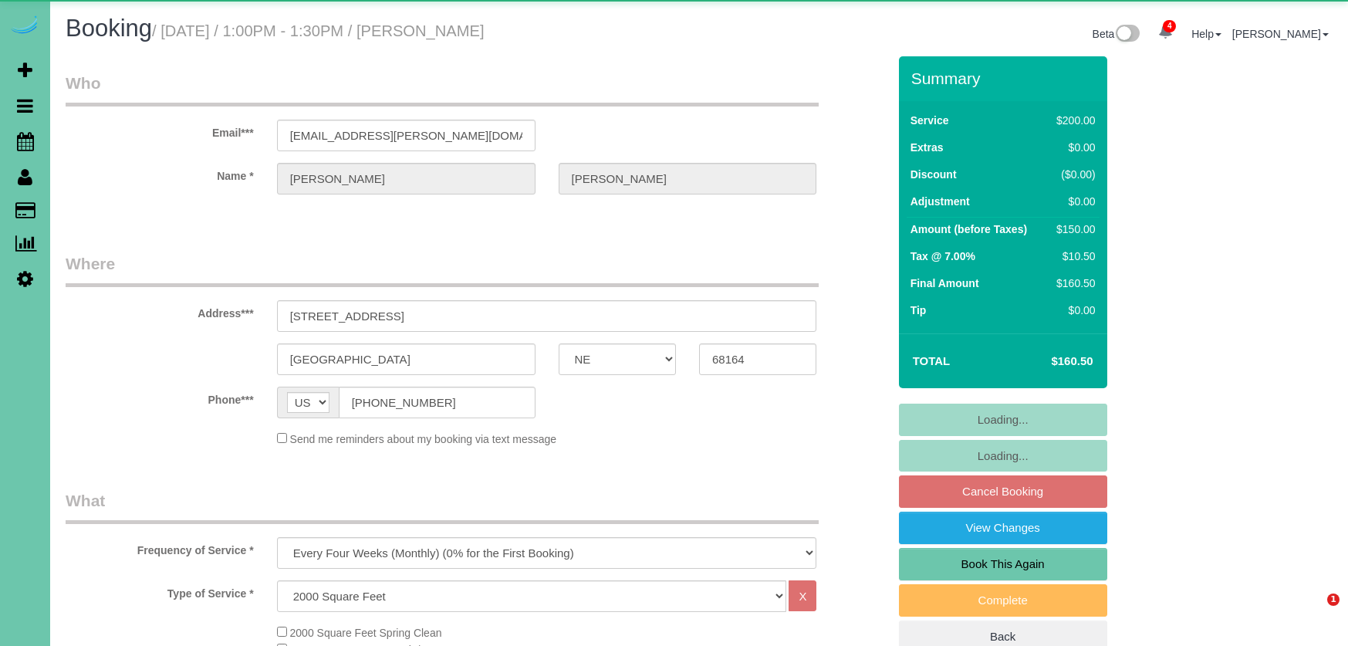
select select "NE"
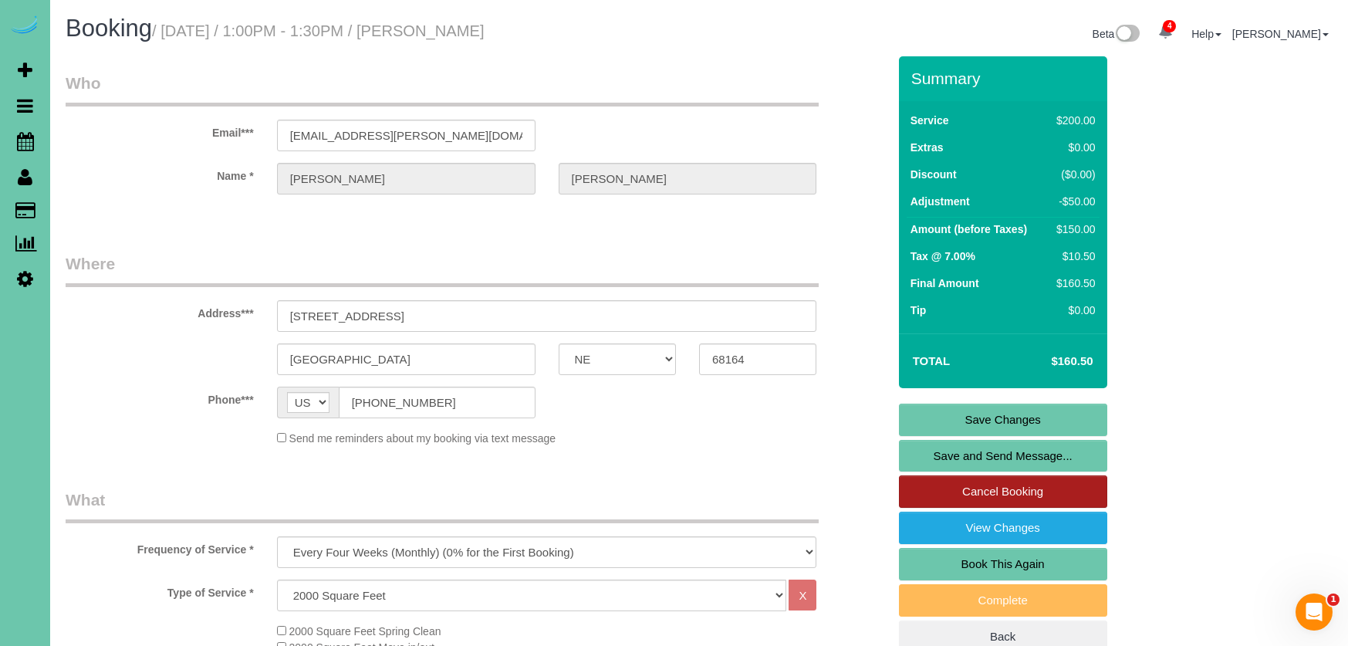
click at [925, 484] on link "Cancel Booking" at bounding box center [1003, 491] width 208 height 32
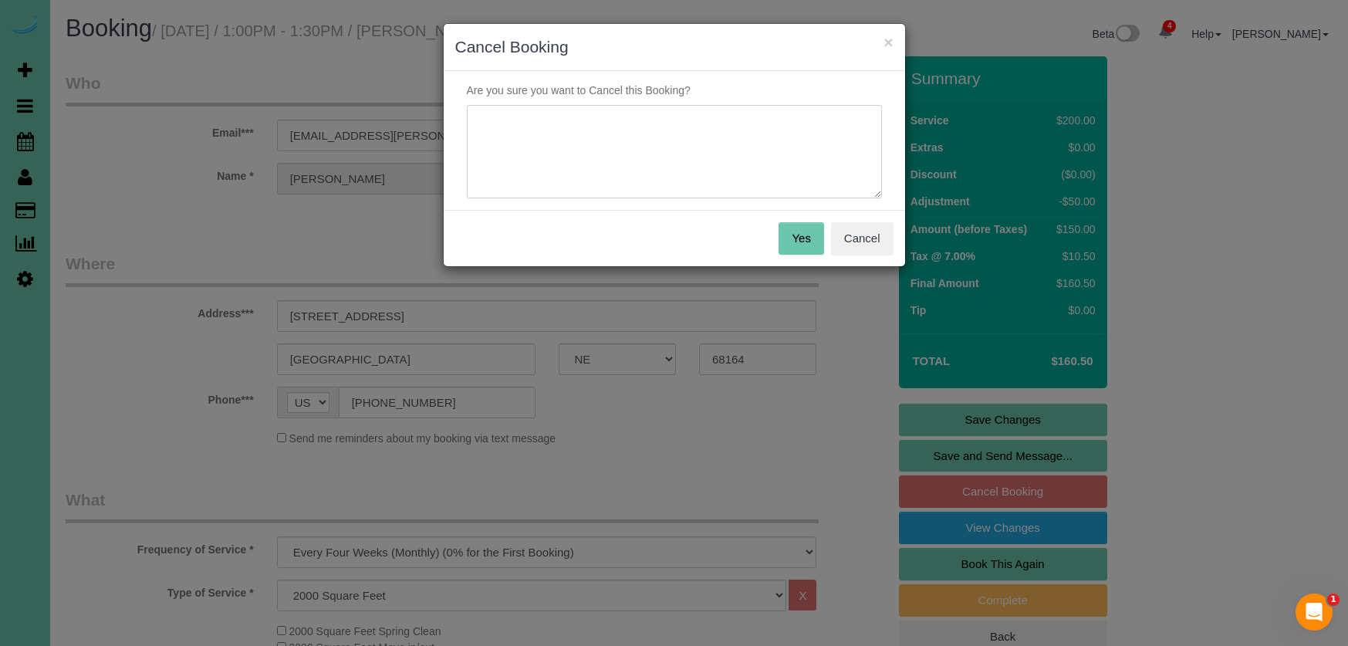
click at [616, 179] on textarea at bounding box center [674, 152] width 415 height 94
type textarea "finances - hopefully be back soon"
click at [789, 236] on button "Yes" at bounding box center [801, 238] width 45 height 32
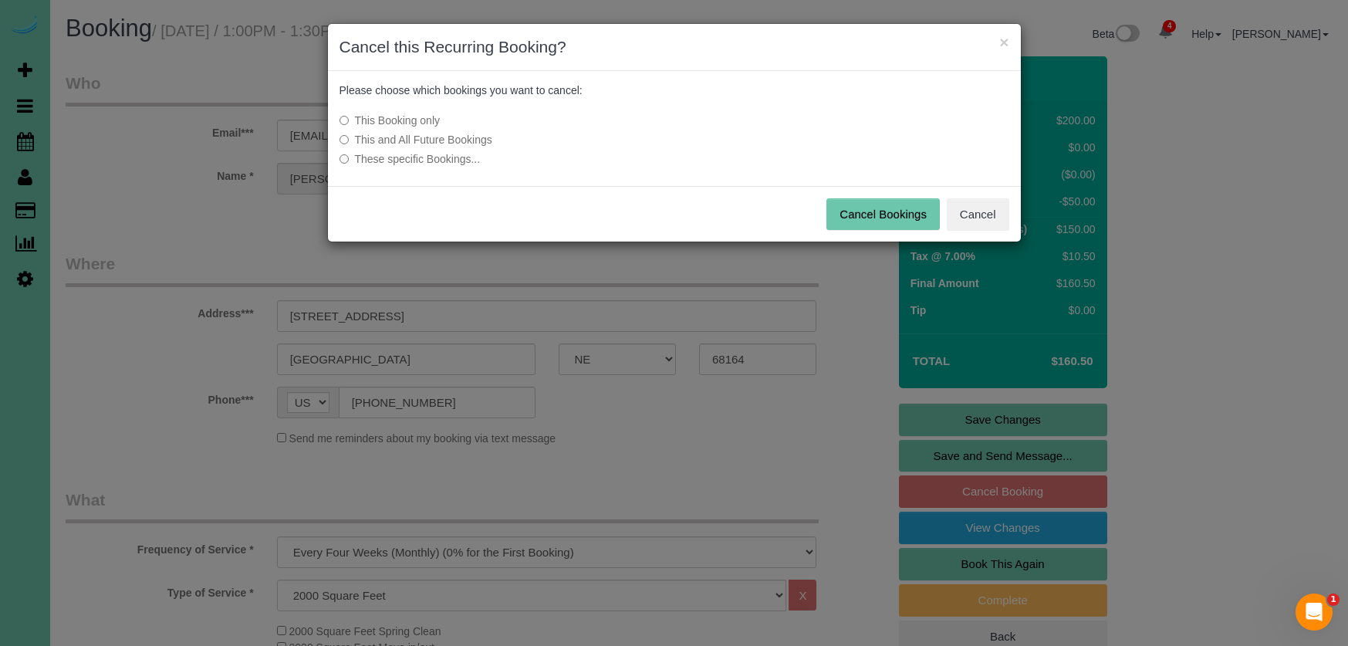
click at [427, 130] on div "This Booking only This and All Future Bookings These specific Bookings..." at bounding box center [559, 139] width 462 height 69
drag, startPoint x: 429, startPoint y: 138, endPoint x: 570, endPoint y: 156, distance: 142.4
click at [437, 138] on label "This and All Future Bookings" at bounding box center [559, 139] width 439 height 15
click at [895, 215] on button "Cancel Bookings" at bounding box center [883, 214] width 113 height 32
